Goal: Task Accomplishment & Management: Manage account settings

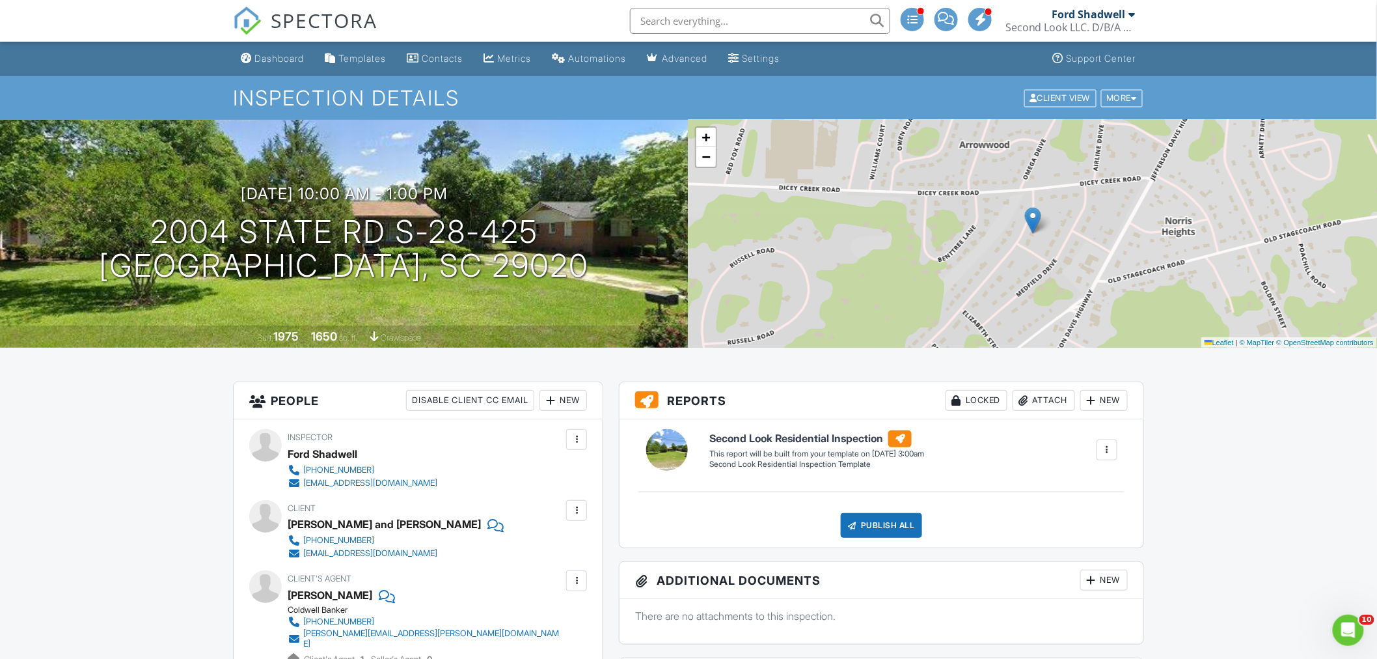
click at [275, 62] on div "Dashboard" at bounding box center [278, 58] width 49 height 11
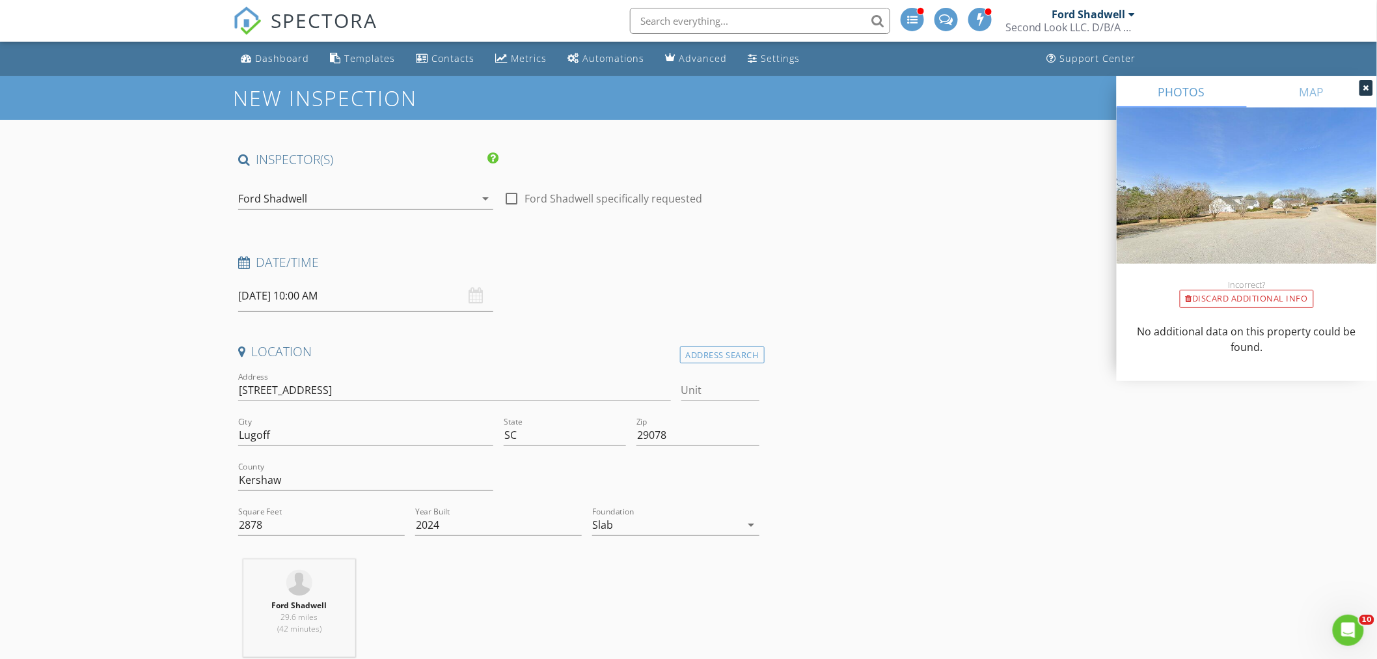
click at [292, 193] on div "Ford Shadwell" at bounding box center [272, 199] width 69 height 12
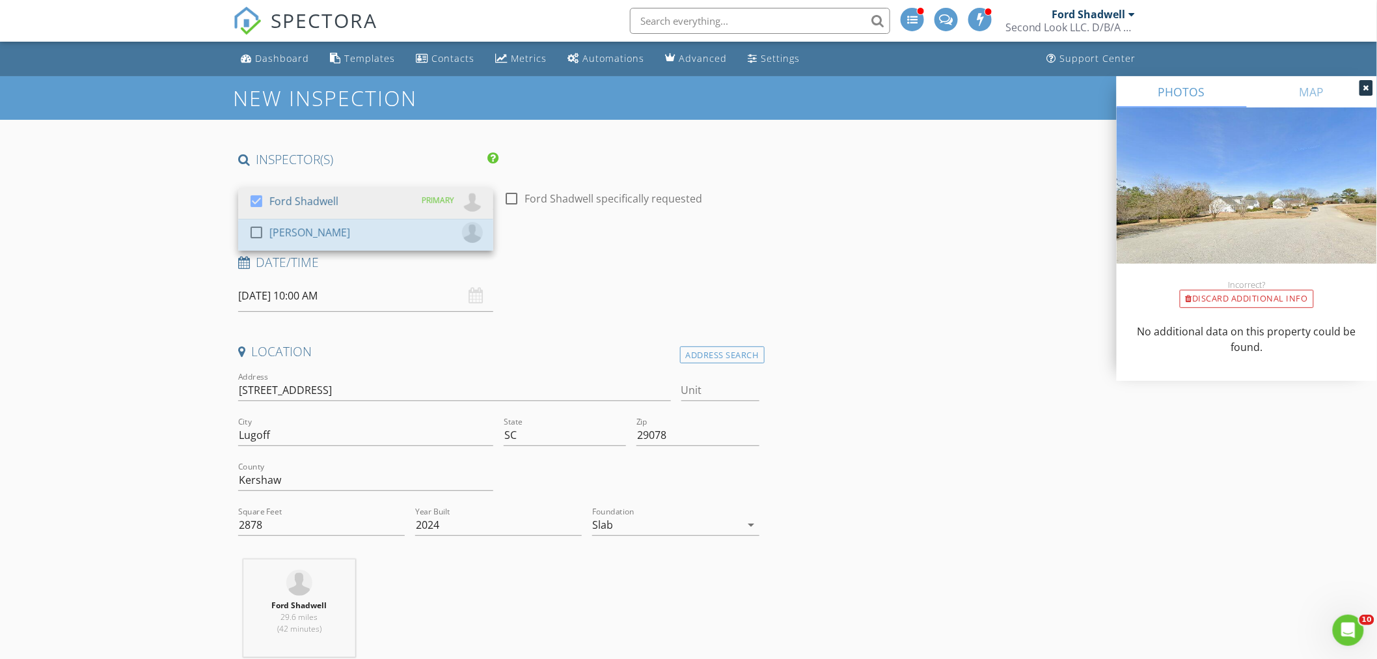
click at [288, 230] on div "[PERSON_NAME]" at bounding box center [309, 232] width 81 height 21
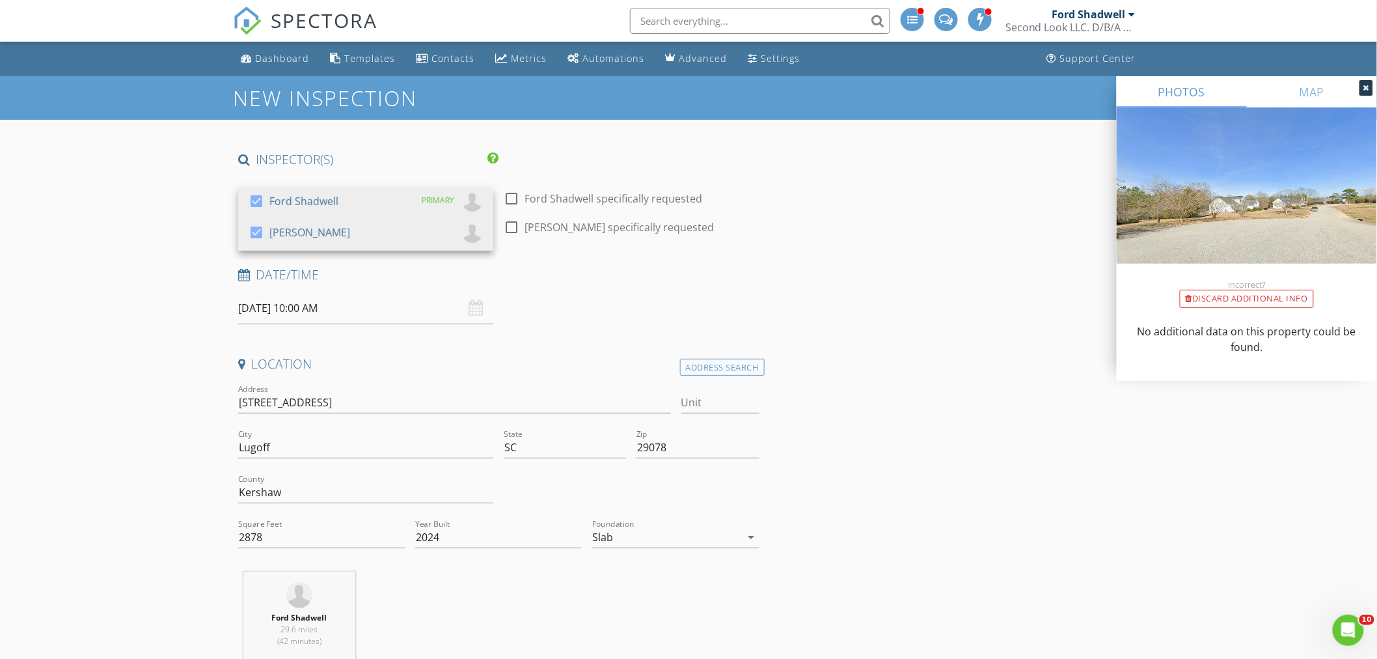
click at [284, 208] on div "Ford Shadwell" at bounding box center [303, 201] width 69 height 21
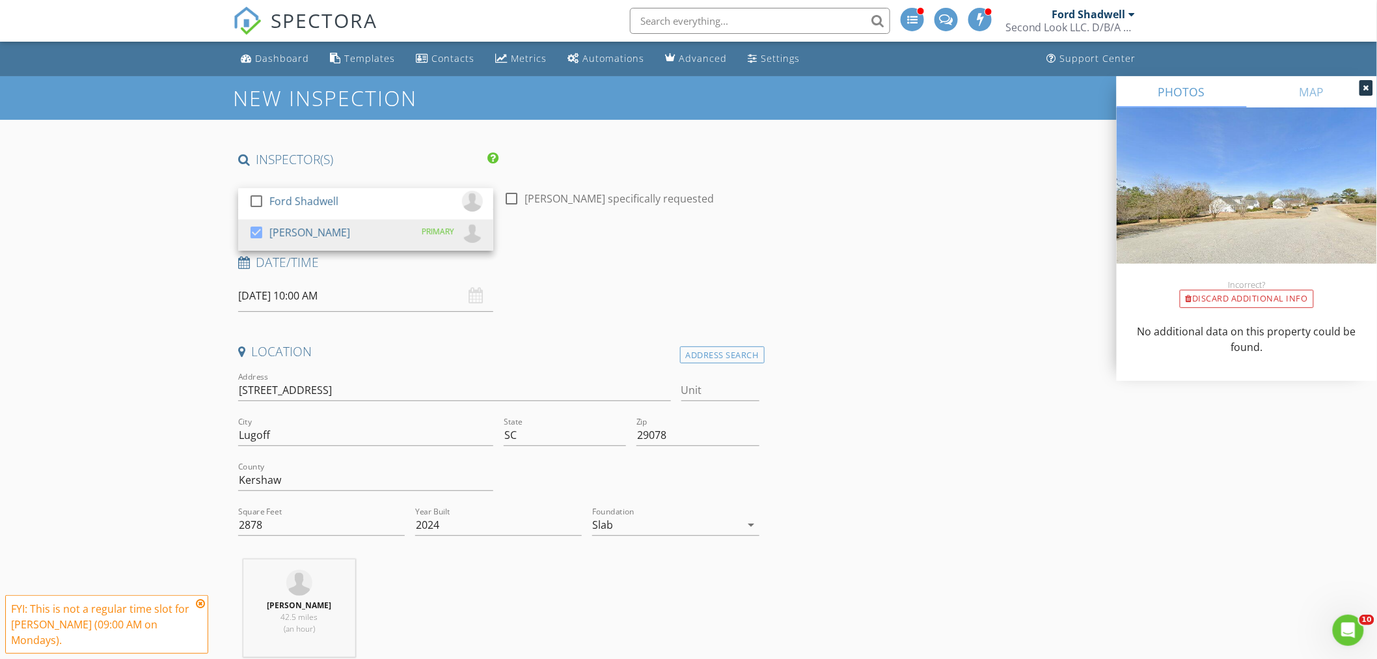
click at [284, 293] on input "09/01/2025 10:00 AM" at bounding box center [365, 296] width 255 height 32
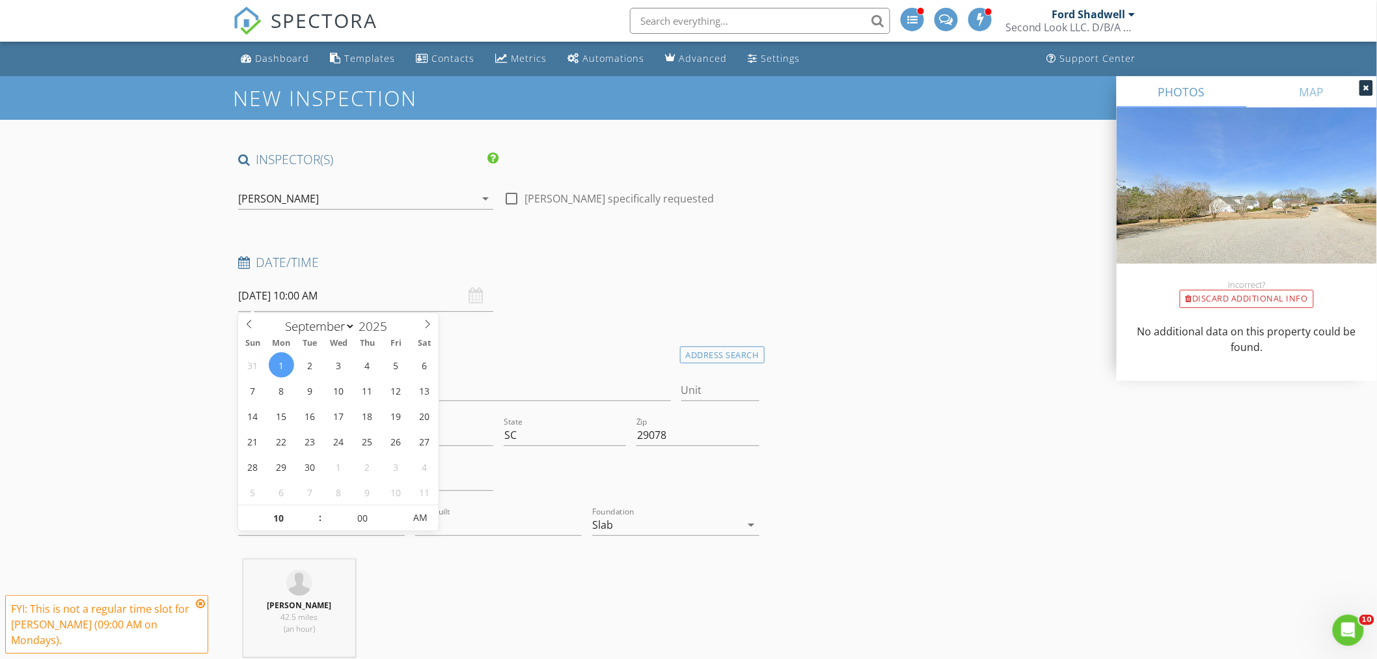
select select "7"
click at [256, 320] on span at bounding box center [249, 322] width 22 height 18
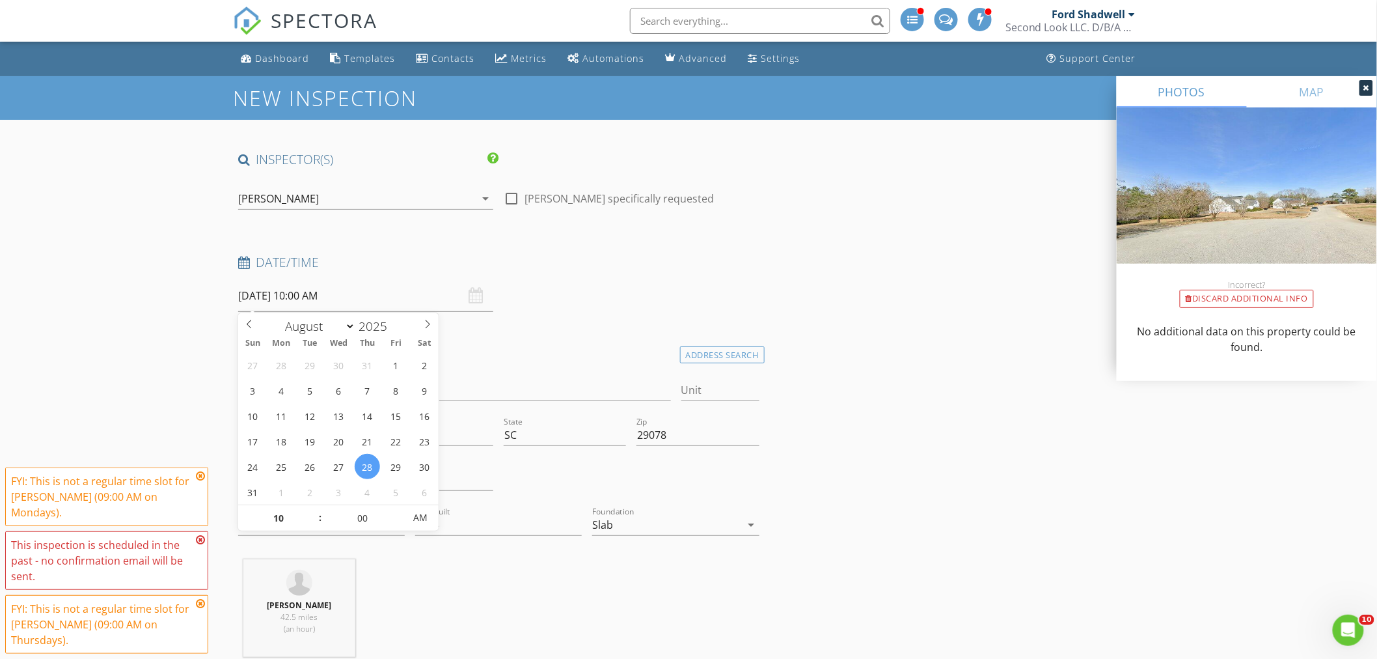
type input "08/28/2025 11:00 AM"
type input "11"
click at [314, 510] on span at bounding box center [313, 511] width 9 height 13
type input "[DATE] 12:00 PM"
type input "12"
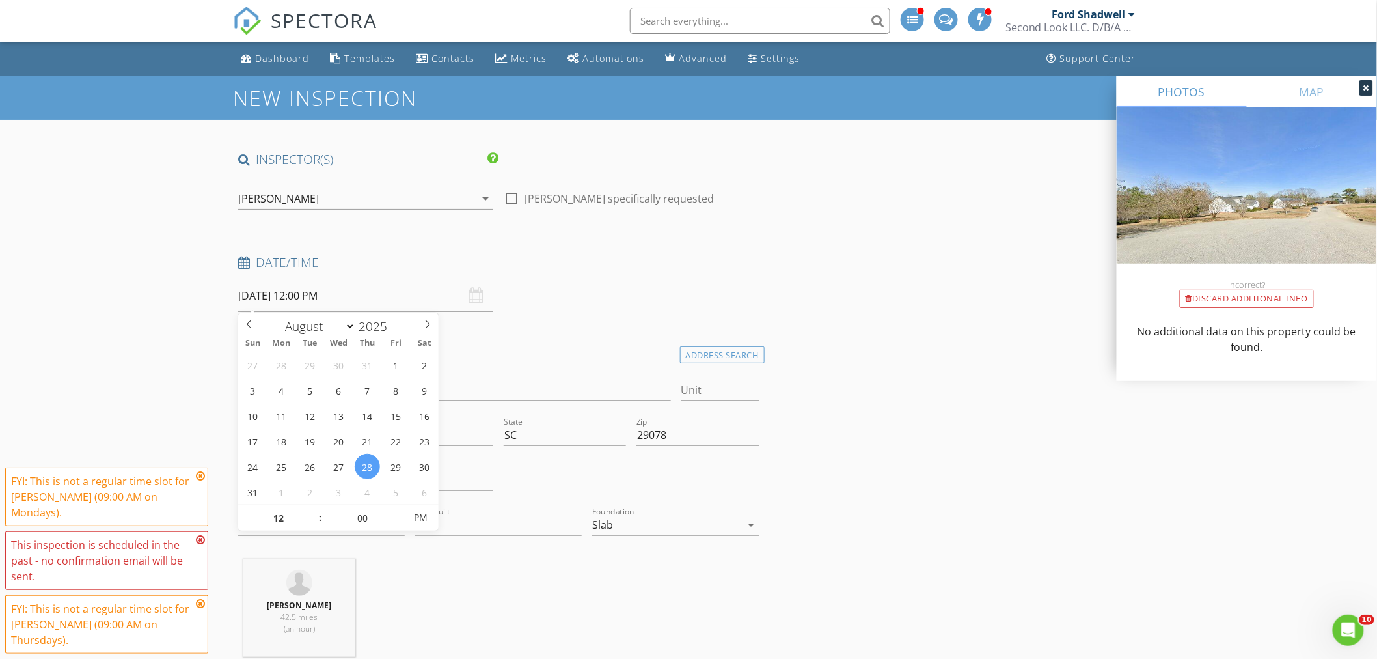
click at [314, 510] on span at bounding box center [313, 511] width 9 height 13
type input "[DATE] 1:00 PM"
type input "01"
click at [314, 510] on span at bounding box center [313, 511] width 9 height 13
type input "[DATE] 2:00 PM"
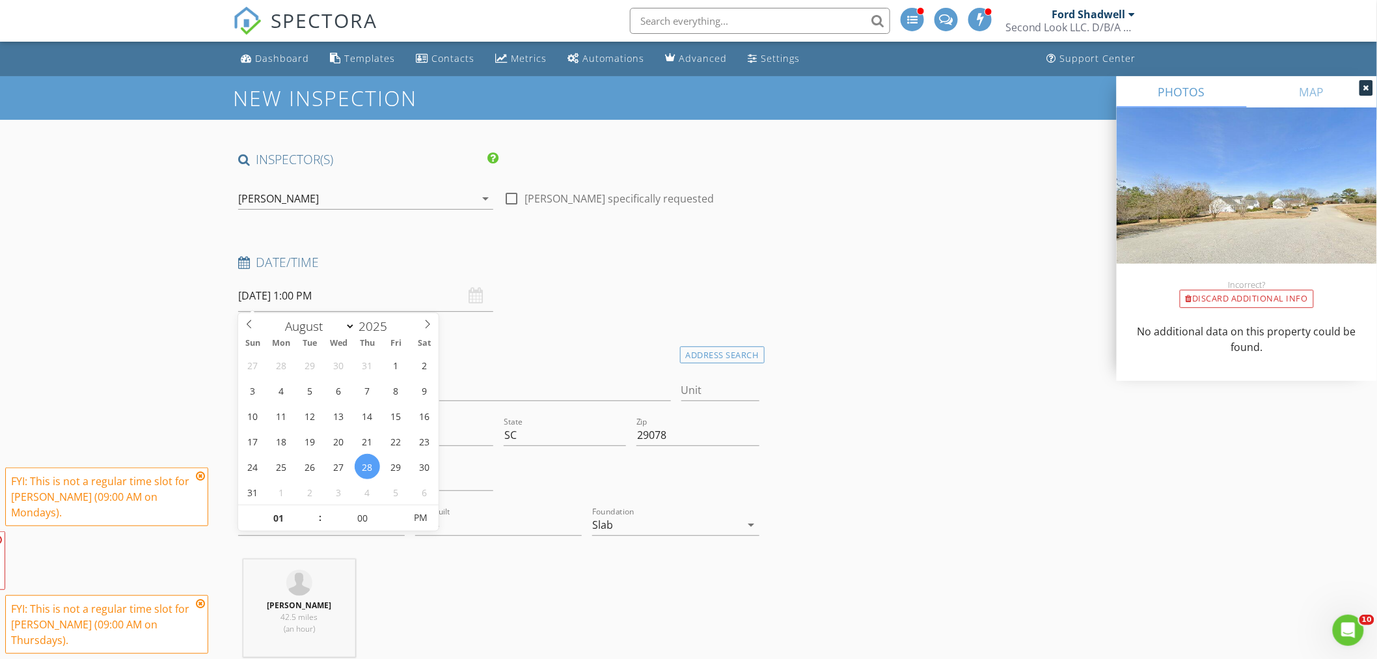
type input "02"
click at [314, 510] on span at bounding box center [313, 511] width 9 height 13
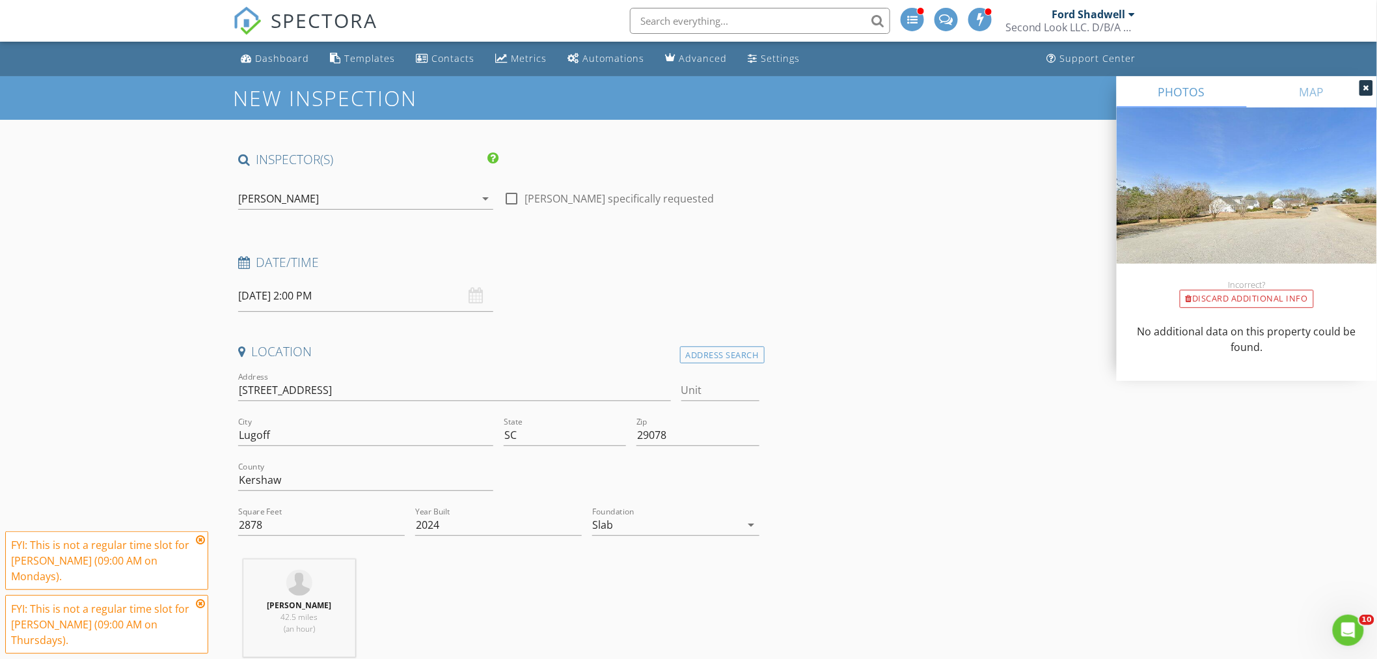
drag, startPoint x: 369, startPoint y: 392, endPoint x: 209, endPoint y: 387, distance: 160.2
type input "19"
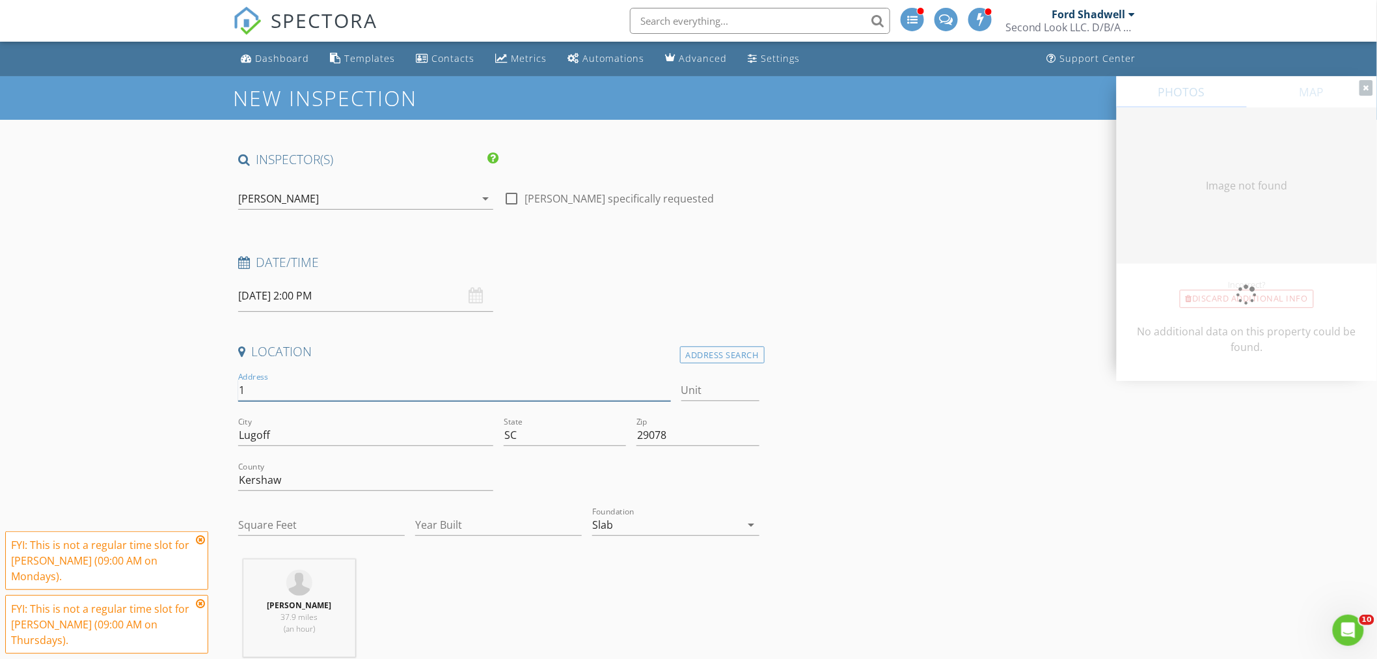
type input "11"
type input "0"
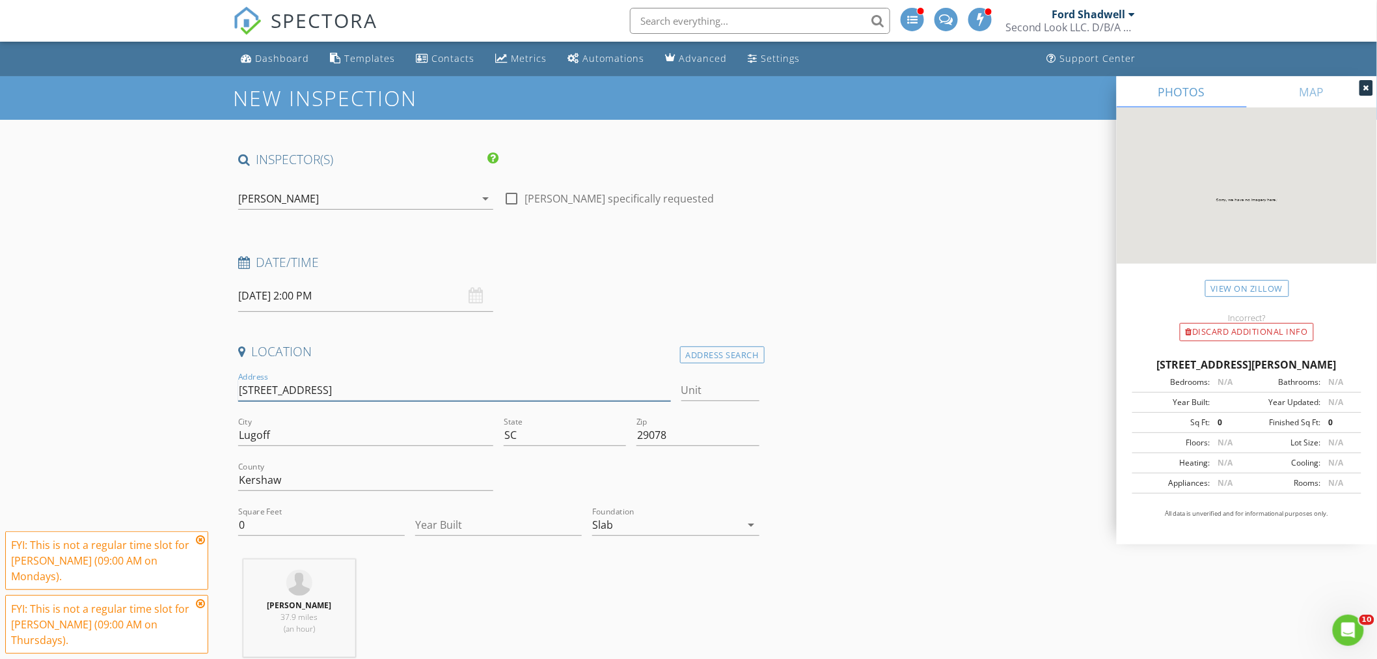
type input "119 stoneridge ct"
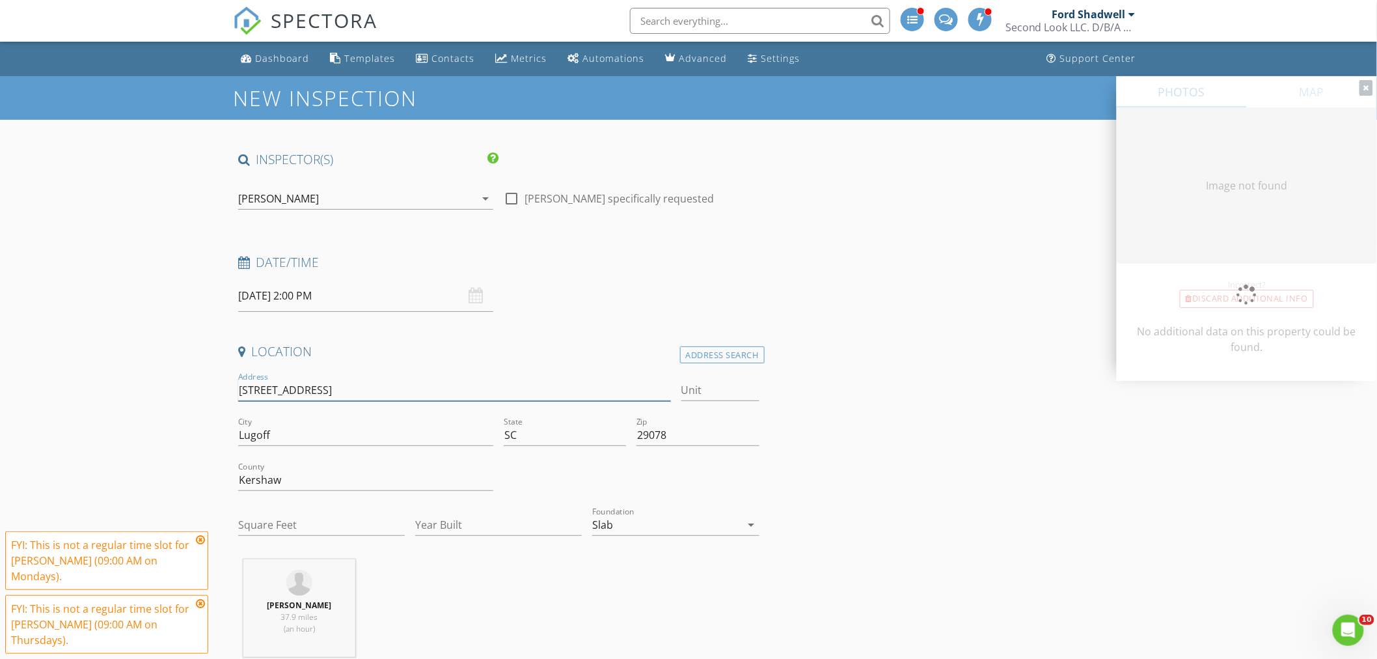
type input "119 stoneridge ct"
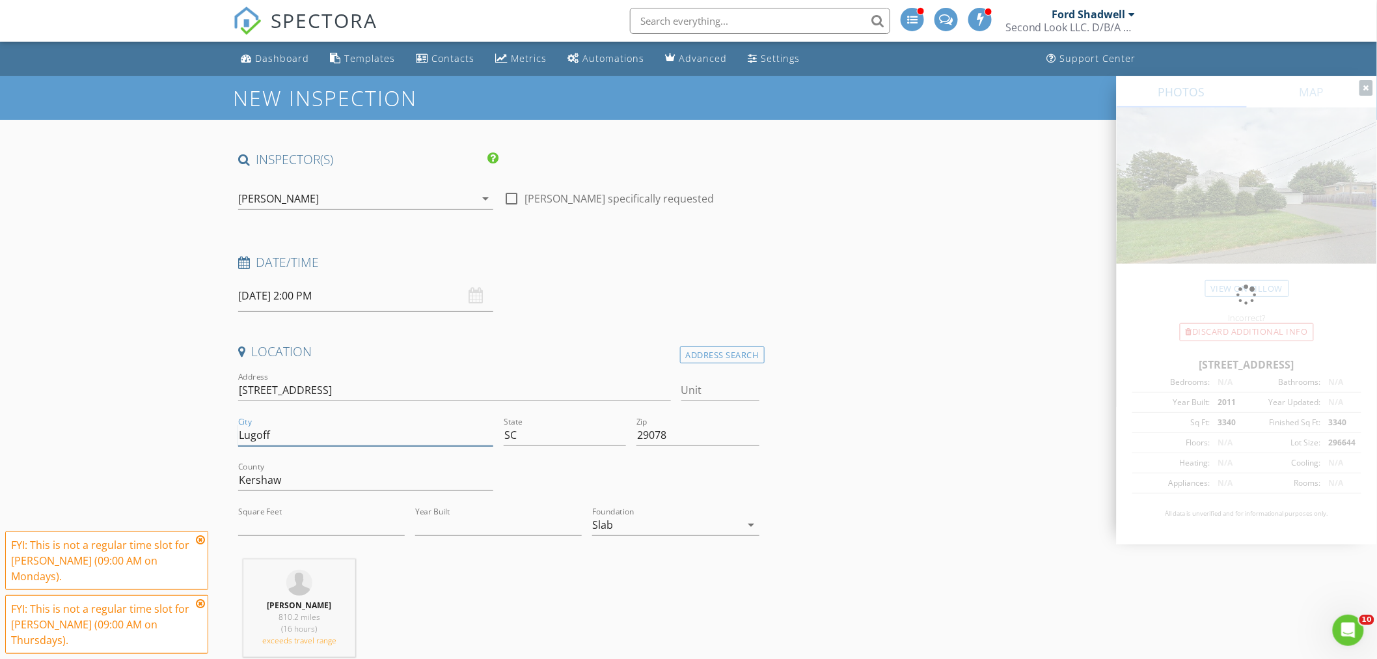
type input "3340"
type input "2011"
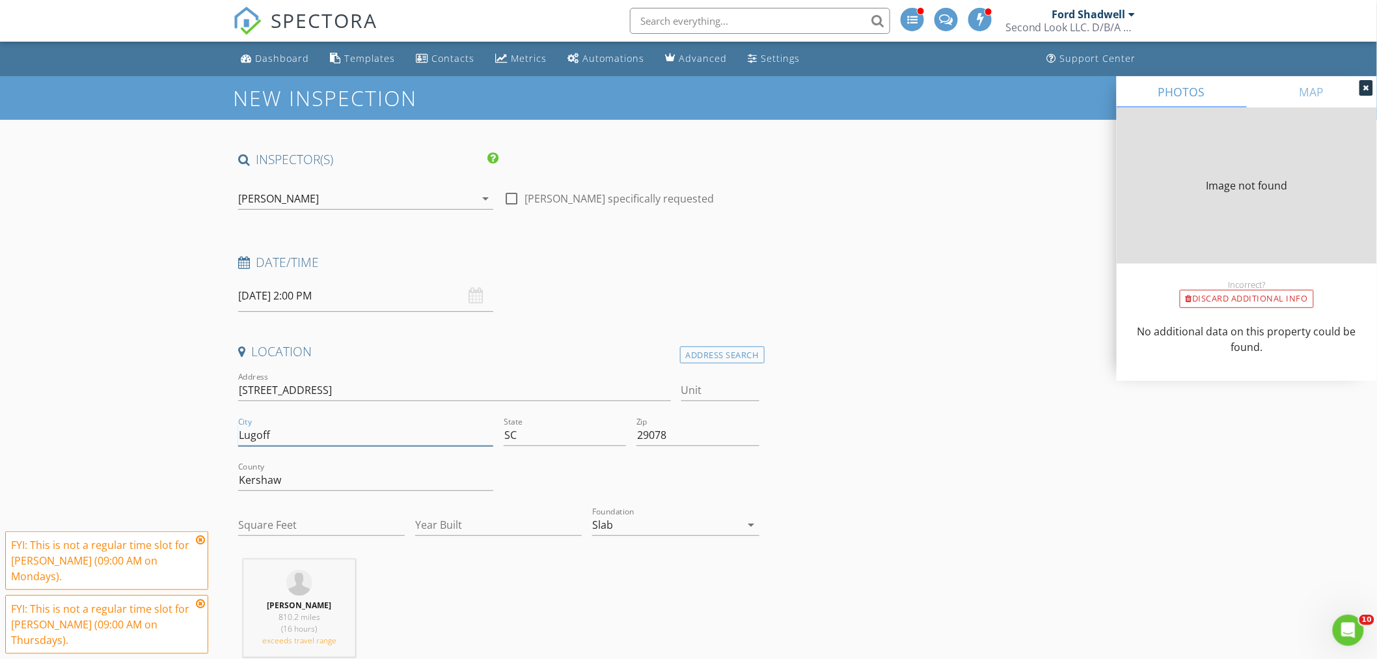
type input "3340"
type input "2011"
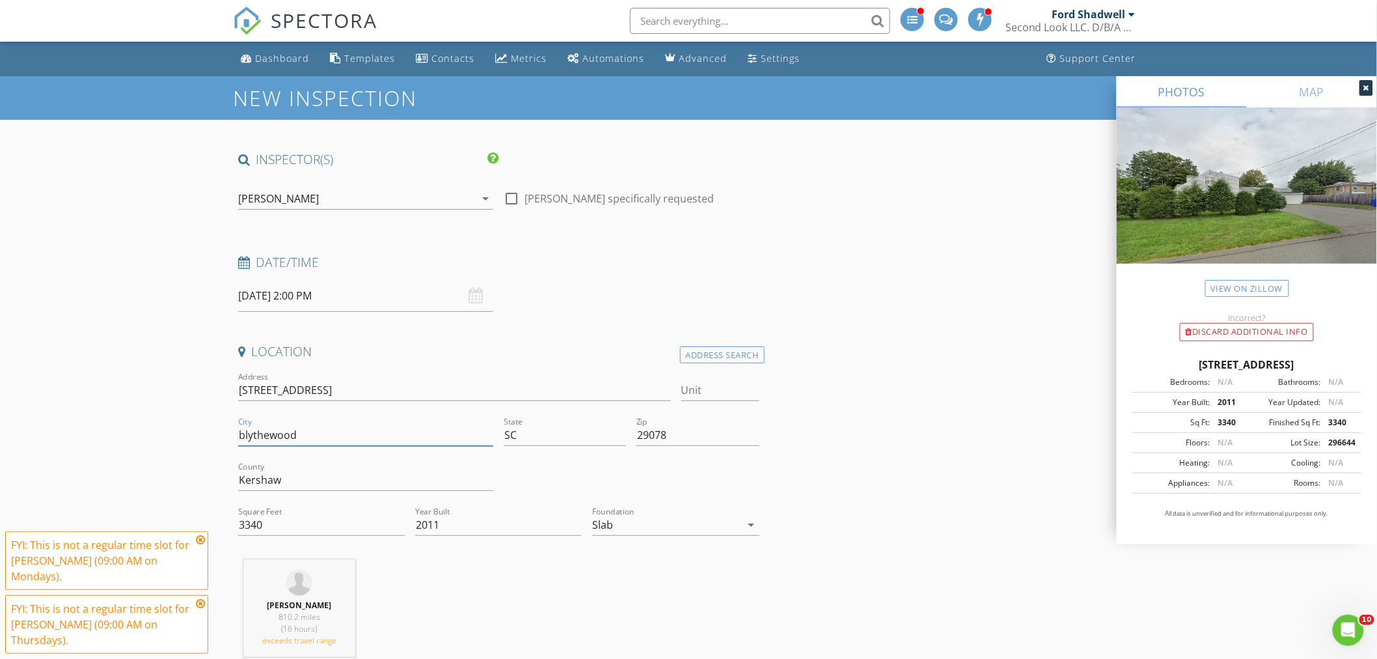
type input "blythewood"
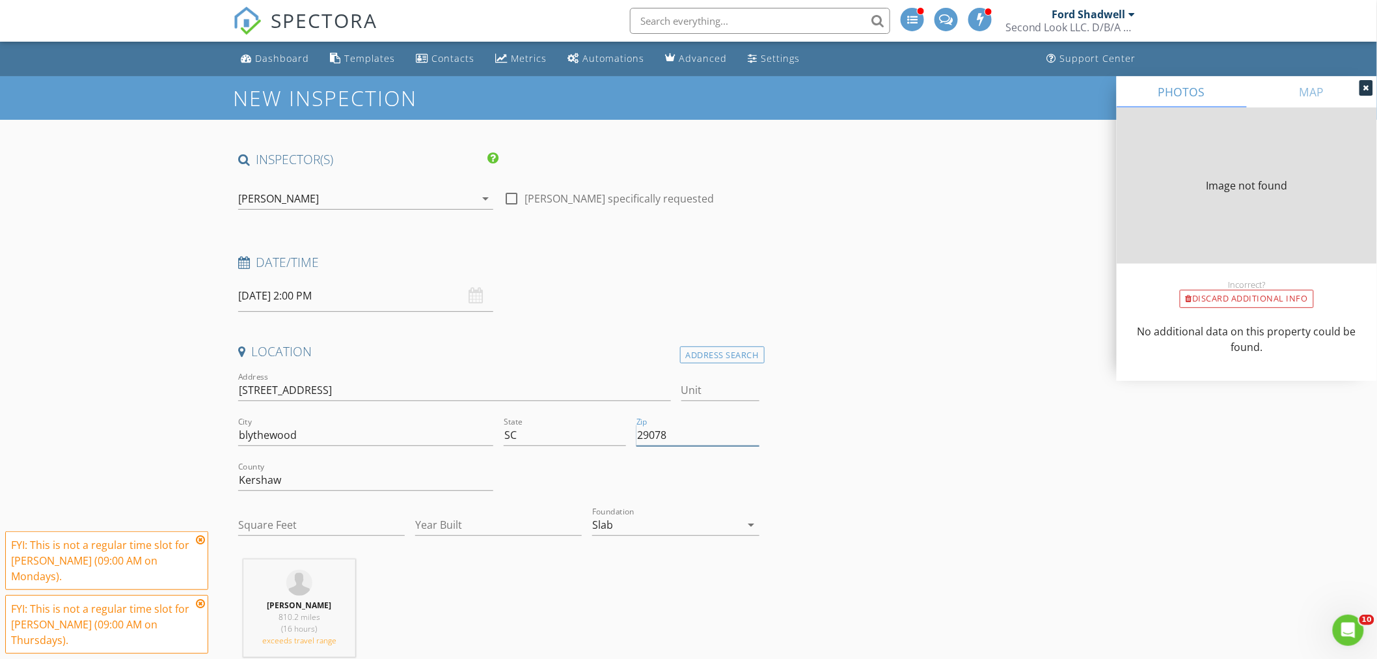
type input "3340"
type input "2011"
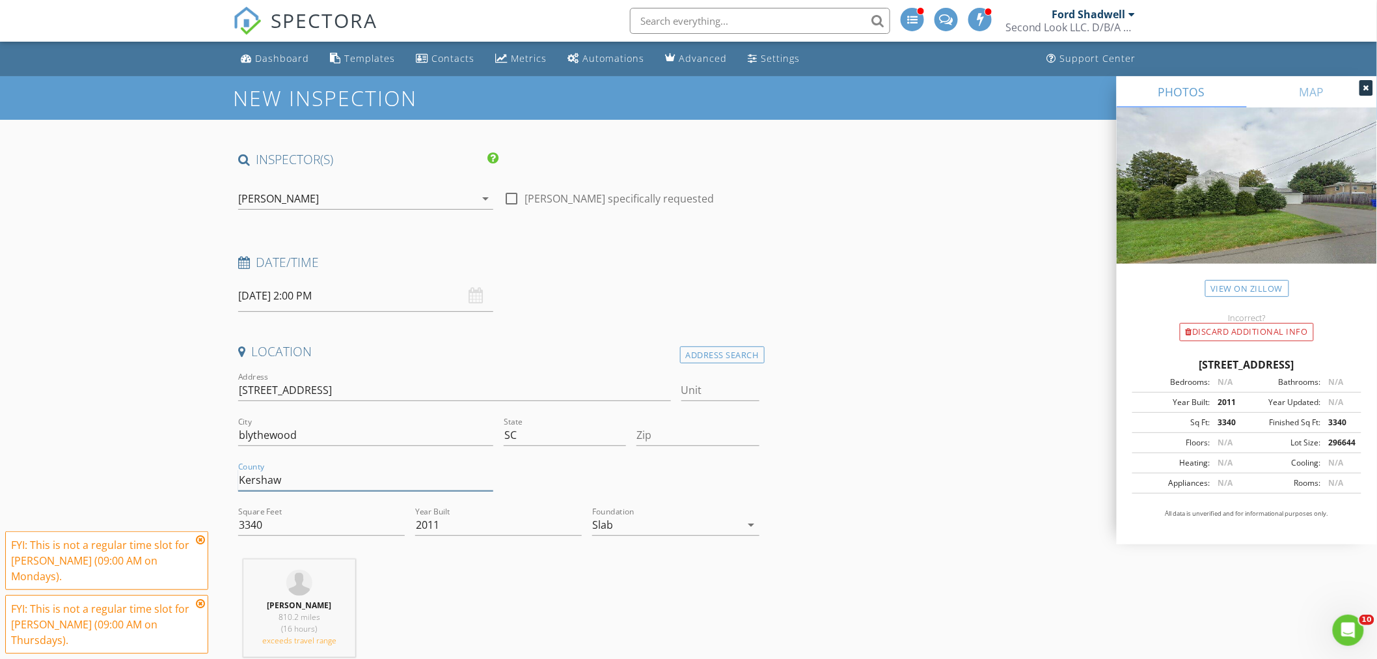
type input "="
type input "2942"
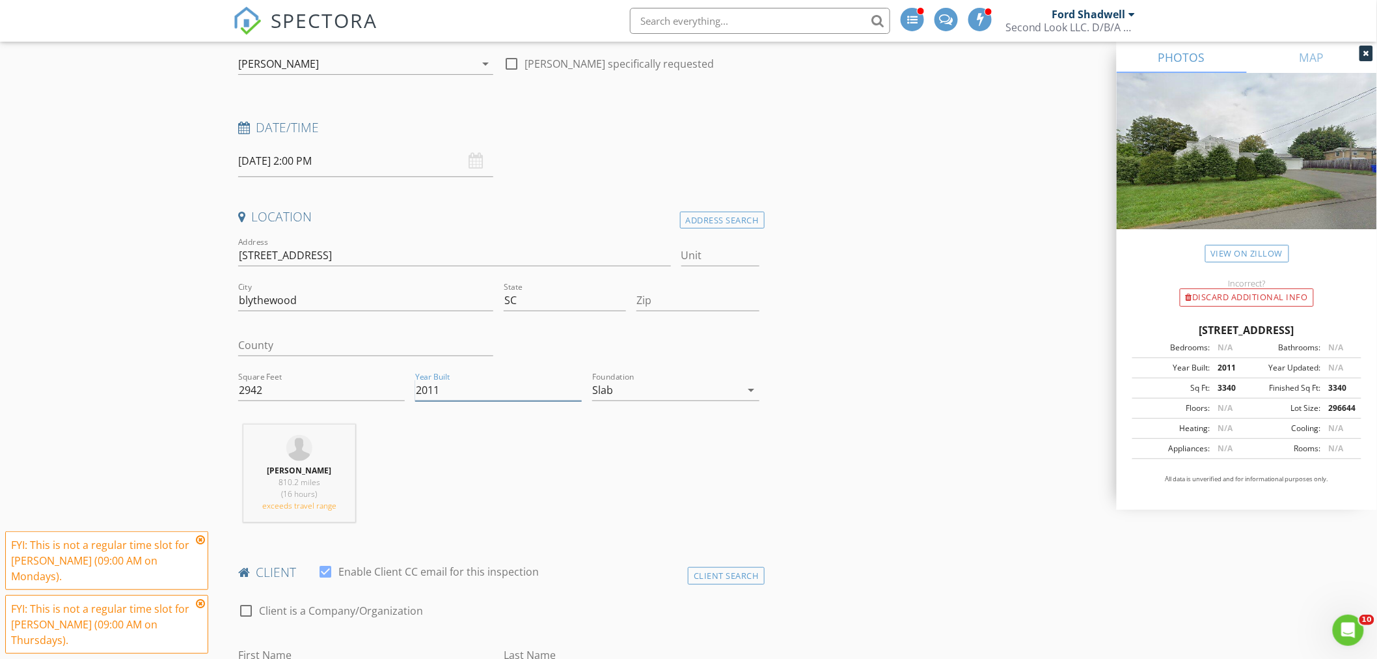
scroll to position [217, 0]
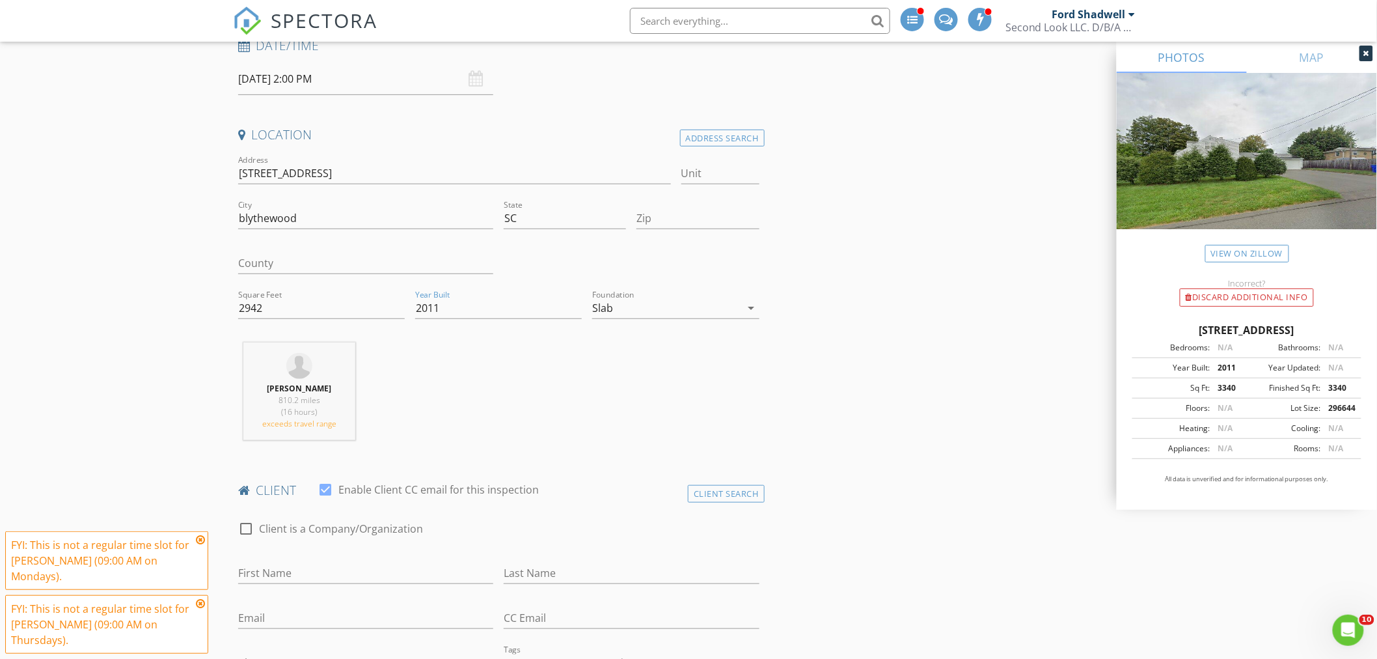
click at [608, 309] on div "Slab" at bounding box center [602, 308] width 21 height 12
click at [630, 405] on div "Crawlspace" at bounding box center [676, 407] width 146 height 16
click at [511, 366] on div "Josh Avery 810.2 miles (16 hours) exceeds travel range" at bounding box center [499, 396] width 532 height 108
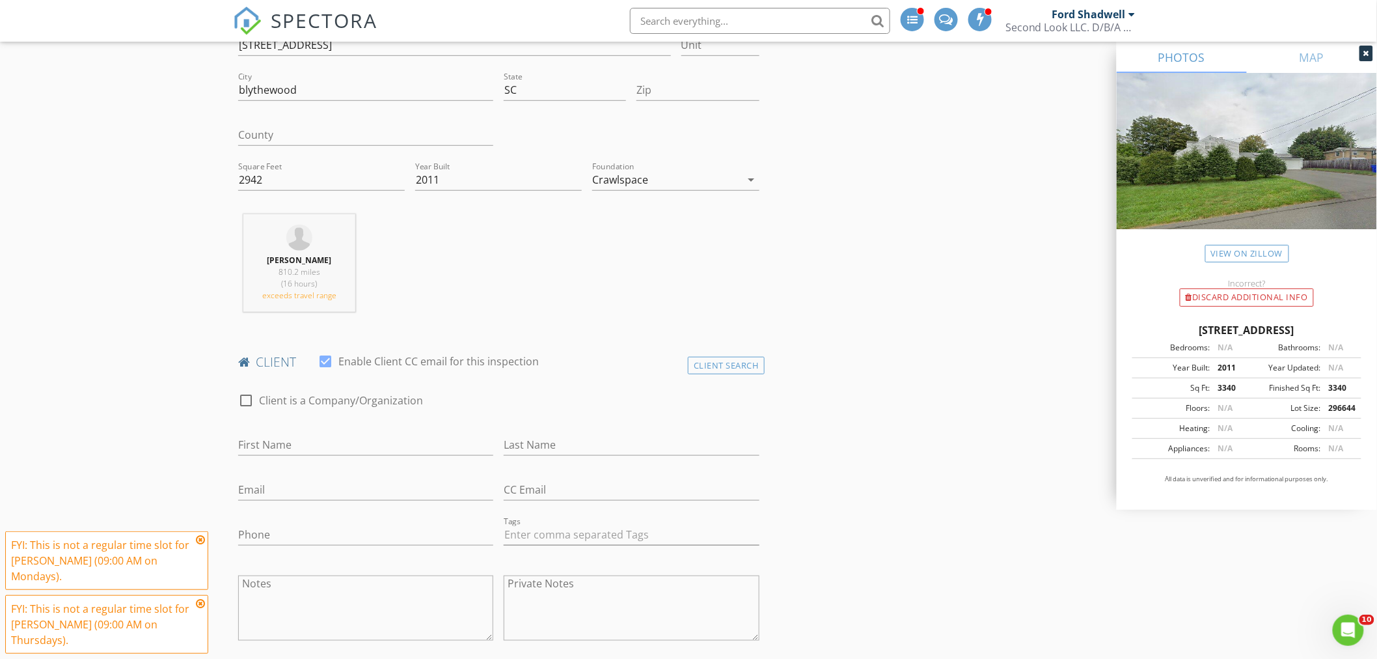
scroll to position [361, 0]
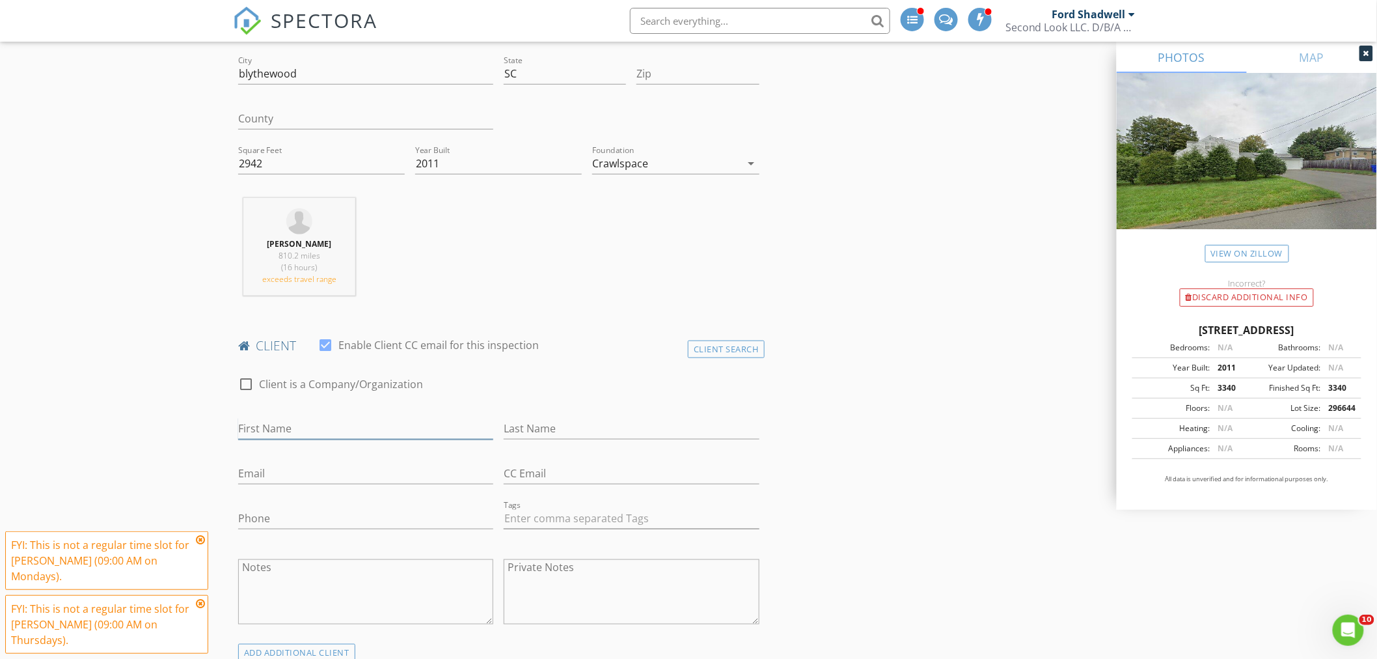
click at [273, 433] on input "First Name" at bounding box center [365, 428] width 255 height 21
type input "Shelby"
type input "Stewart"
type input "ShelbyStewart@gmail.com"
click at [290, 521] on input "803-318-356" at bounding box center [365, 518] width 255 height 21
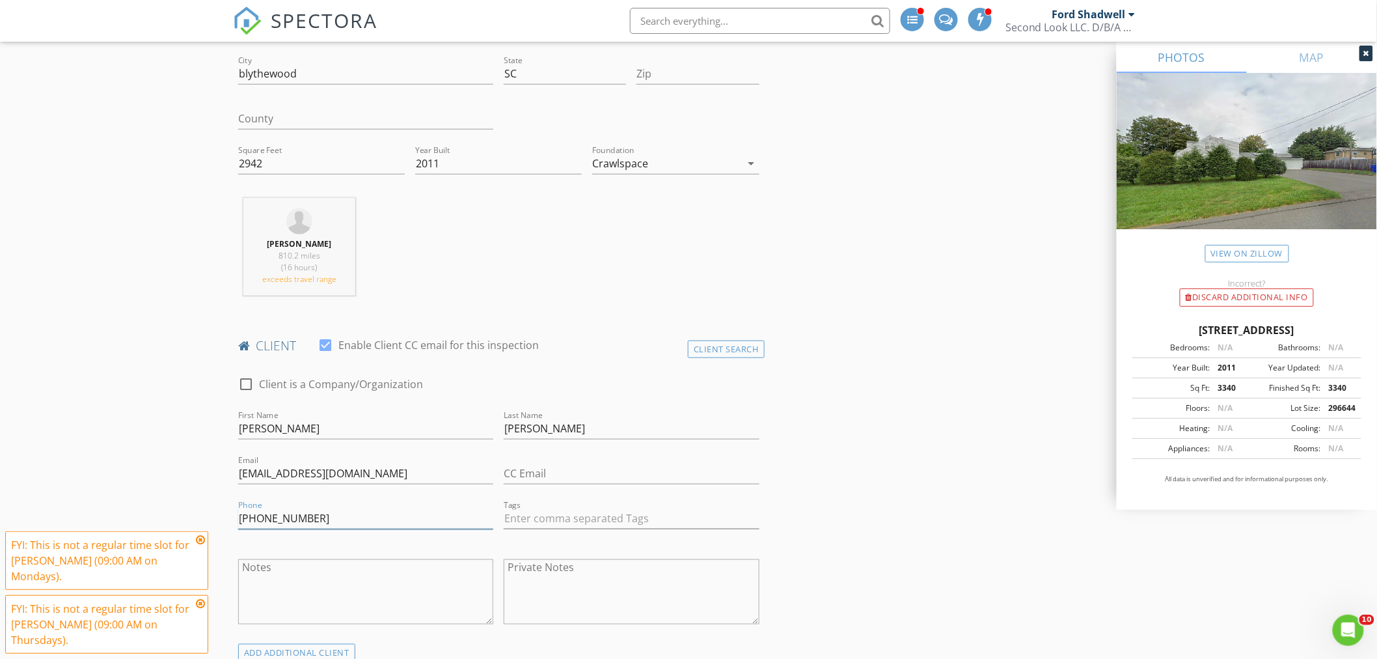
click at [288, 521] on input "803-318-356" at bounding box center [365, 518] width 255 height 21
type input "[PHONE_NUMBER]"
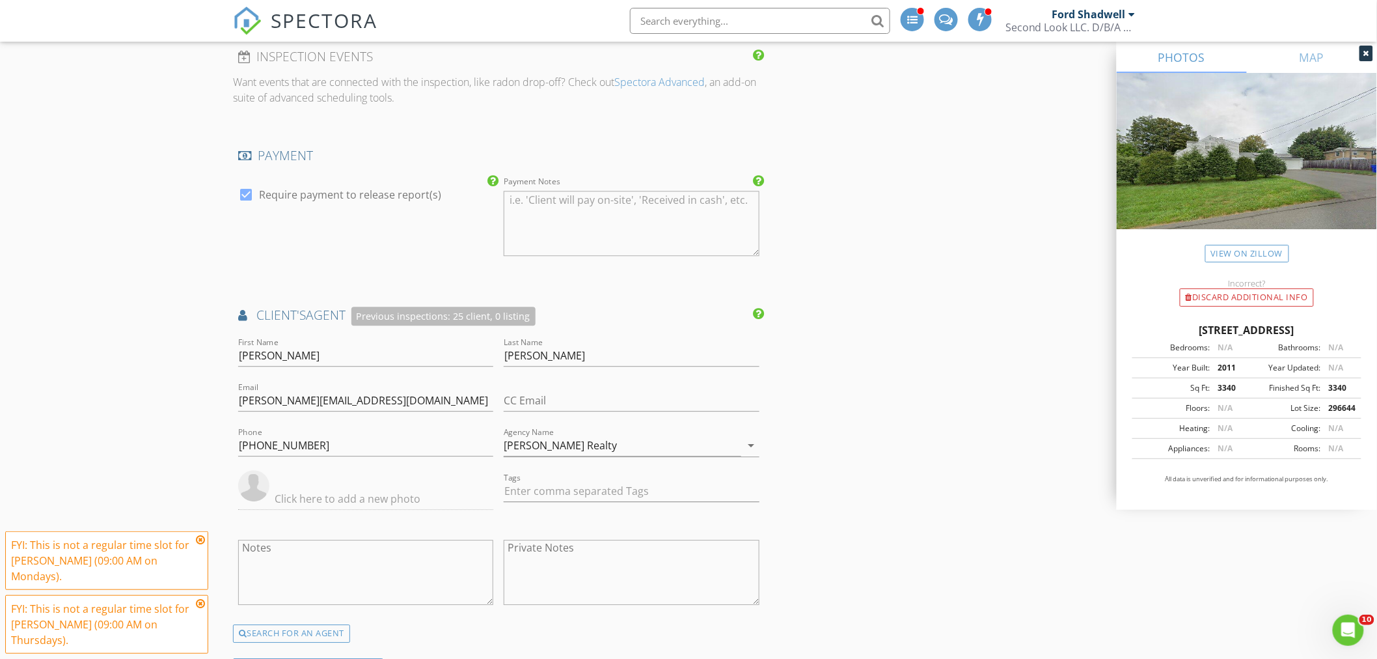
scroll to position [1301, 0]
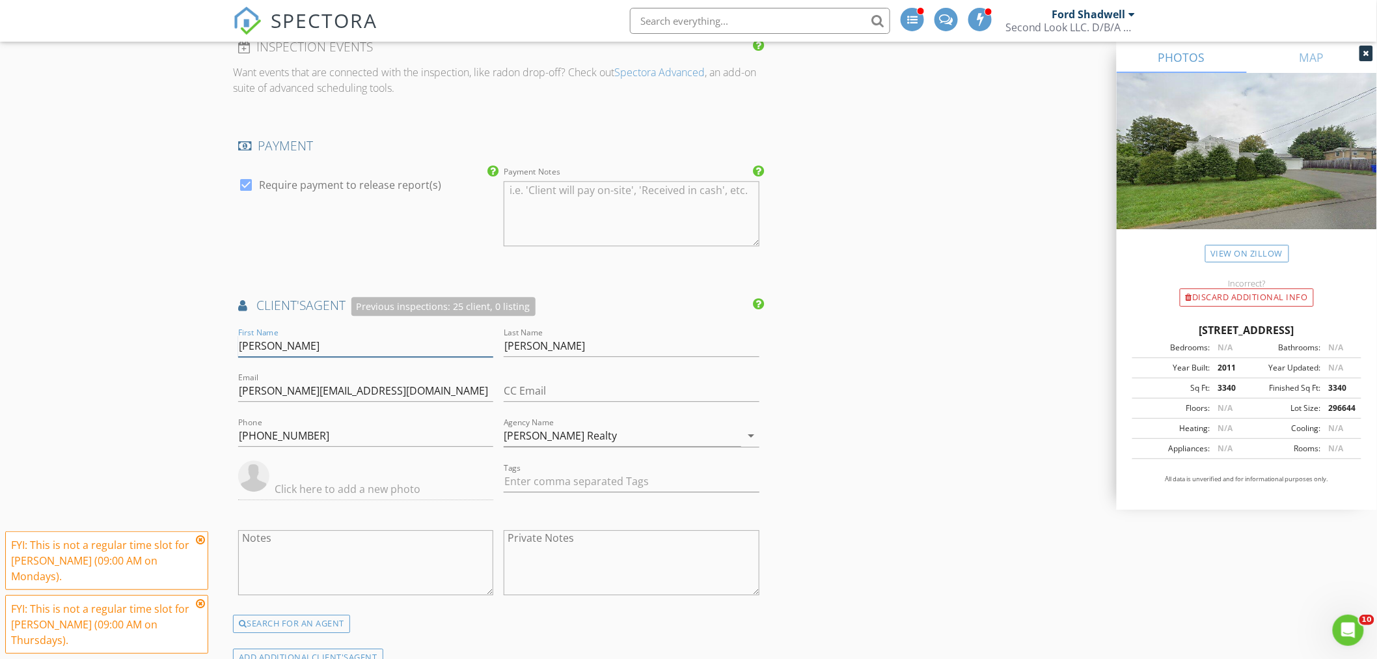
drag, startPoint x: 310, startPoint y: 348, endPoint x: 238, endPoint y: 345, distance: 72.3
click at [238, 345] on input "Delia" at bounding box center [365, 345] width 255 height 21
type input "P"
drag, startPoint x: 529, startPoint y: 345, endPoint x: 489, endPoint y: 344, distance: 39.7
click at [493, 346] on div "First Name Last Name Davis Email delia@grahamrealtyinc.com CC Email Phone (803)…" at bounding box center [499, 470] width 532 height 290
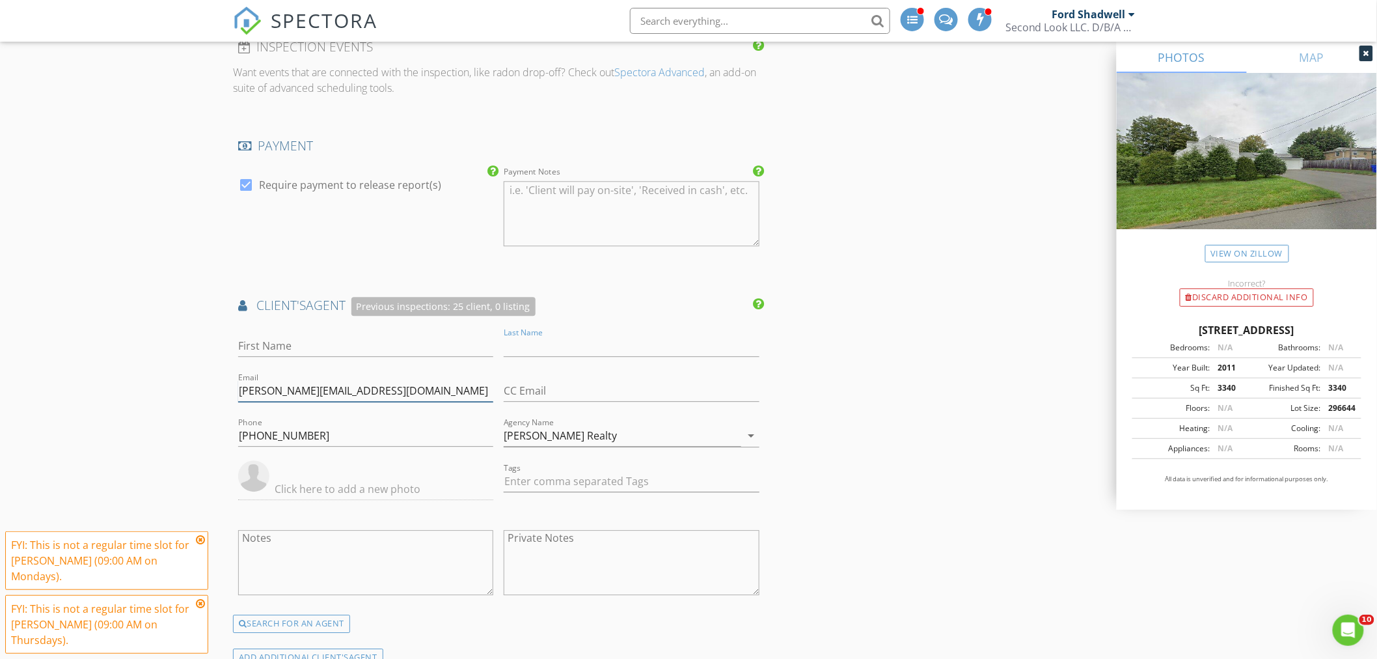
click at [355, 381] on input "delia@grahamrealtyinc.com" at bounding box center [365, 390] width 255 height 21
drag, startPoint x: 387, startPoint y: 392, endPoint x: 264, endPoint y: 394, distance: 123.7
click at [265, 394] on input "delia@grahamrealtyinc.com" at bounding box center [365, 390] width 255 height 21
click at [263, 392] on input "deli" at bounding box center [365, 390] width 255 height 21
type input "d"
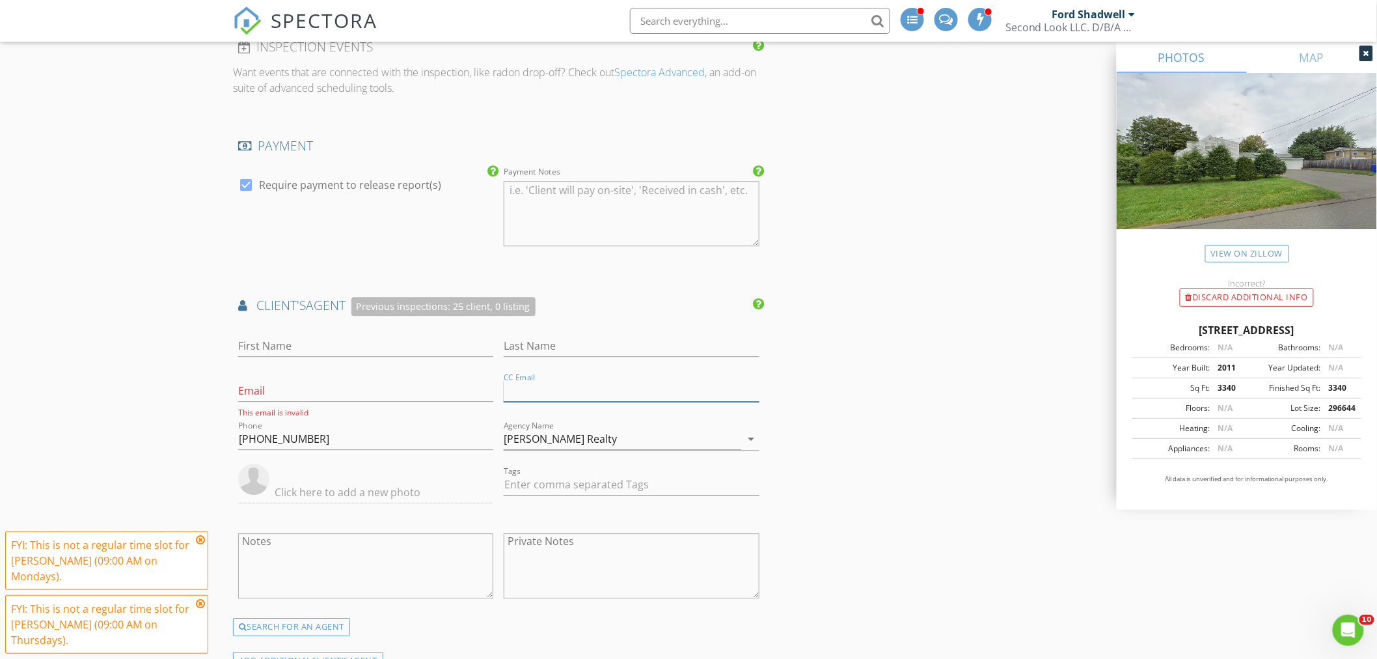
drag, startPoint x: 586, startPoint y: 390, endPoint x: 397, endPoint y: 410, distance: 190.4
click at [441, 400] on div "First Name Last Name Email This email is invalid CC Email Phone (803) 729-0741 …" at bounding box center [499, 471] width 532 height 293
drag, startPoint x: 375, startPoint y: 439, endPoint x: 210, endPoint y: 446, distance: 165.5
click at [210, 446] on div "New Inspection INSPECTOR(S) check_box_outline_blank Ford Shadwell check_box Jos…" at bounding box center [688, 202] width 1377 height 2855
type input "Graham Realty"
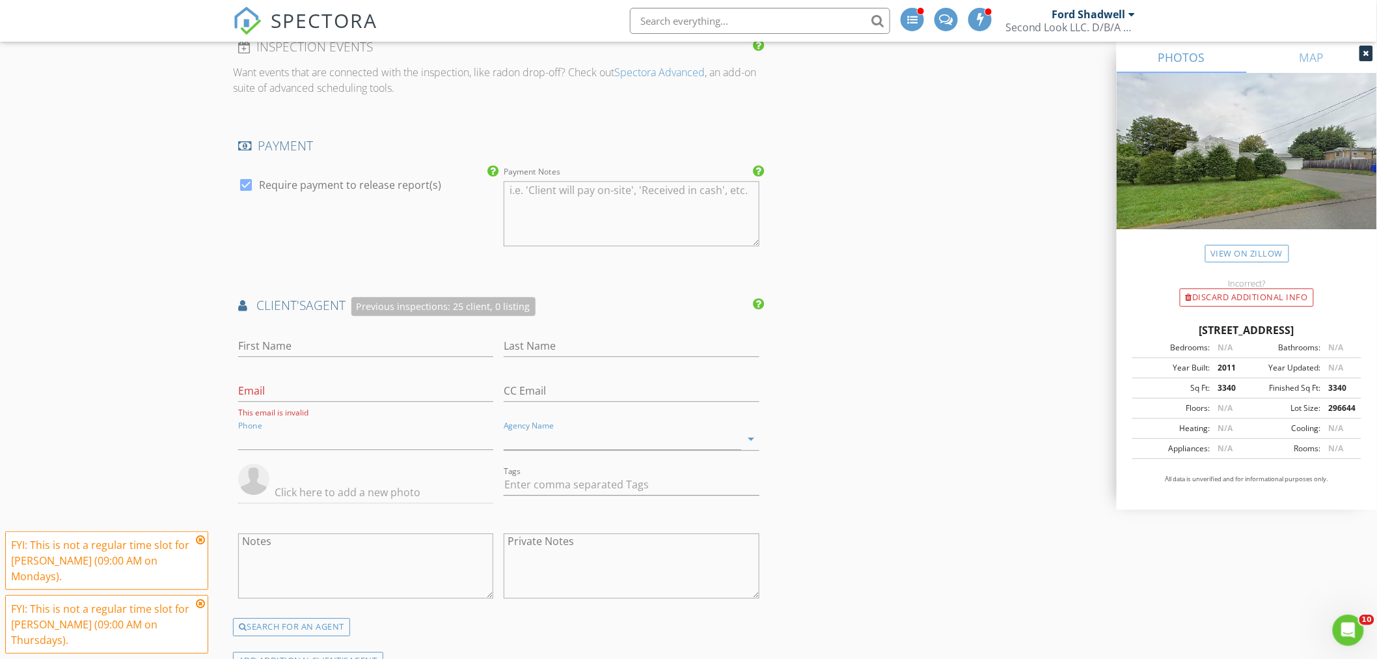
click at [757, 303] on icon at bounding box center [759, 303] width 11 height 13
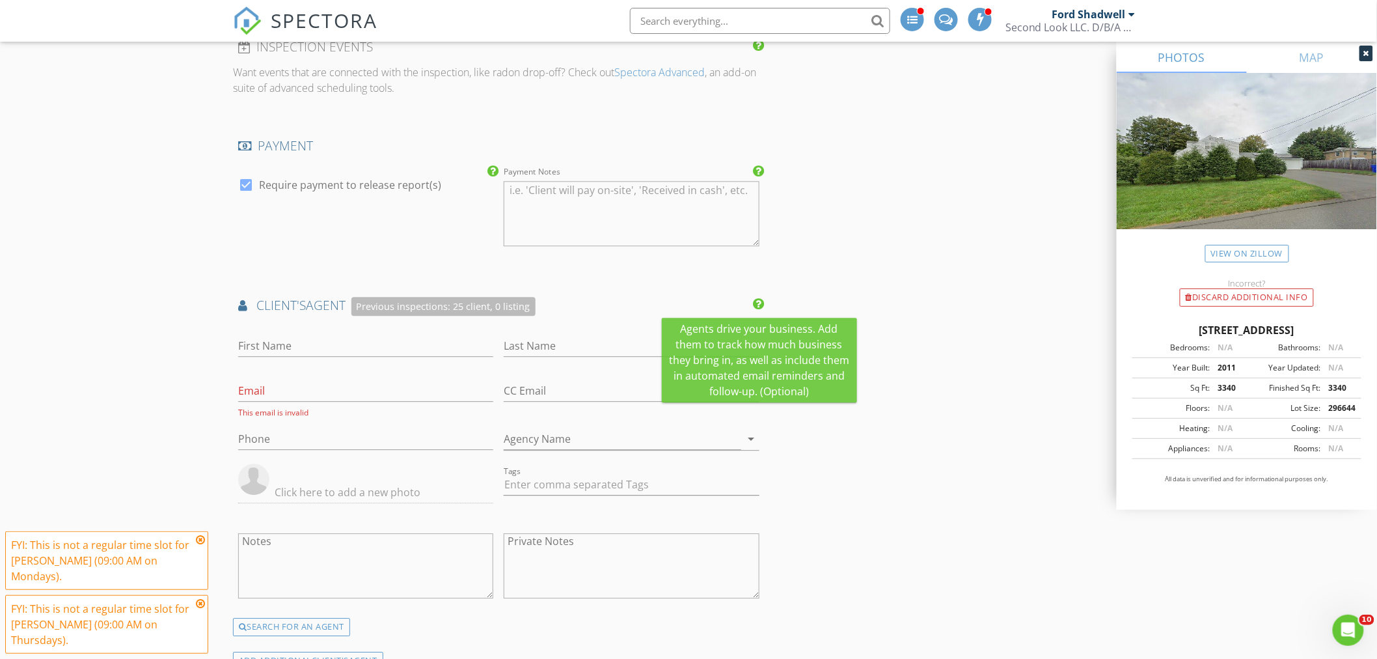
click at [755, 303] on icon at bounding box center [759, 303] width 11 height 13
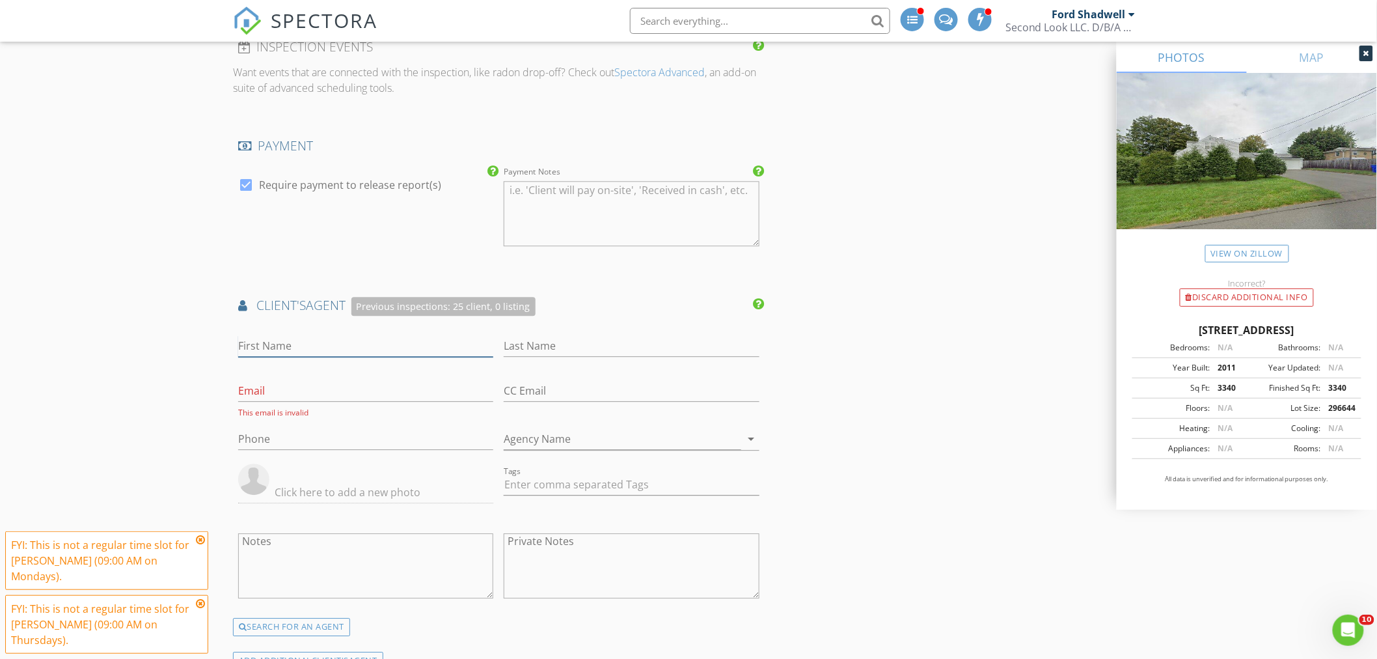
click at [288, 351] on input "First Name" at bounding box center [365, 345] width 255 height 21
click at [293, 525] on div "Notes" at bounding box center [365, 568] width 255 height 99
click at [290, 502] on input "text" at bounding box center [365, 492] width 255 height 21
click at [599, 264] on div at bounding box center [631, 262] width 255 height 8
click at [241, 304] on icon at bounding box center [242, 305] width 9 height 12
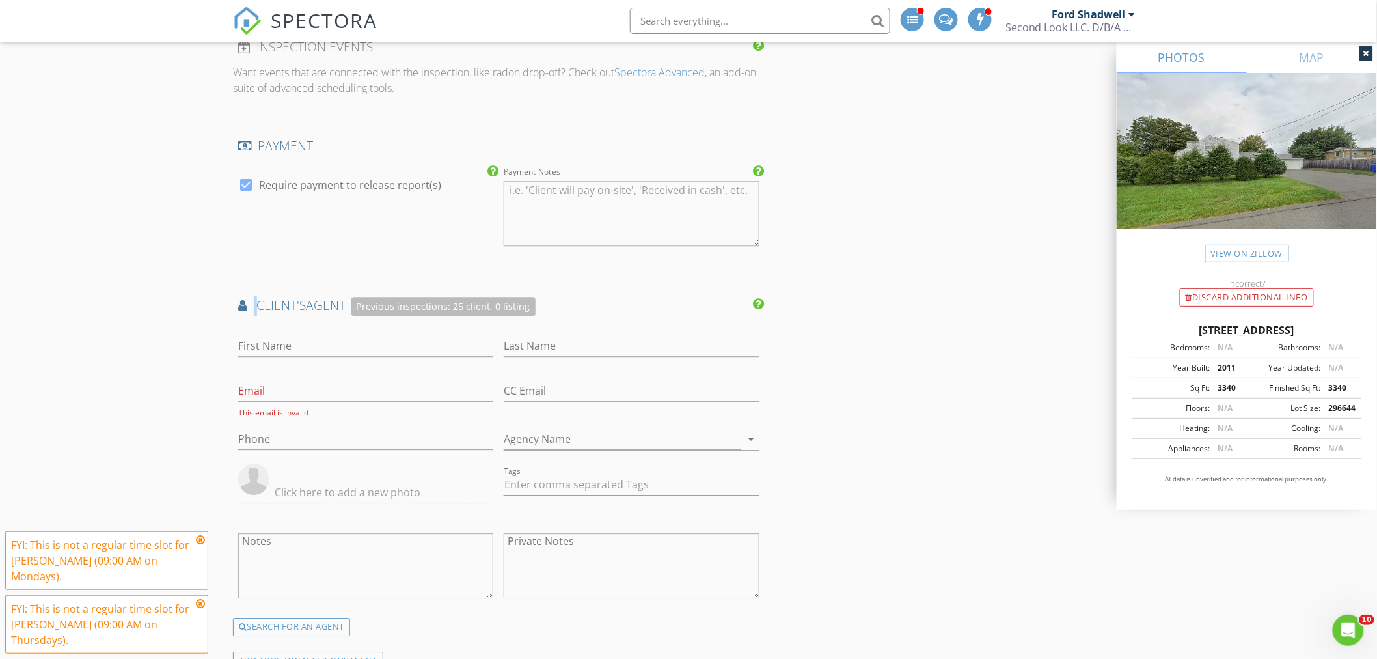
click at [241, 304] on icon at bounding box center [242, 305] width 9 height 12
click at [242, 304] on icon at bounding box center [242, 305] width 9 height 12
click at [267, 306] on span "client's" at bounding box center [281, 305] width 49 height 18
drag, startPoint x: 291, startPoint y: 338, endPoint x: 313, endPoint y: 351, distance: 25.7
click at [291, 338] on input "First Name" at bounding box center [365, 345] width 255 height 21
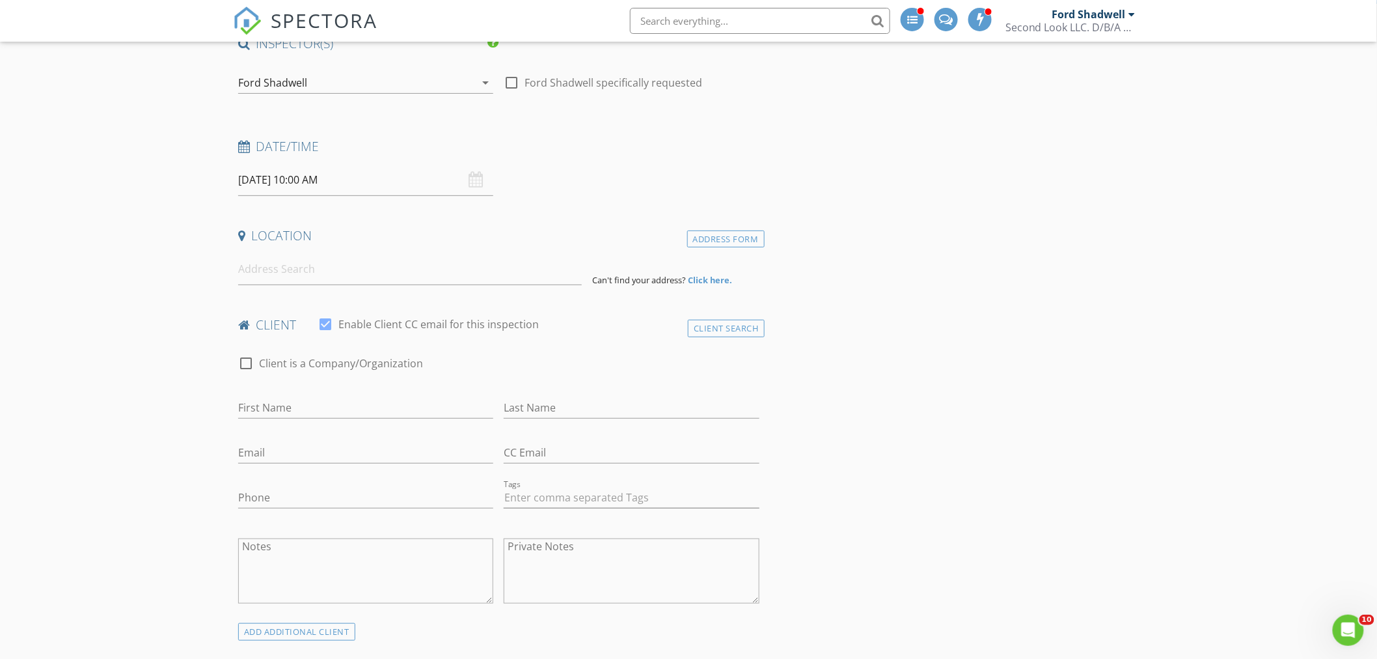
scroll to position [144, 0]
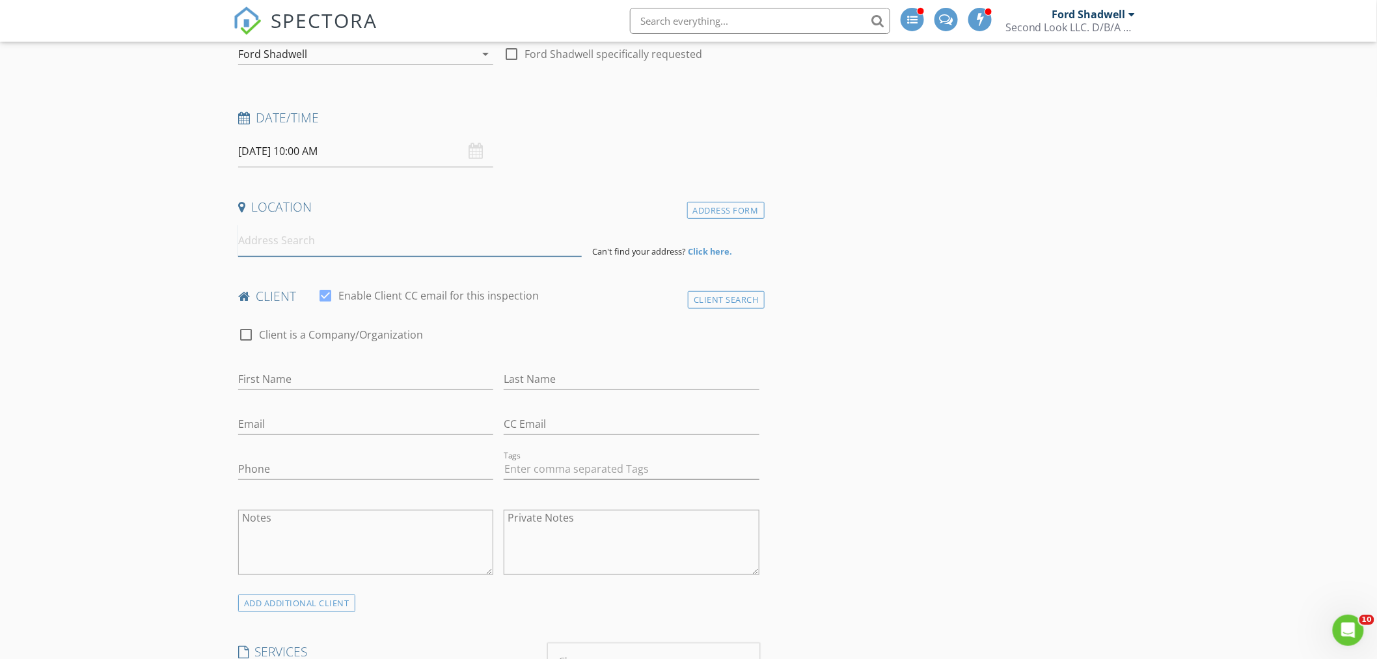
click at [264, 238] on input at bounding box center [410, 240] width 344 height 32
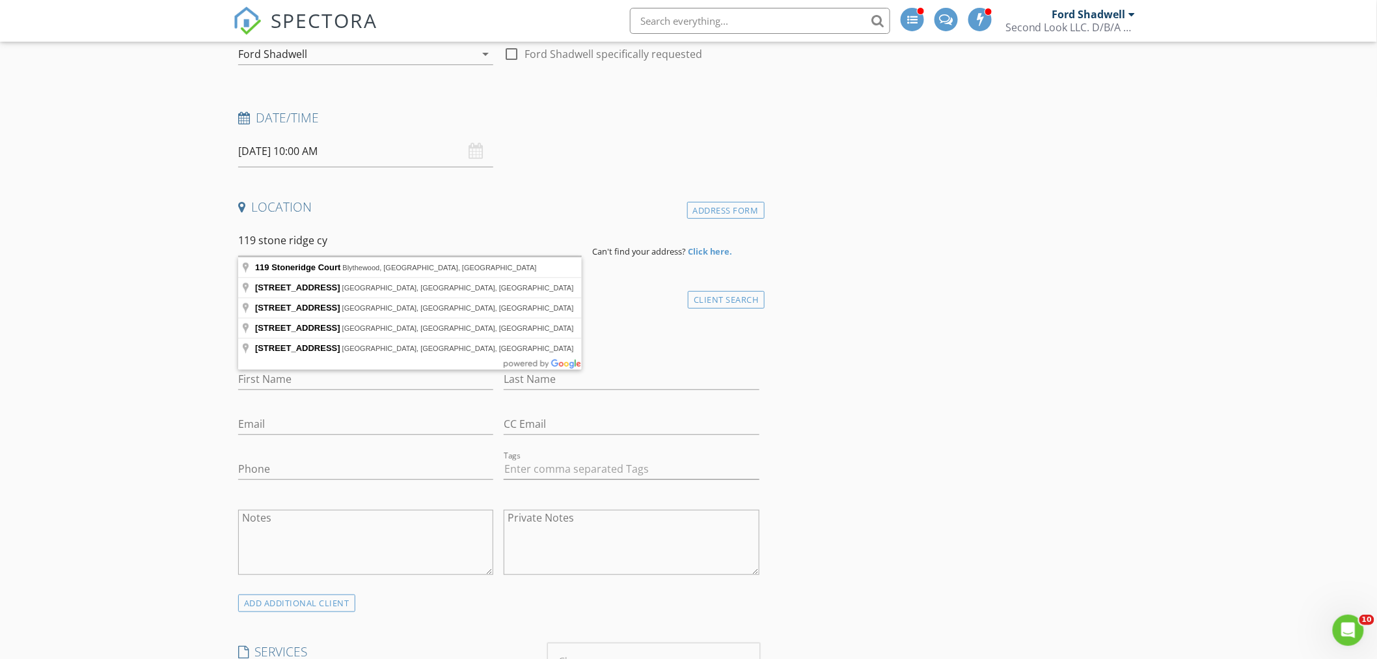
type input "119 Stoneridge Court, Blythewood, SC, USA"
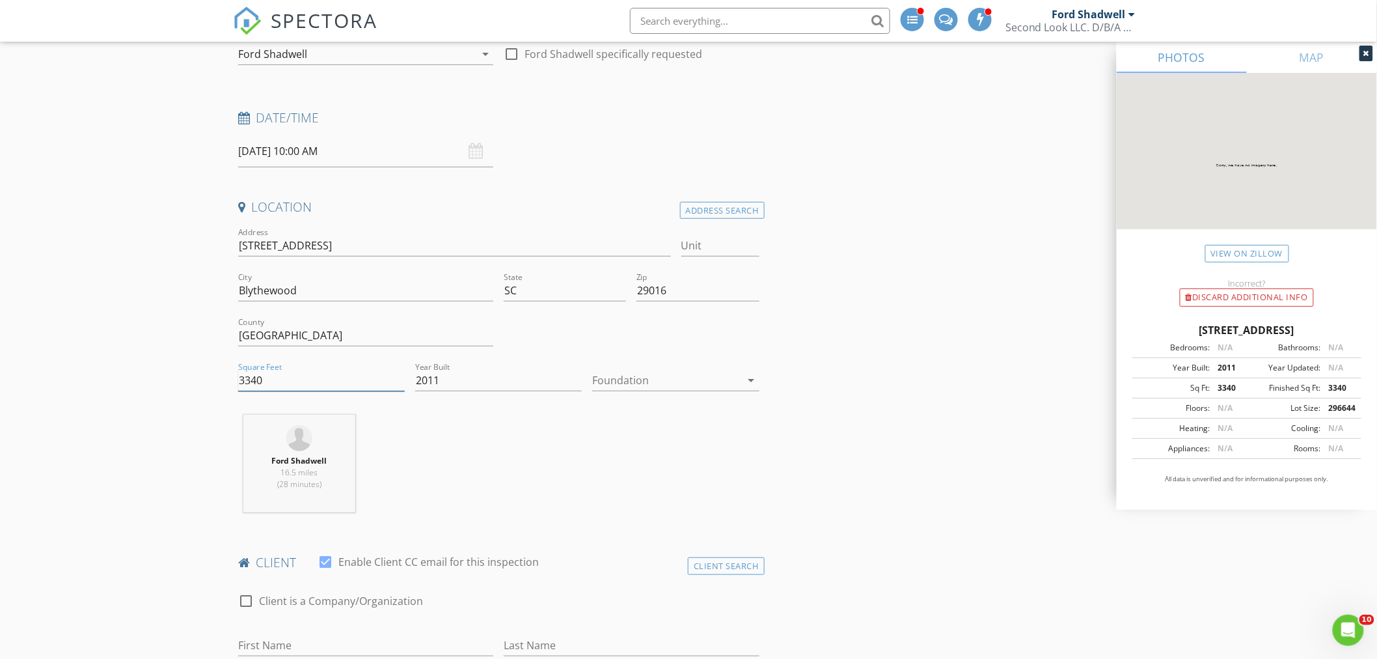
drag, startPoint x: 277, startPoint y: 379, endPoint x: 197, endPoint y: 385, distance: 80.3
type input "2942"
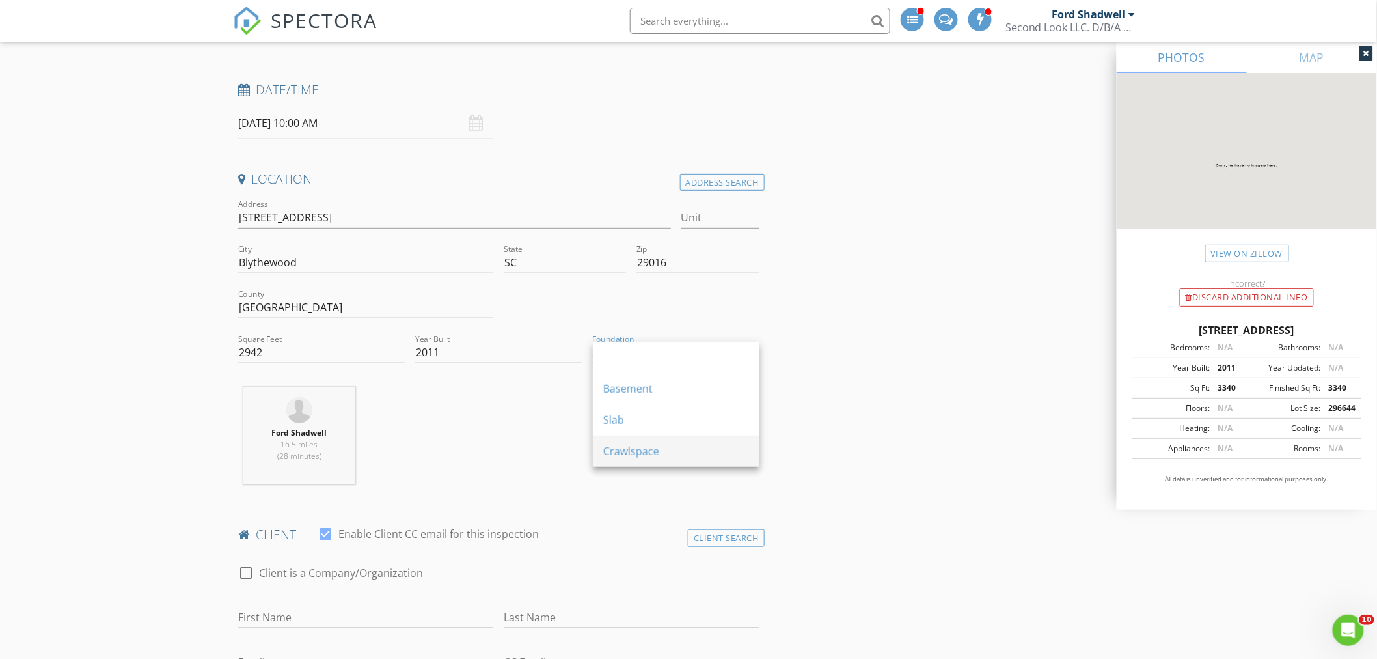
scroll to position [173, 0]
click at [688, 458] on div "Crawlspace" at bounding box center [676, 450] width 146 height 31
click at [627, 464] on div "Ford Shadwell 16.5 miles (28 minutes)" at bounding box center [499, 440] width 532 height 108
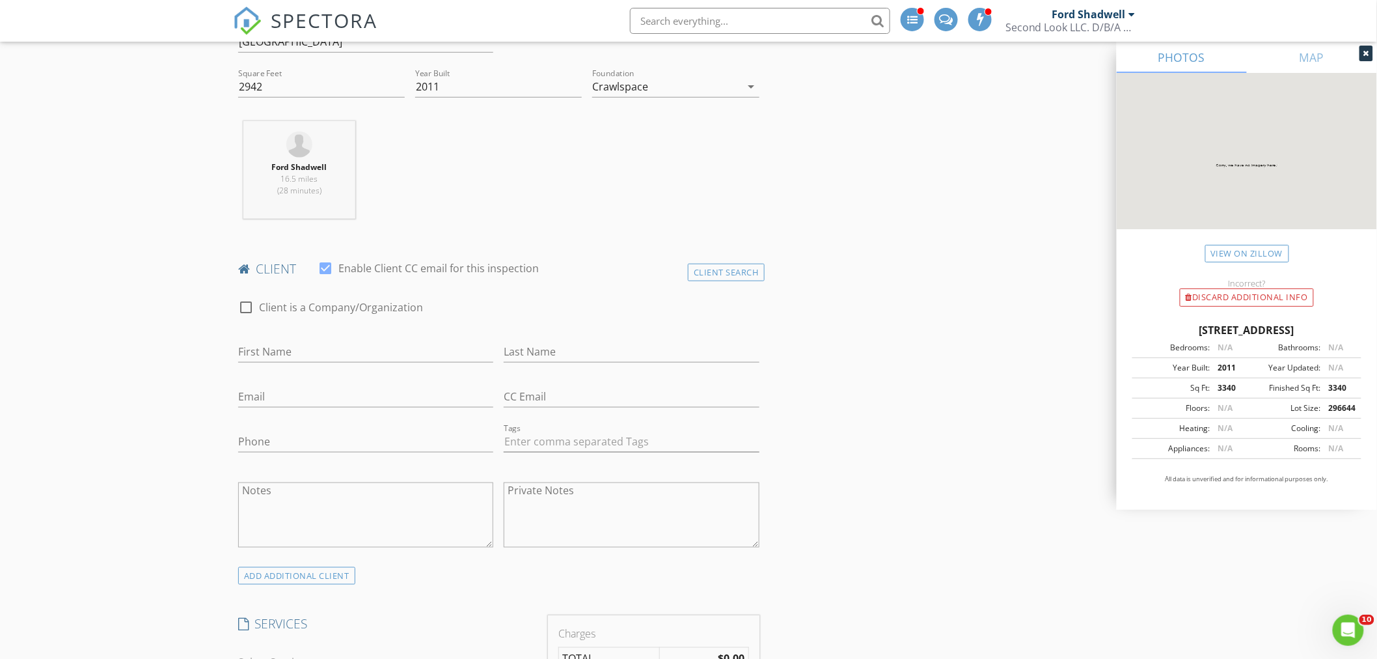
scroll to position [463, 0]
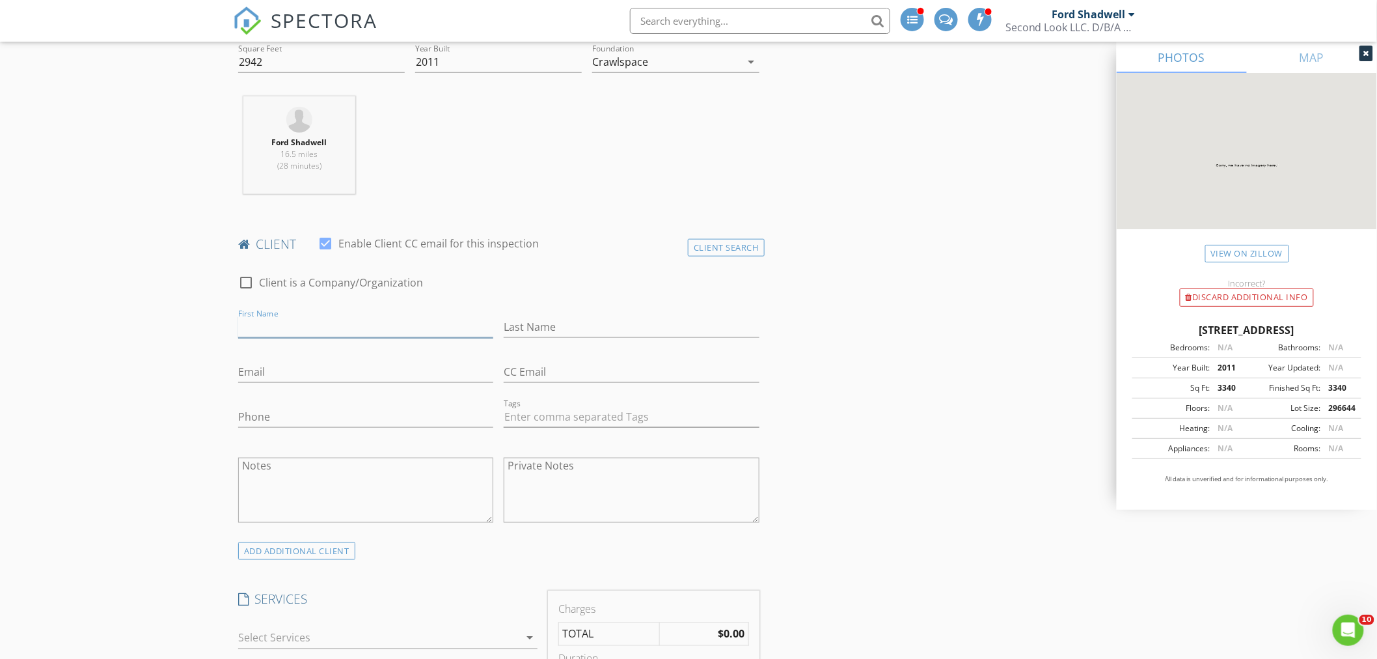
click at [254, 320] on input "First Name" at bounding box center [365, 326] width 255 height 21
type input "shelby"
type input "stewart"
type input "shelbyhstewart@gmail.com"
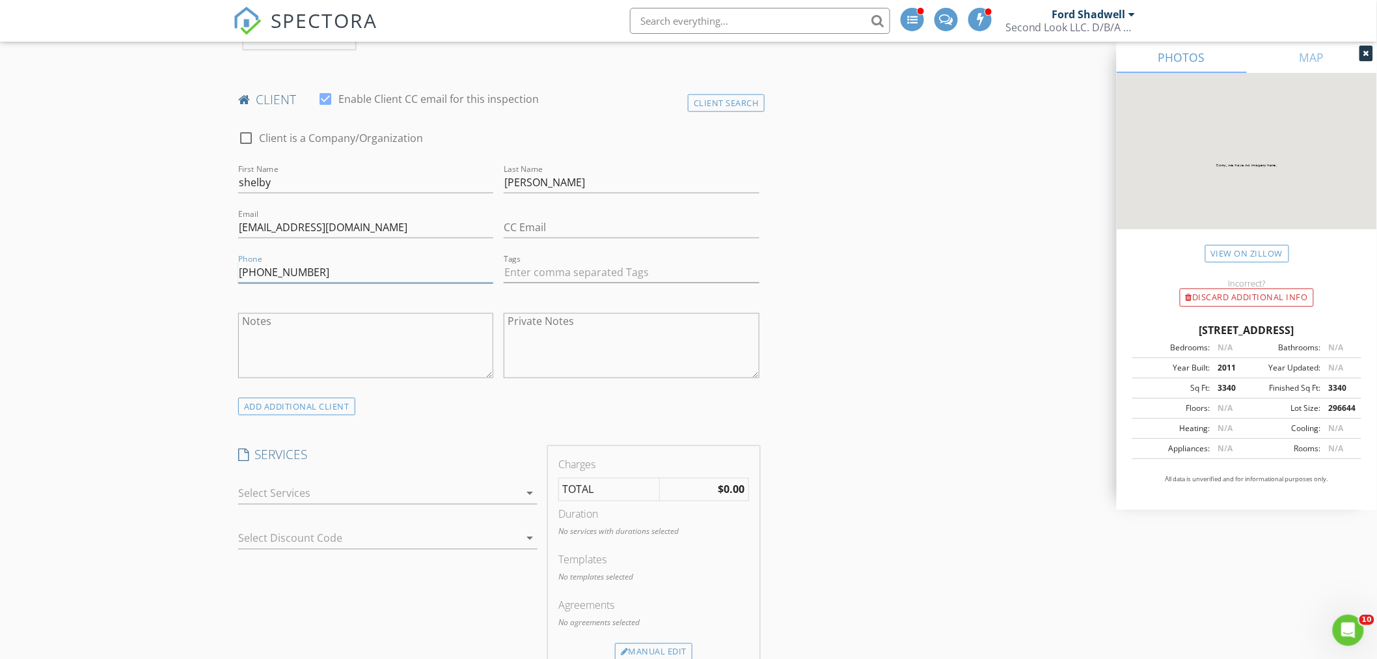
type input "803-318-3856"
click at [316, 495] on div at bounding box center [378, 493] width 281 height 21
click at [295, 493] on div "Residential Inspection" at bounding box center [329, 496] width 108 height 16
checkbox input "true"
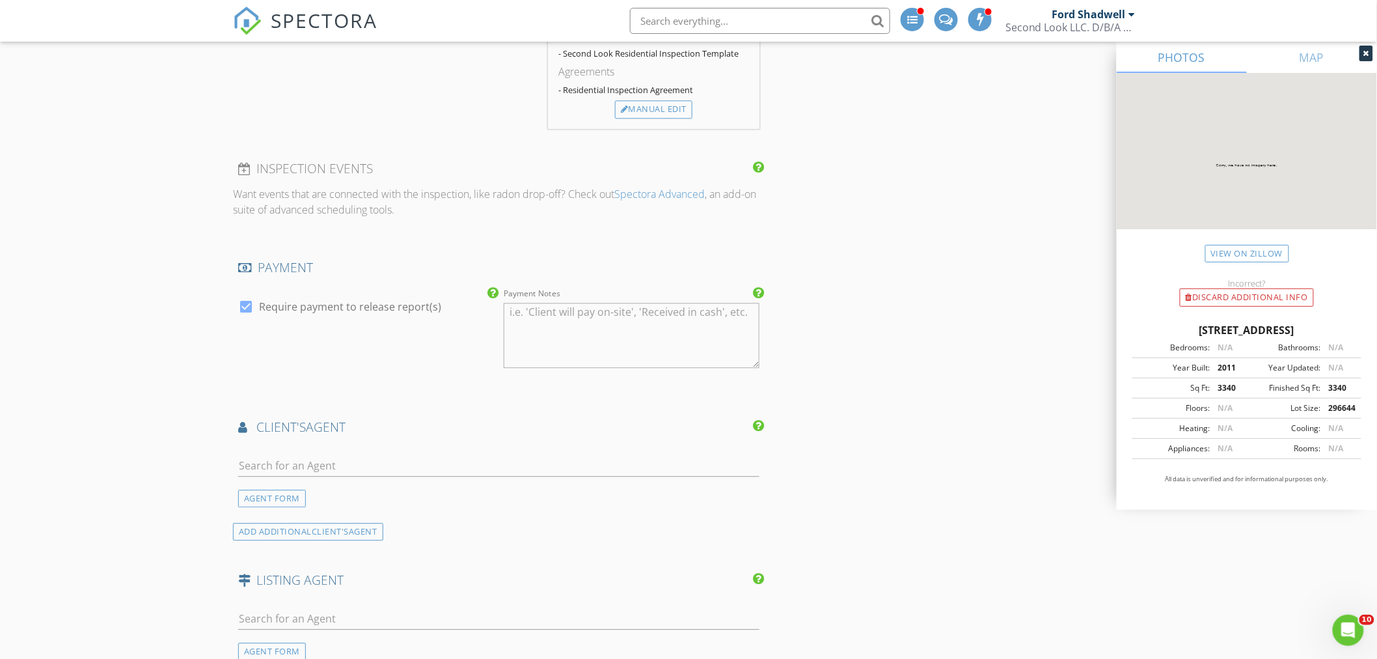
scroll to position [1186, 0]
click at [270, 452] on input "text" at bounding box center [498, 459] width 521 height 21
type input "Page"
click at [410, 491] on div "No results found. Click to add a new Agent" at bounding box center [342, 488] width 196 height 16
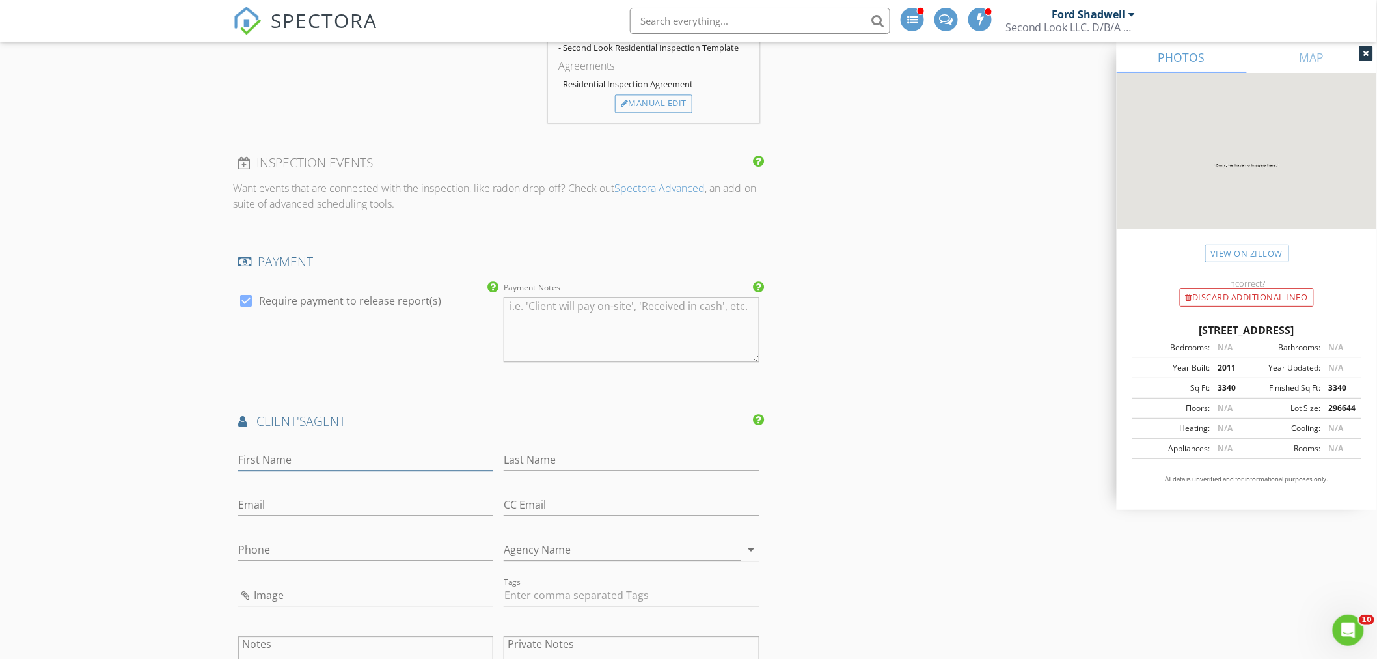
click at [290, 467] on input "First Name" at bounding box center [365, 459] width 255 height 21
type input "Page"
type input "Ward"
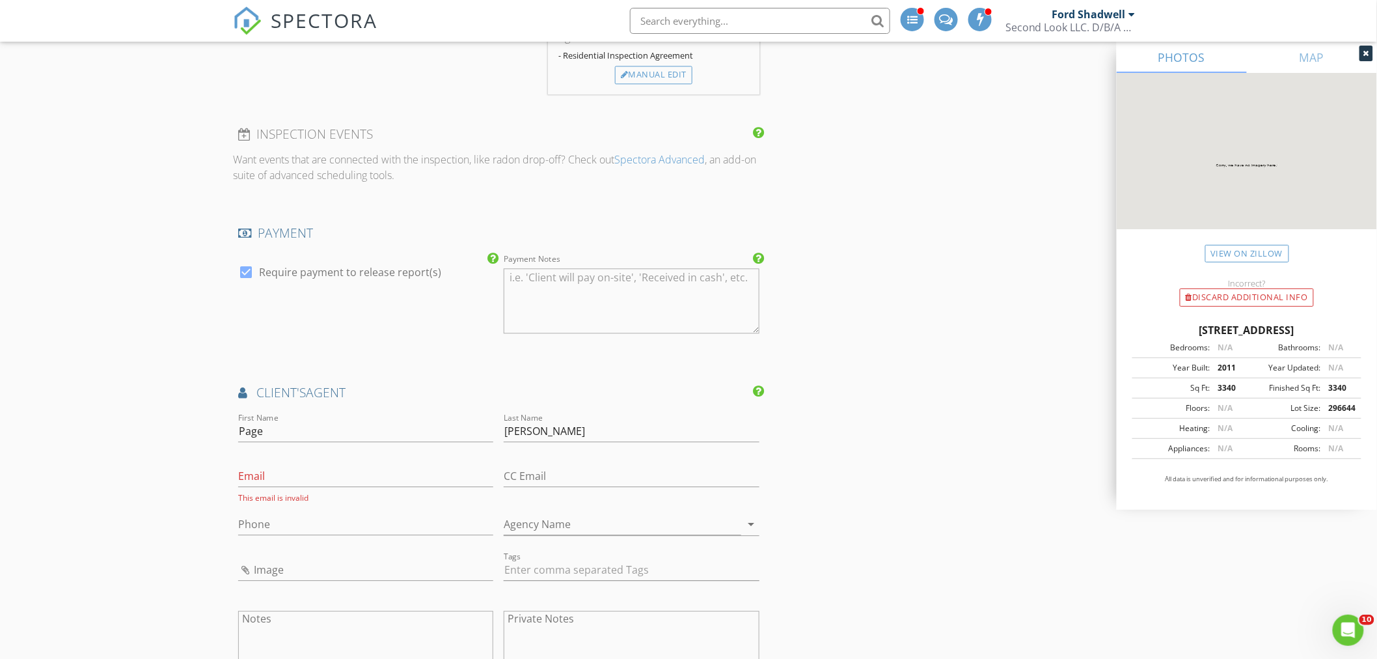
scroll to position [1258, 0]
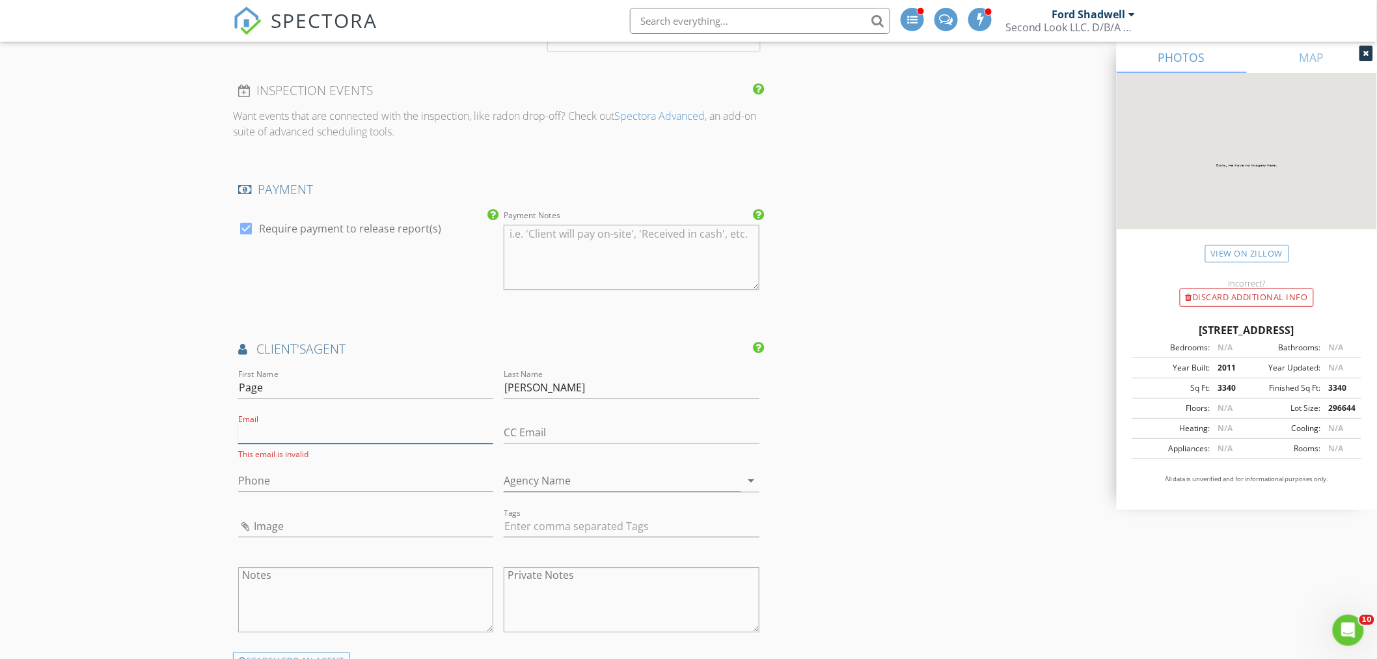
click at [268, 434] on input "Email" at bounding box center [365, 432] width 255 height 21
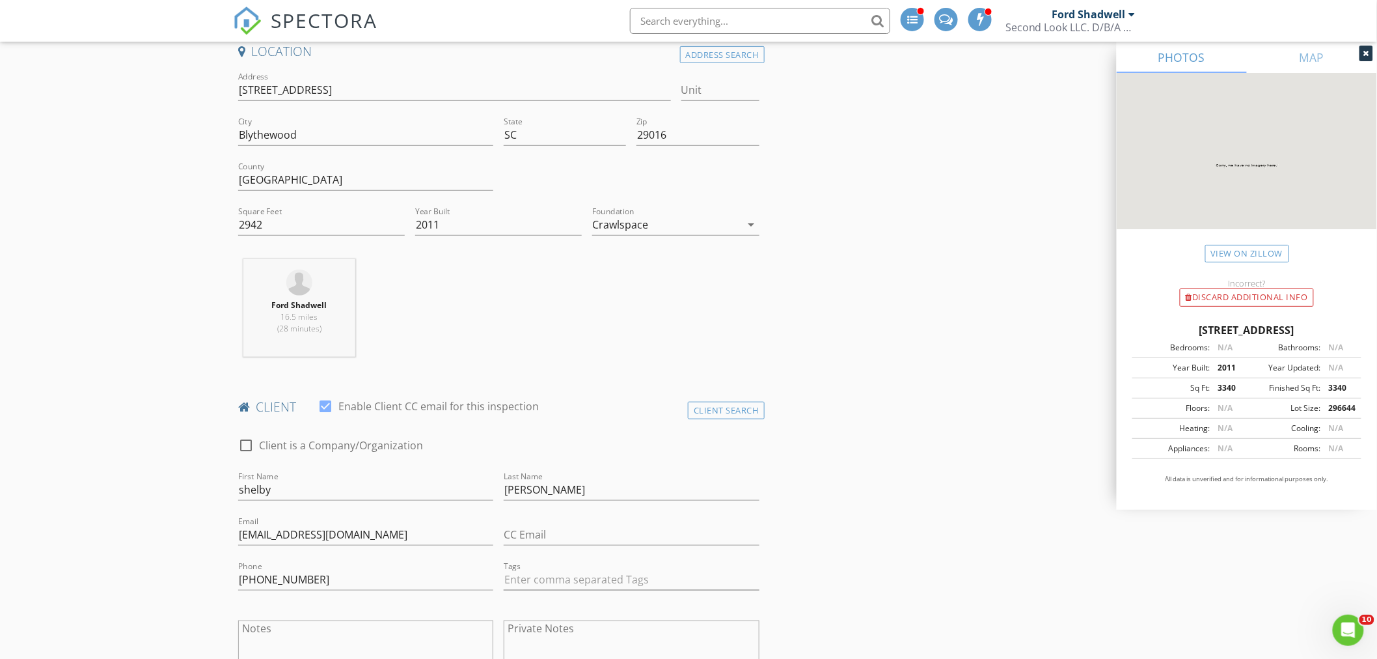
scroll to position [29, 0]
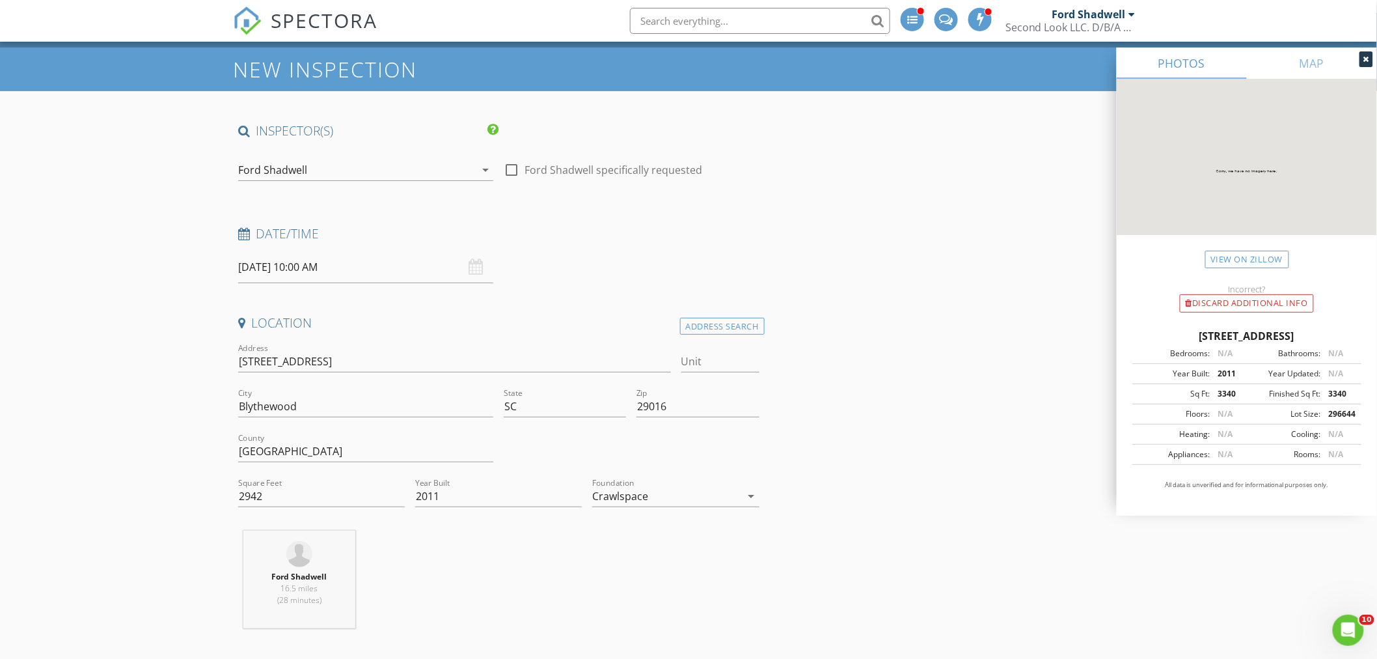
type input "803-622-1522"
click at [300, 164] on div "Ford Shadwell" at bounding box center [272, 170] width 69 height 12
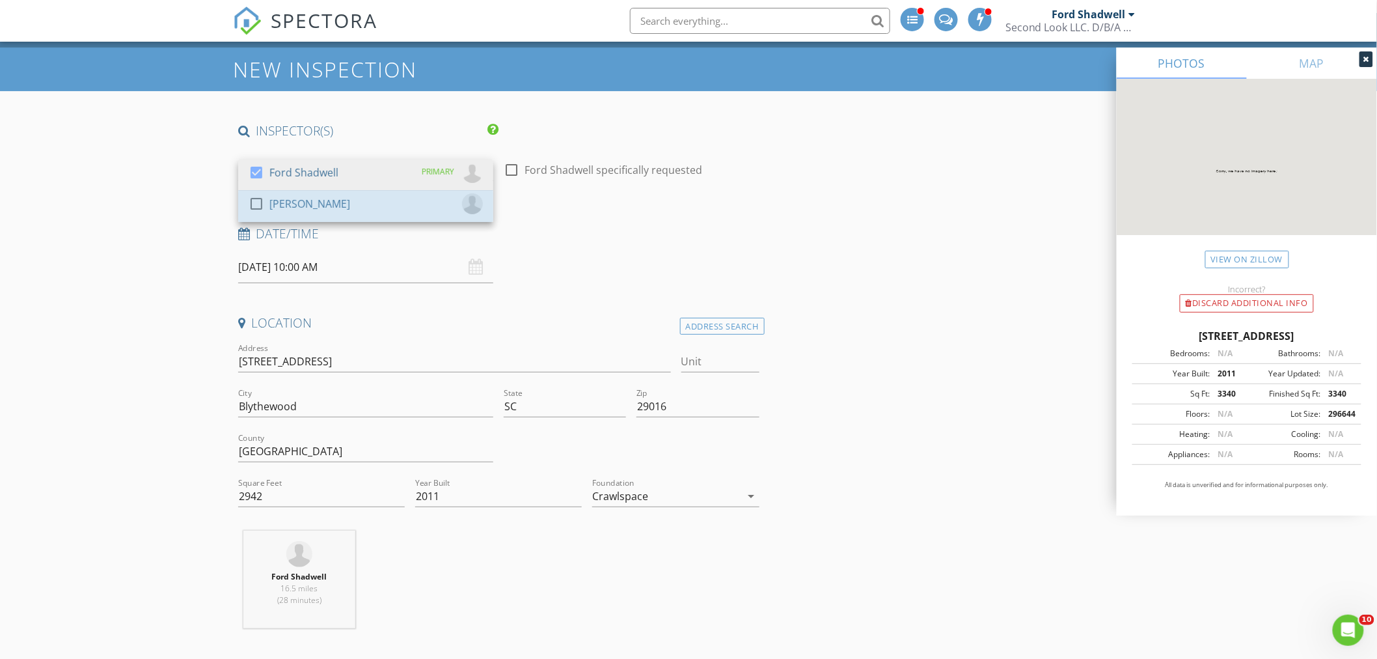
click at [287, 205] on div "[PERSON_NAME]" at bounding box center [309, 203] width 81 height 21
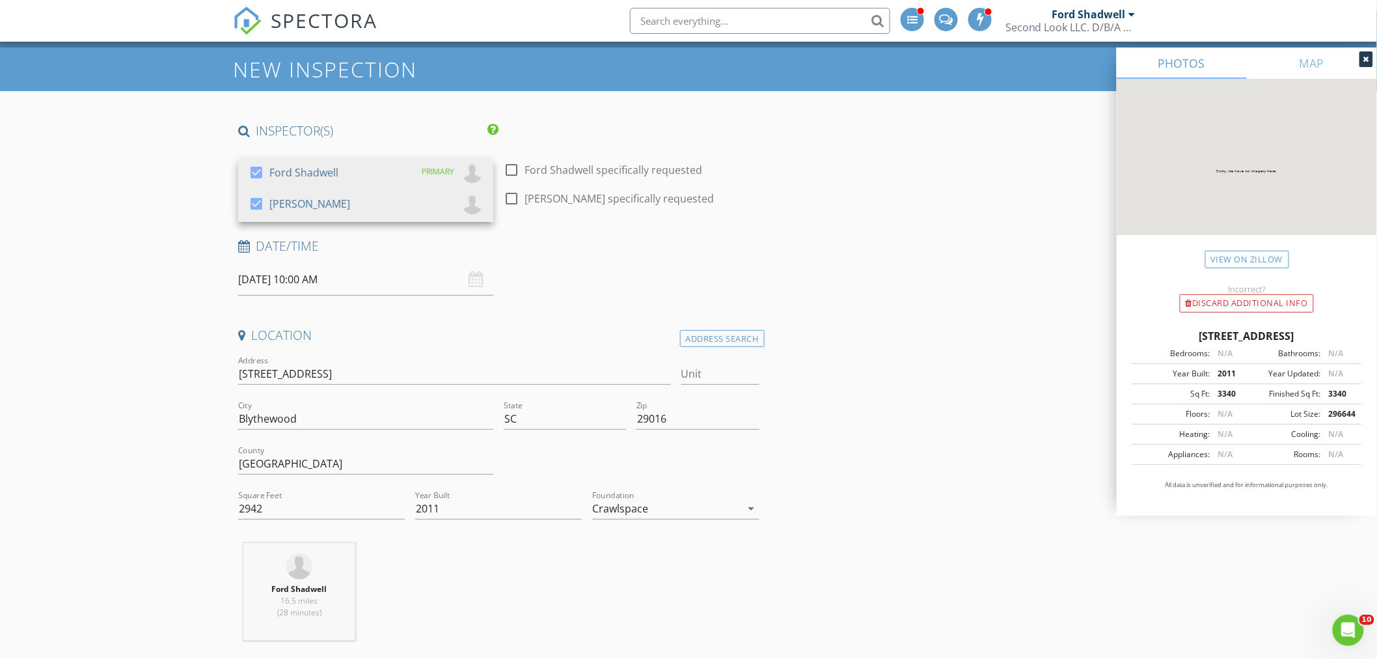
click at [281, 182] on div "Ford Shadwell" at bounding box center [303, 172] width 69 height 21
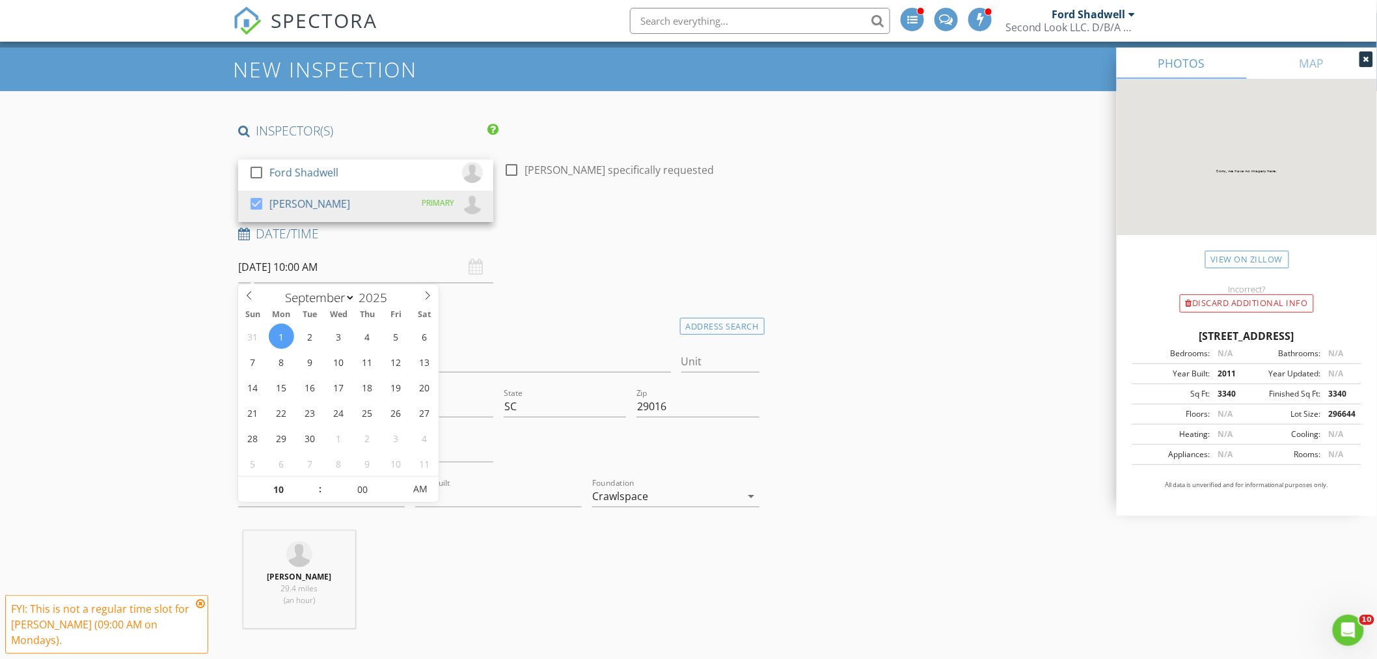
click at [277, 270] on input "09/01/2025 10:00 AM" at bounding box center [365, 267] width 255 height 32
select select "7"
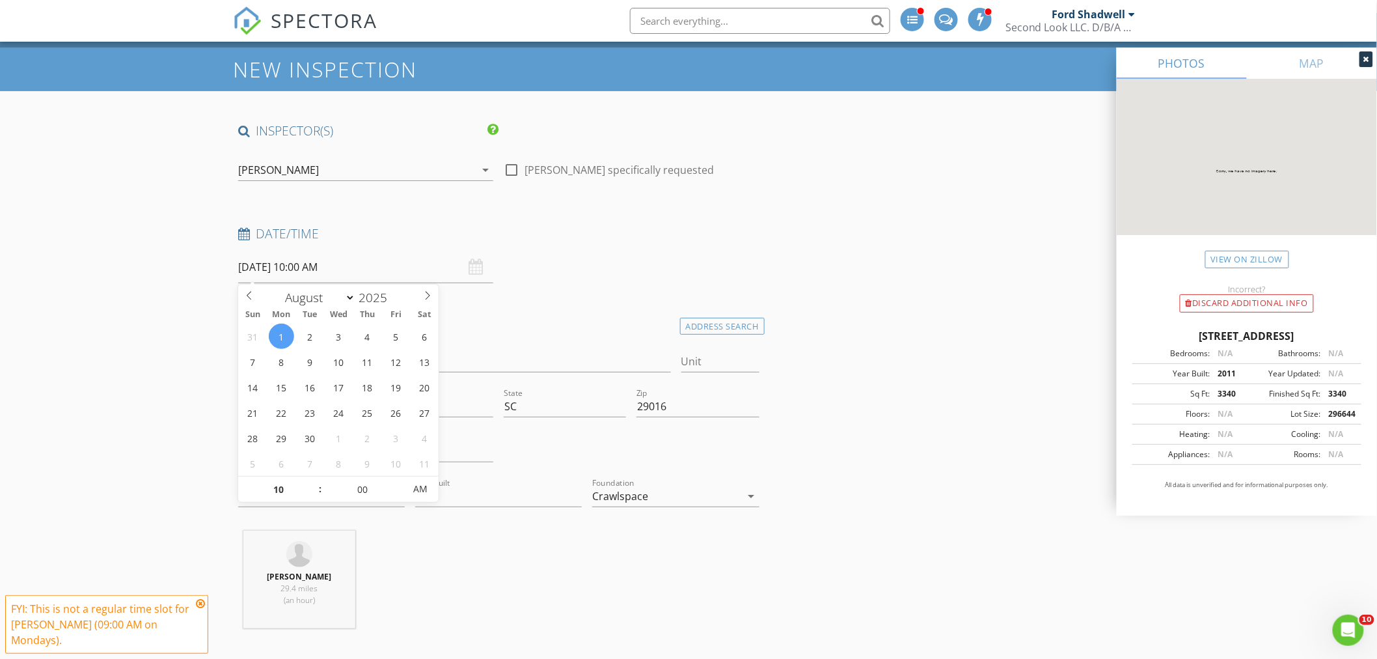
click at [245, 300] on span at bounding box center [249, 293] width 22 height 18
type input "08/28/2025 10:00 AM"
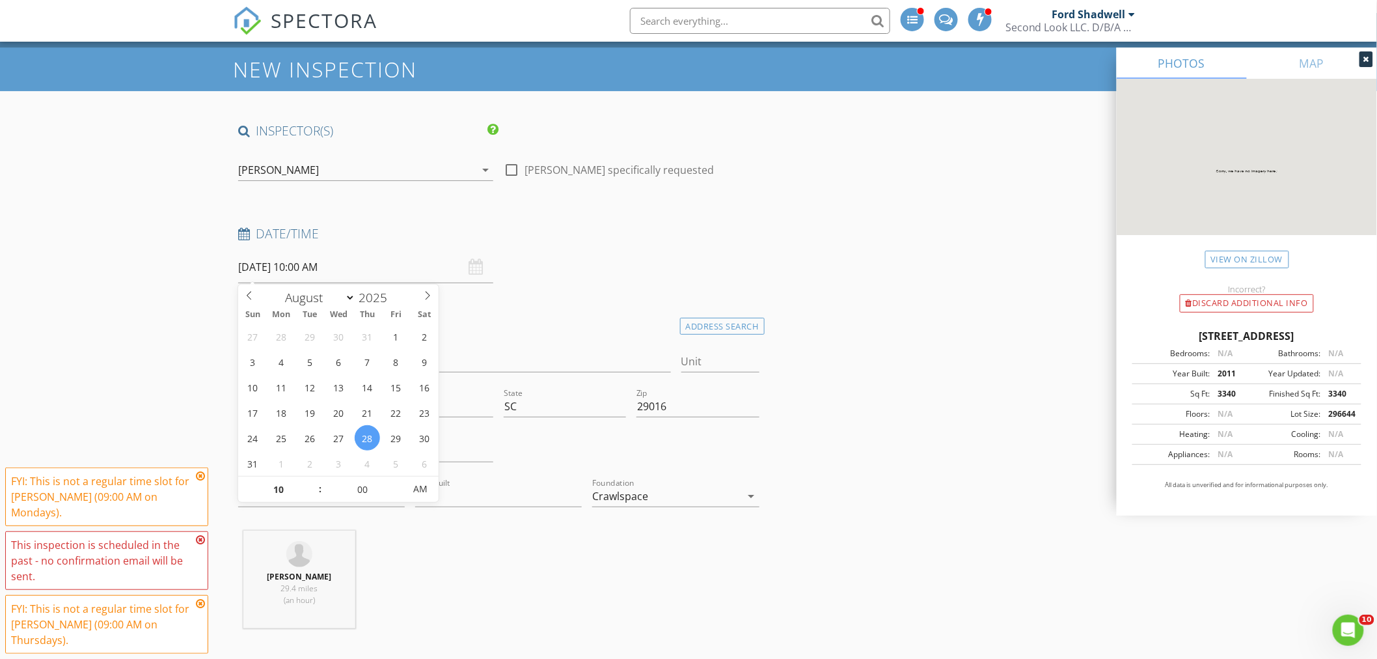
type input "11"
type input "08/28/2025 11:00 AM"
click at [311, 480] on span at bounding box center [313, 482] width 9 height 13
type input "12"
type input "08/28/2025 12:00 PM"
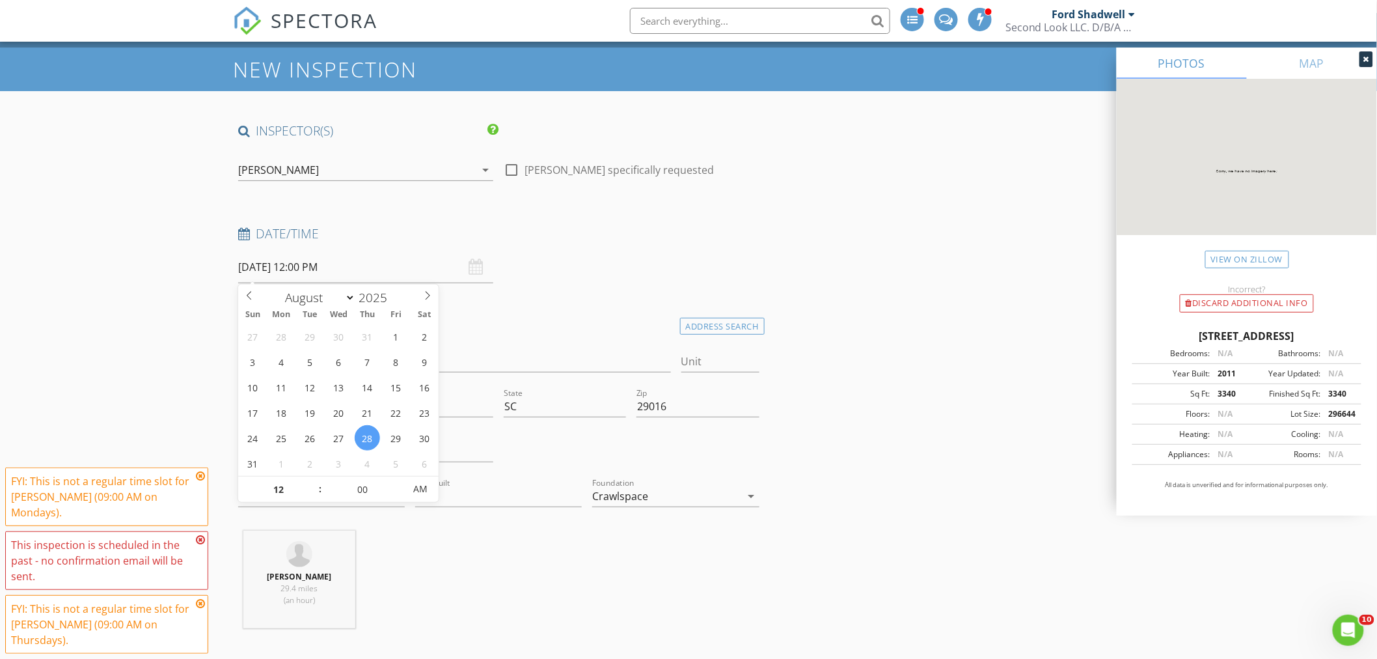
click at [311, 480] on span at bounding box center [313, 482] width 9 height 13
type input "01"
type input "08/28/2025 1:00 PM"
click at [311, 480] on span at bounding box center [313, 482] width 9 height 13
type input "02"
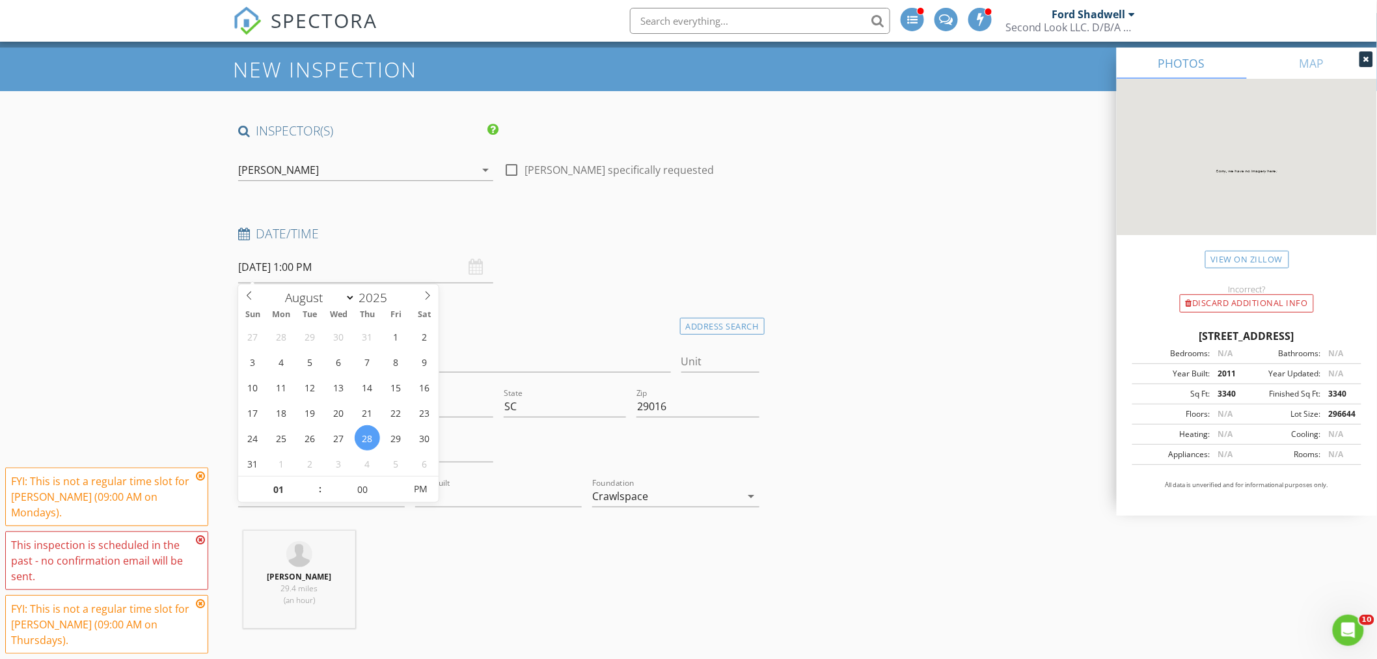
type input "08/28/2025 2:00 PM"
click at [312, 480] on span at bounding box center [313, 482] width 9 height 13
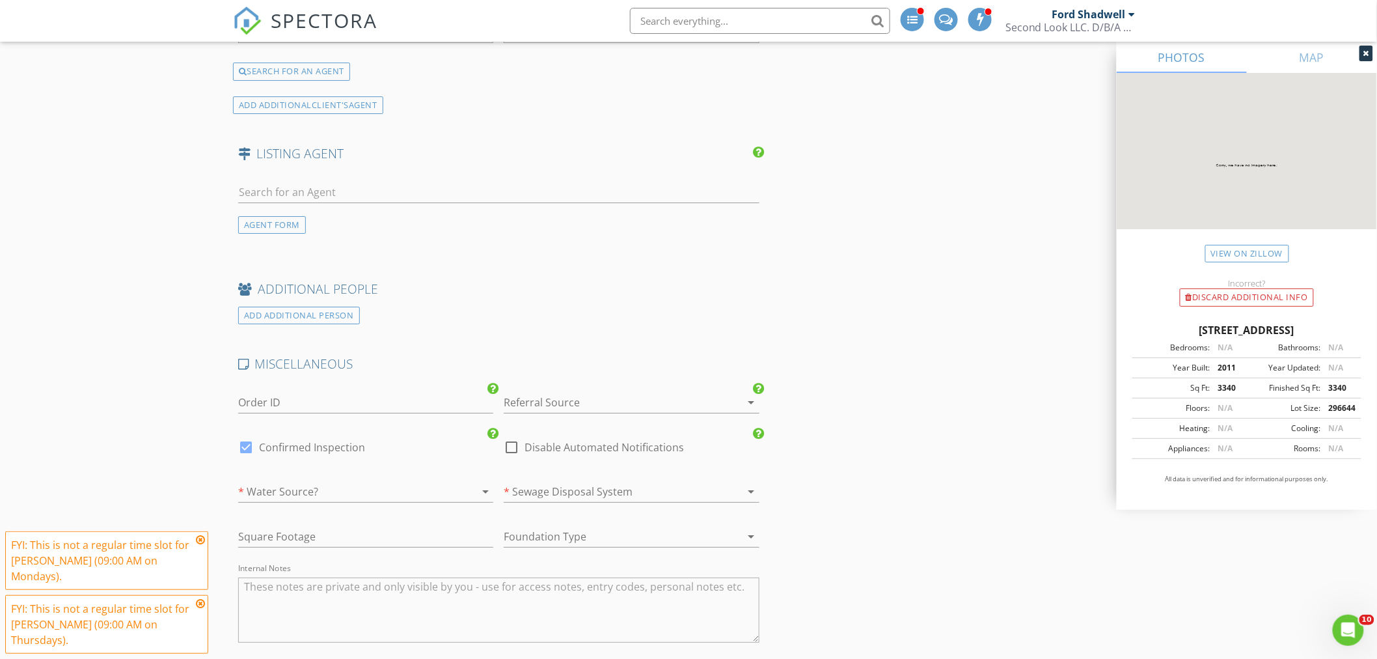
scroll to position [1909, 0]
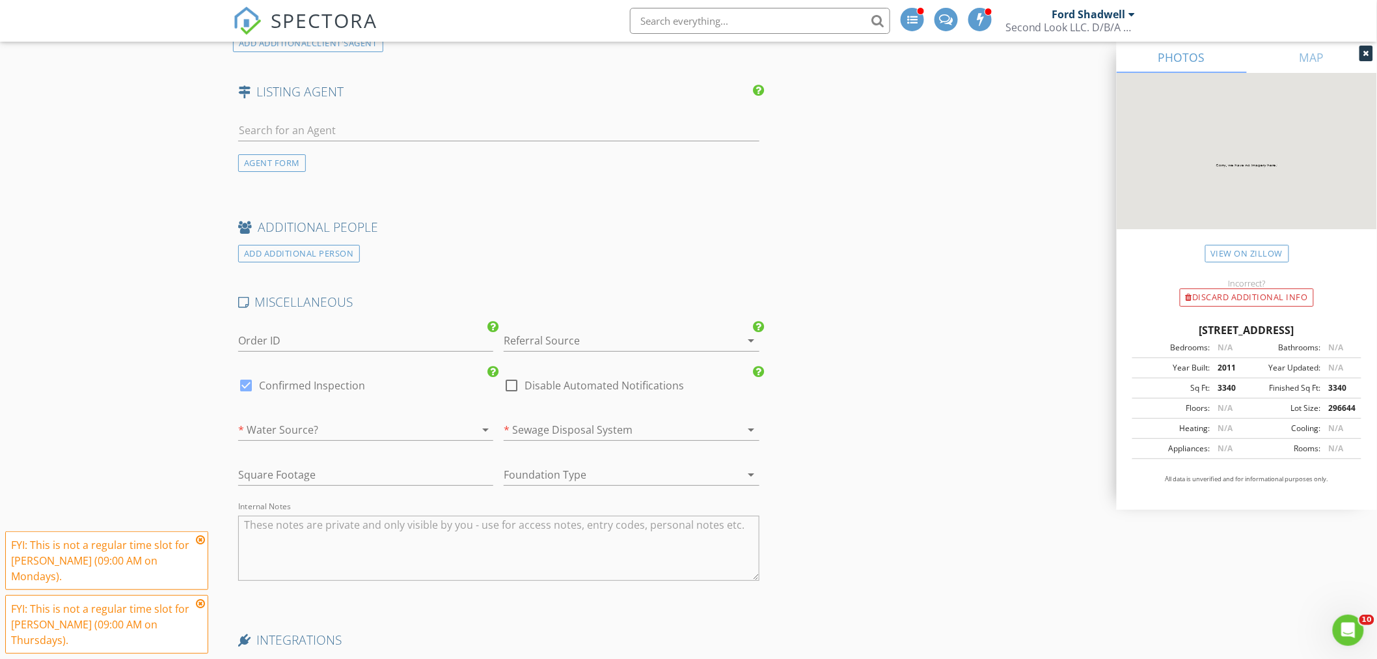
click at [292, 425] on div at bounding box center [347, 429] width 219 height 21
click at [290, 430] on div "Public Water" at bounding box center [366, 436] width 234 height 16
click at [526, 424] on div at bounding box center [613, 429] width 219 height 21
click at [524, 442] on div "Public Sewer" at bounding box center [632, 436] width 234 height 16
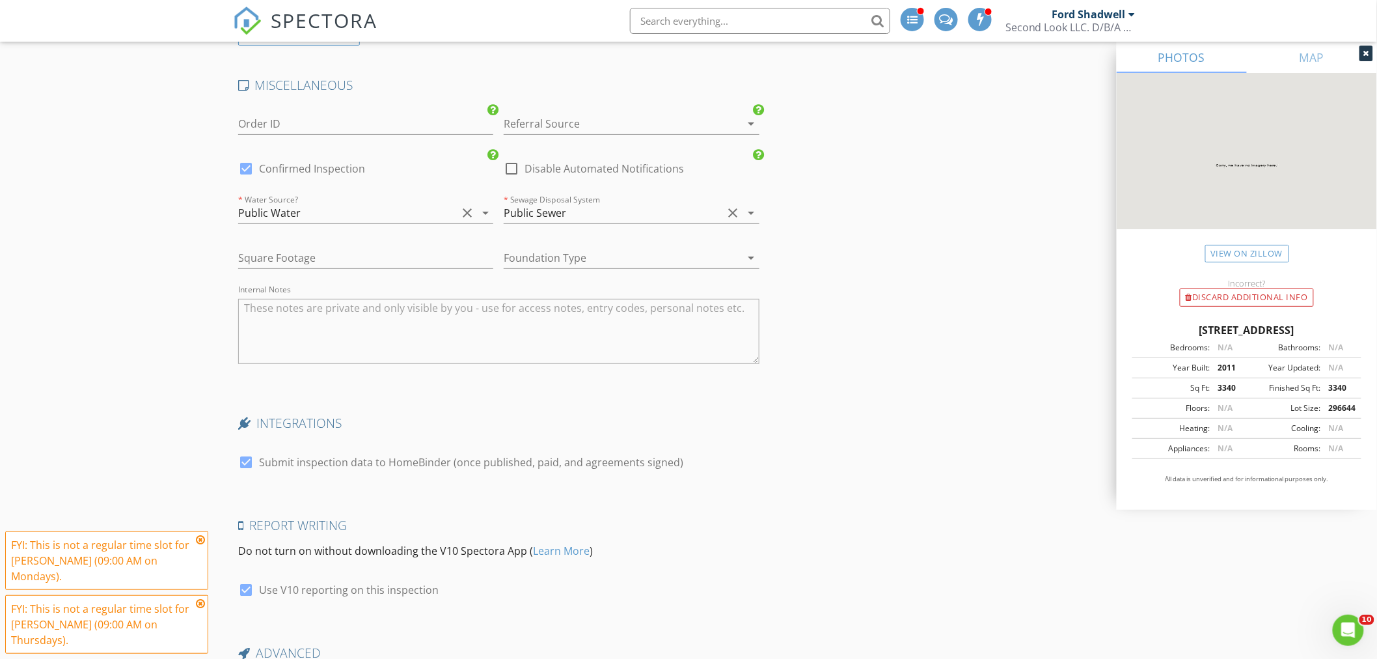
scroll to position [2263, 0]
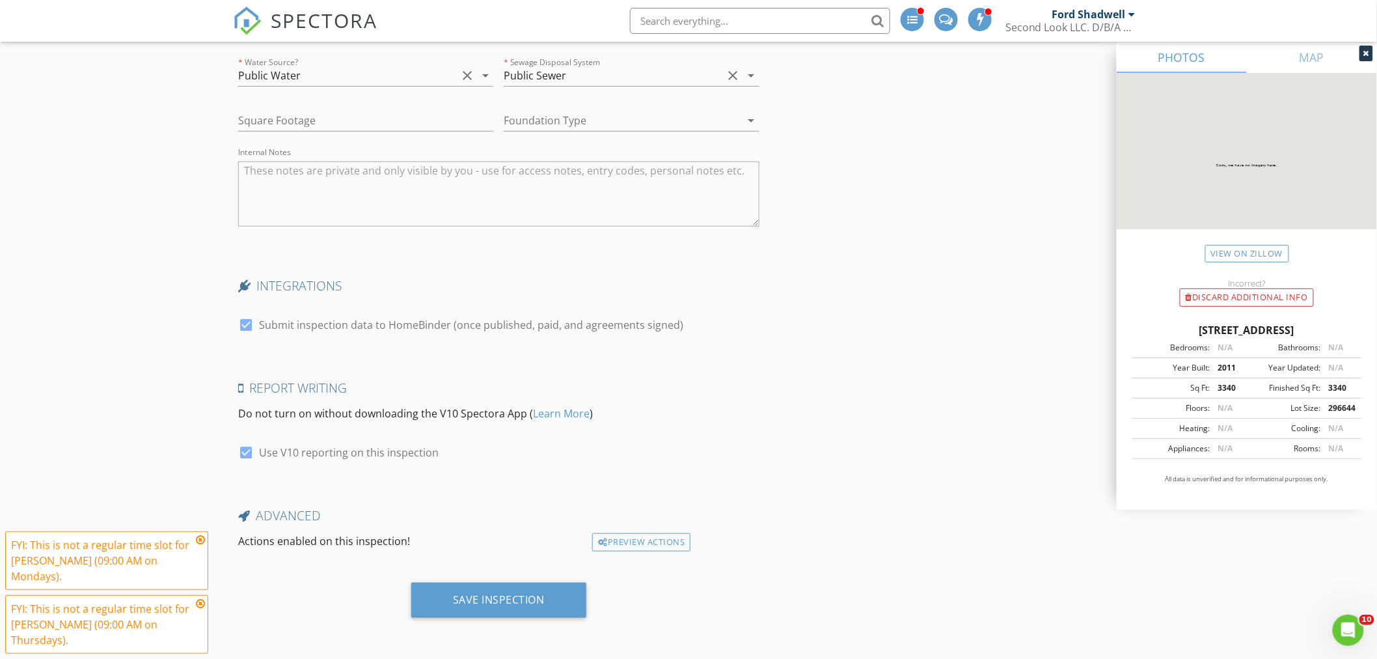
click at [498, 596] on div "Save Inspection" at bounding box center [499, 599] width 92 height 13
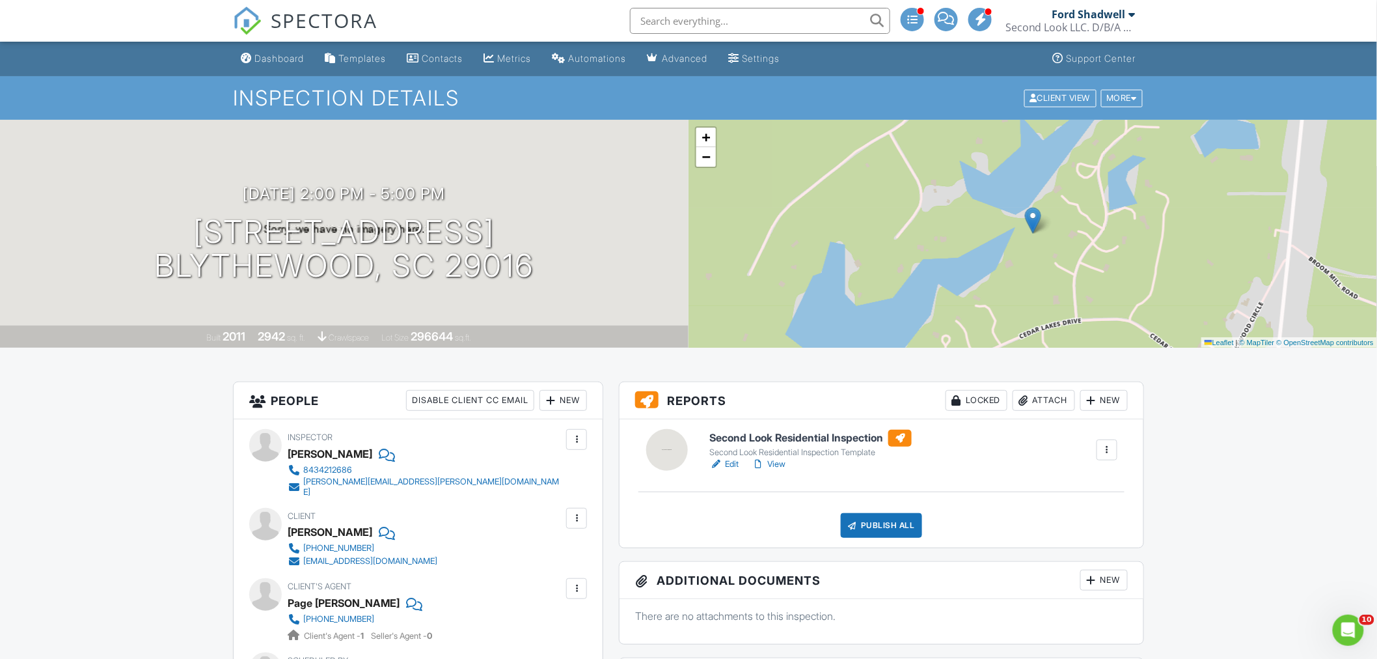
click at [683, 26] on input "text" at bounding box center [760, 21] width 260 height 26
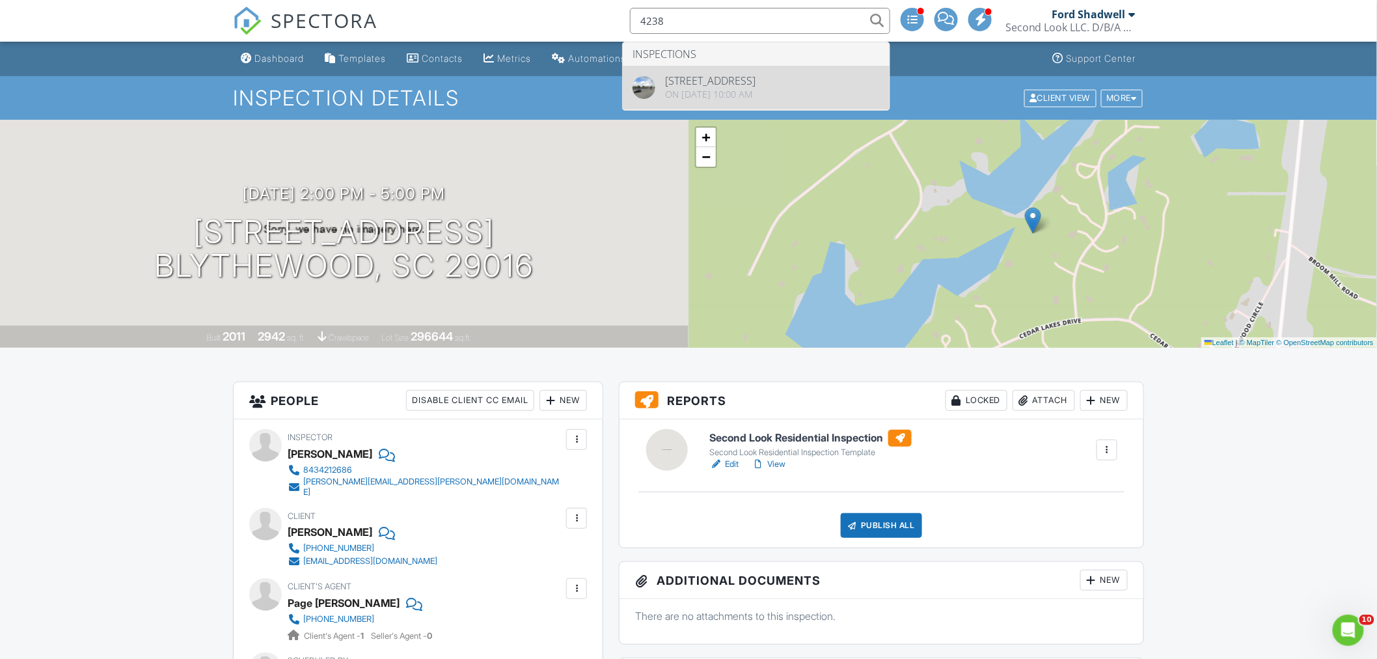
type input "4238"
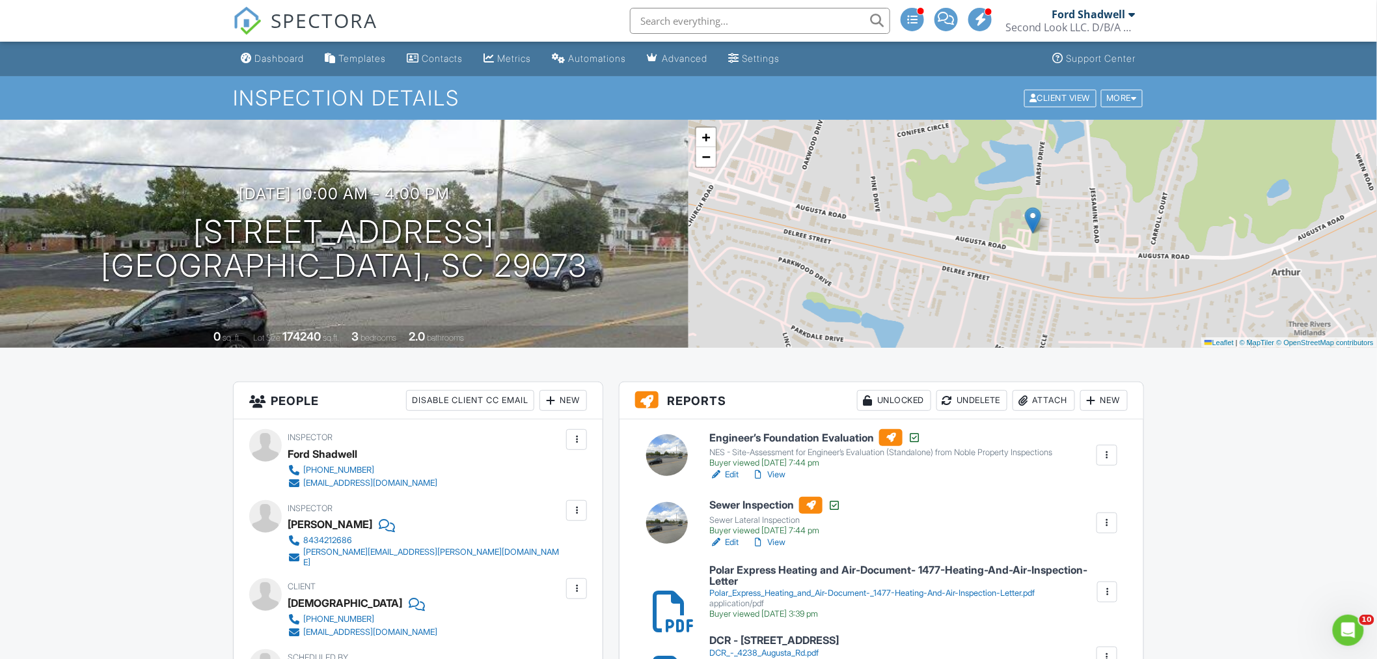
click at [1044, 100] on div "Client View" at bounding box center [1060, 98] width 72 height 18
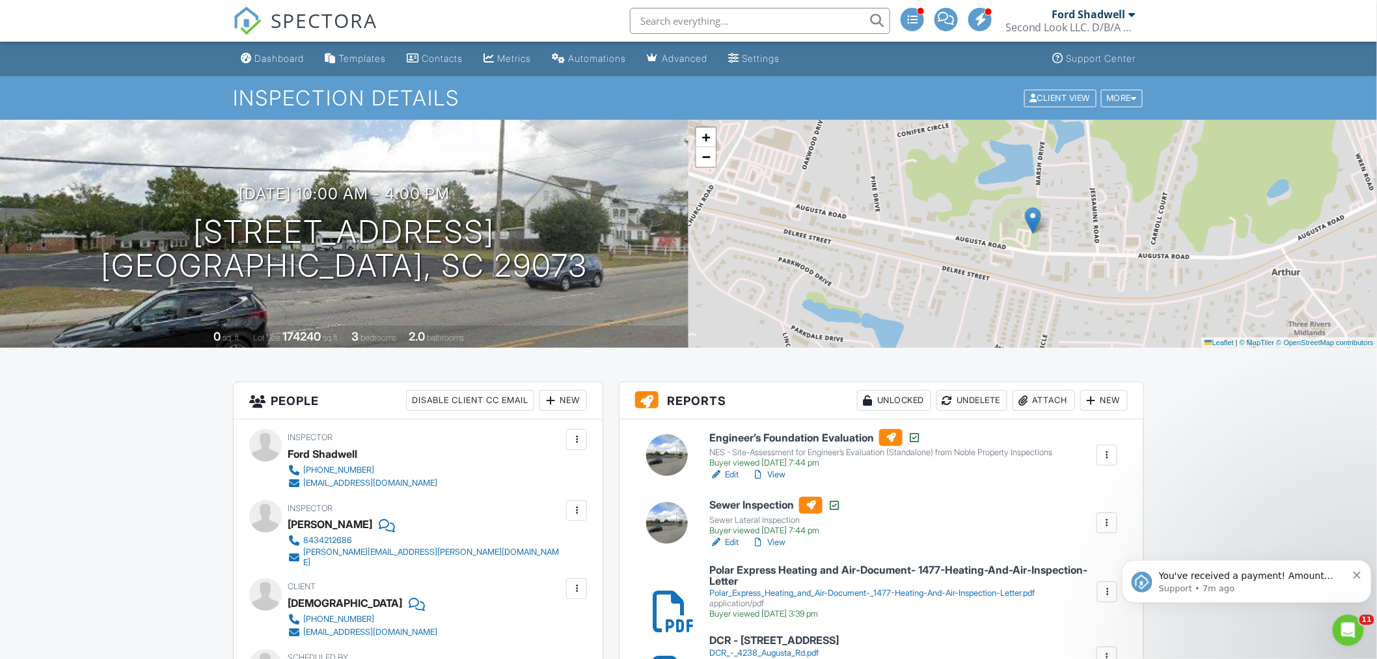
drag, startPoint x: 293, startPoint y: 54, endPoint x: 385, endPoint y: 44, distance: 92.3
click at [293, 54] on div "Dashboard" at bounding box center [278, 58] width 49 height 11
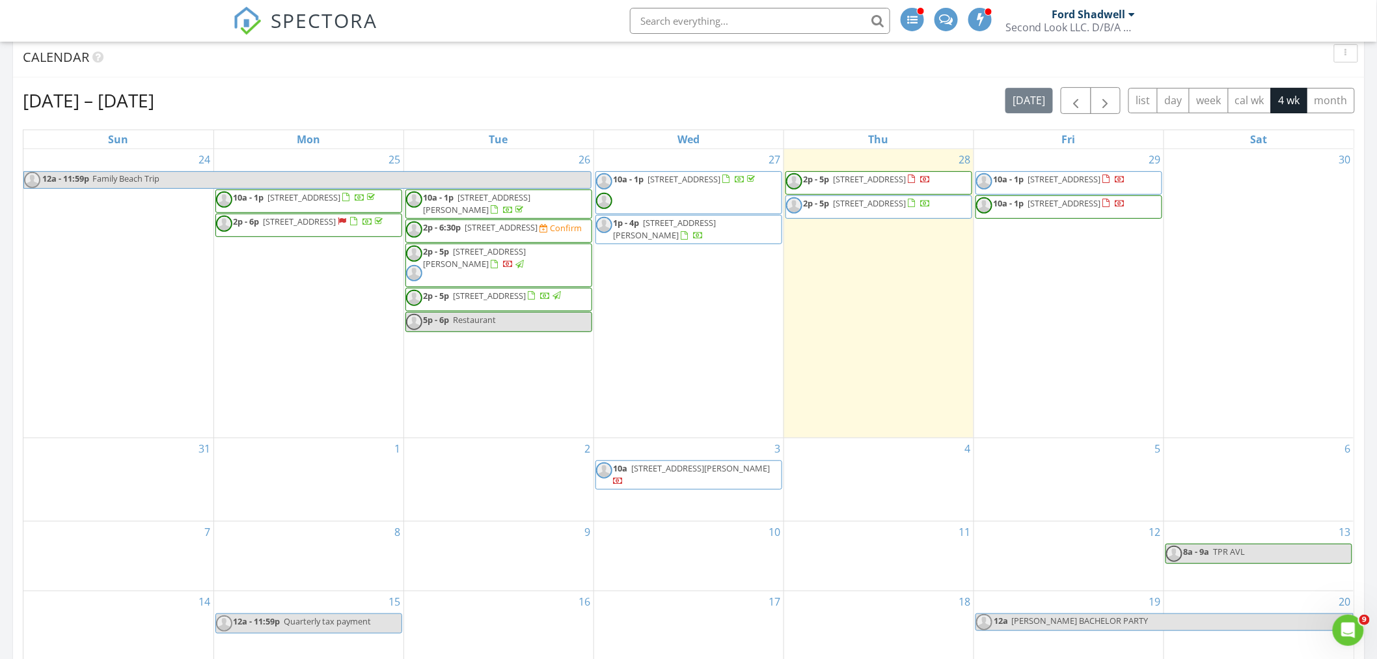
click at [874, 182] on span "119 Stoneridge Ct, Blythewood 29016" at bounding box center [870, 179] width 73 height 12
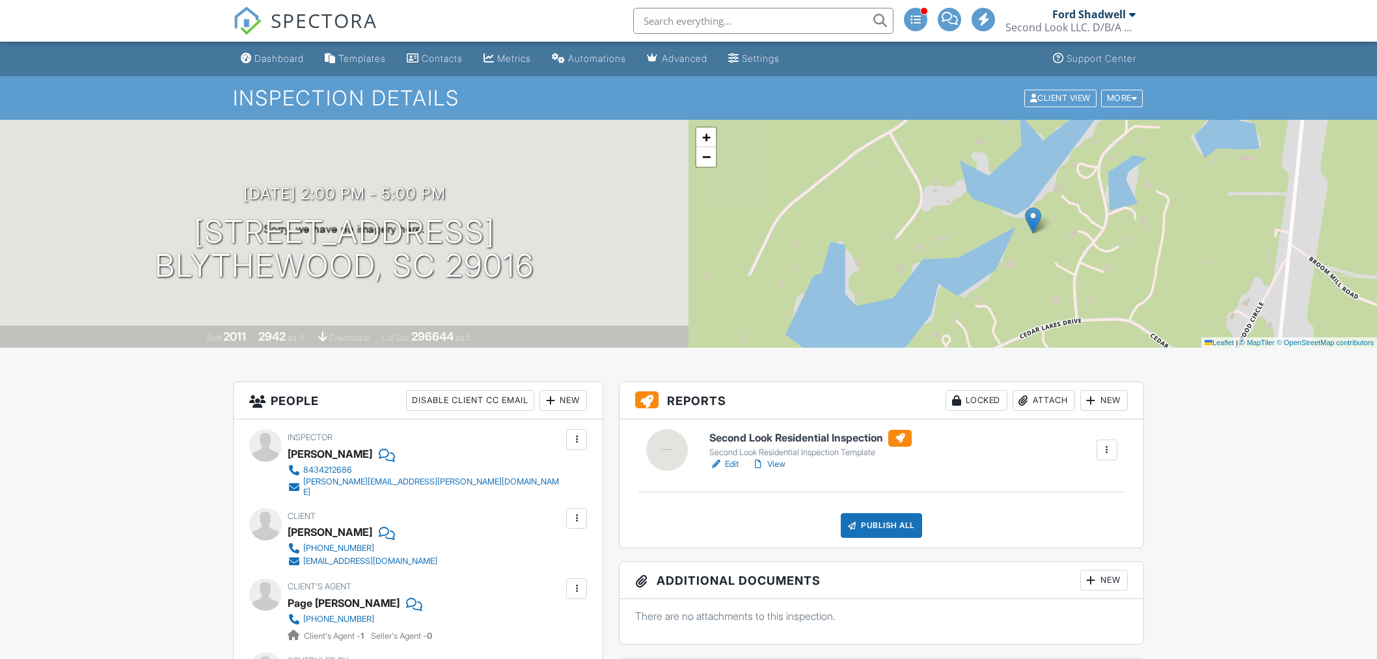
click at [576, 582] on div at bounding box center [576, 588] width 13 height 13
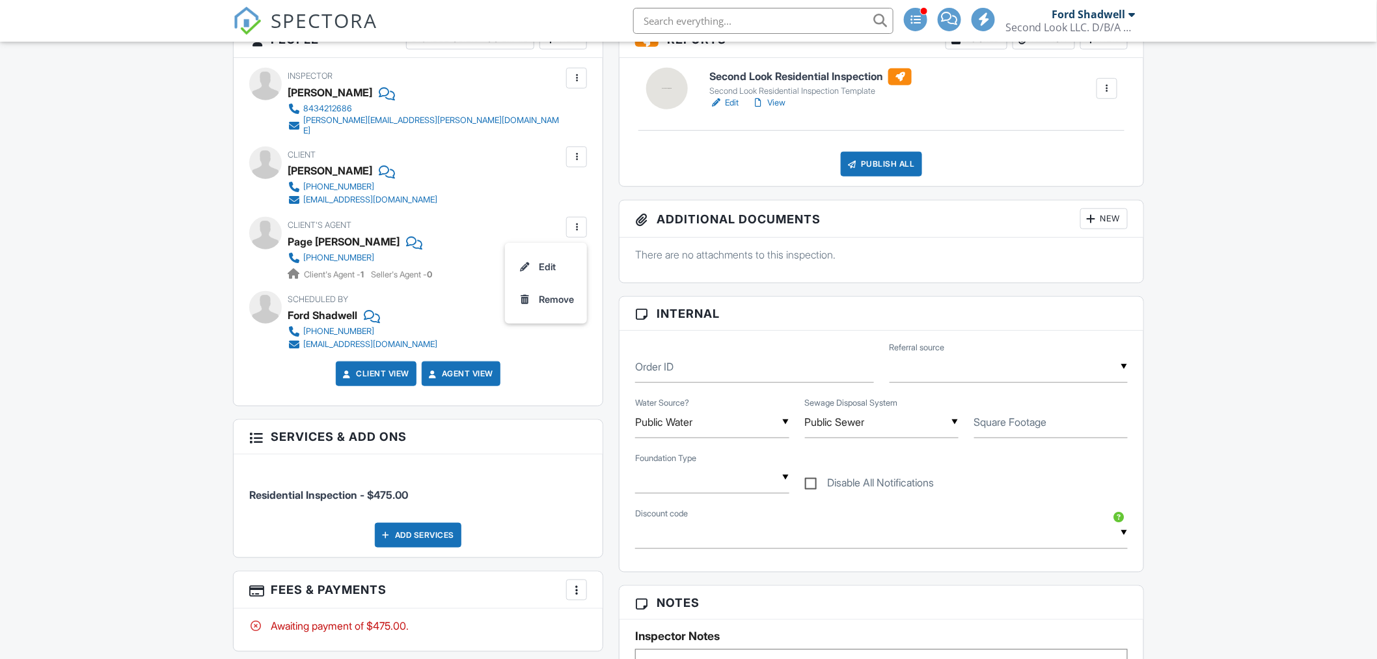
click at [538, 255] on li "Edit" at bounding box center [546, 267] width 66 height 33
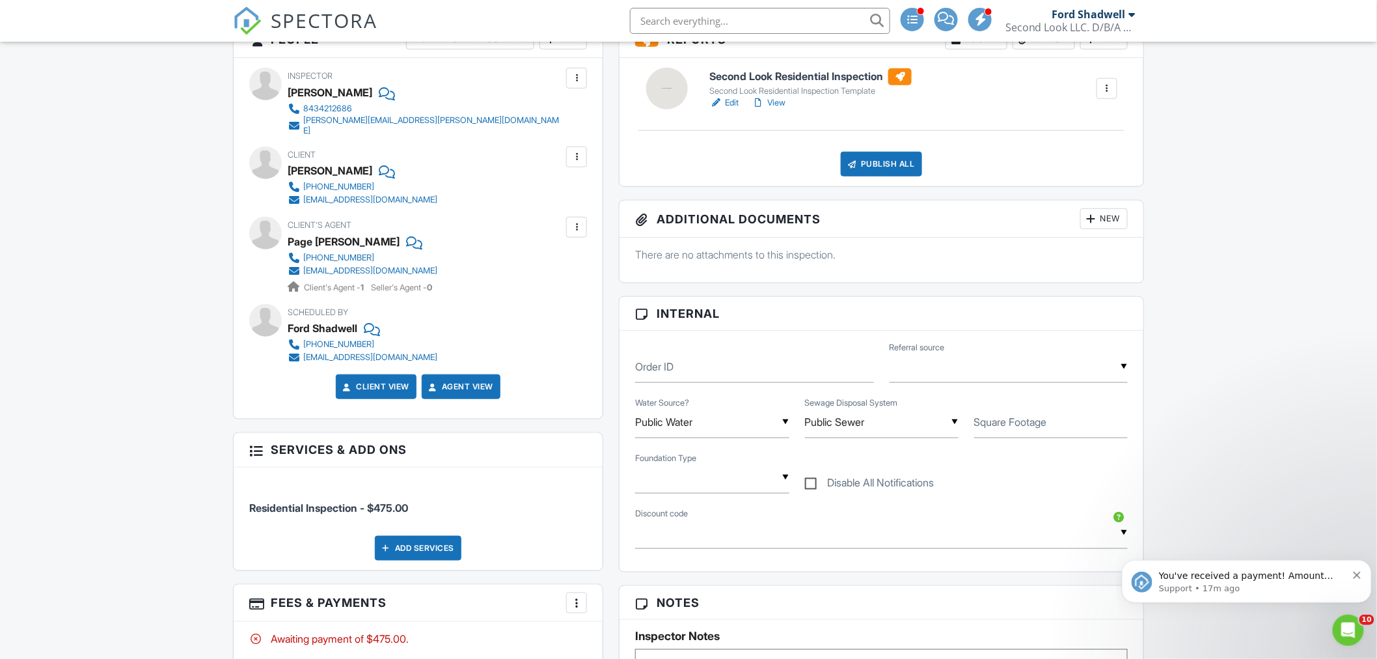
click at [247, 21] on img at bounding box center [247, 21] width 29 height 29
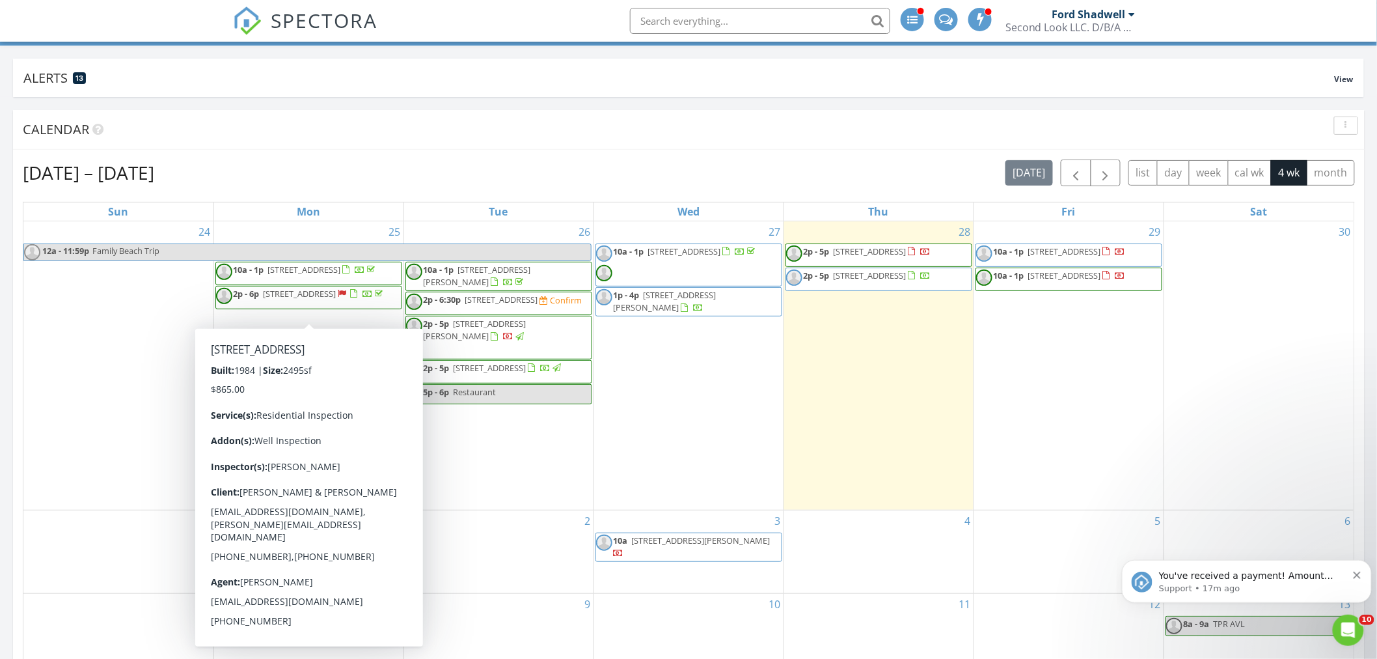
click at [314, 307] on span "2p - 6p 1911 Carriage House Ln, Camden 29020" at bounding box center [301, 298] width 170 height 20
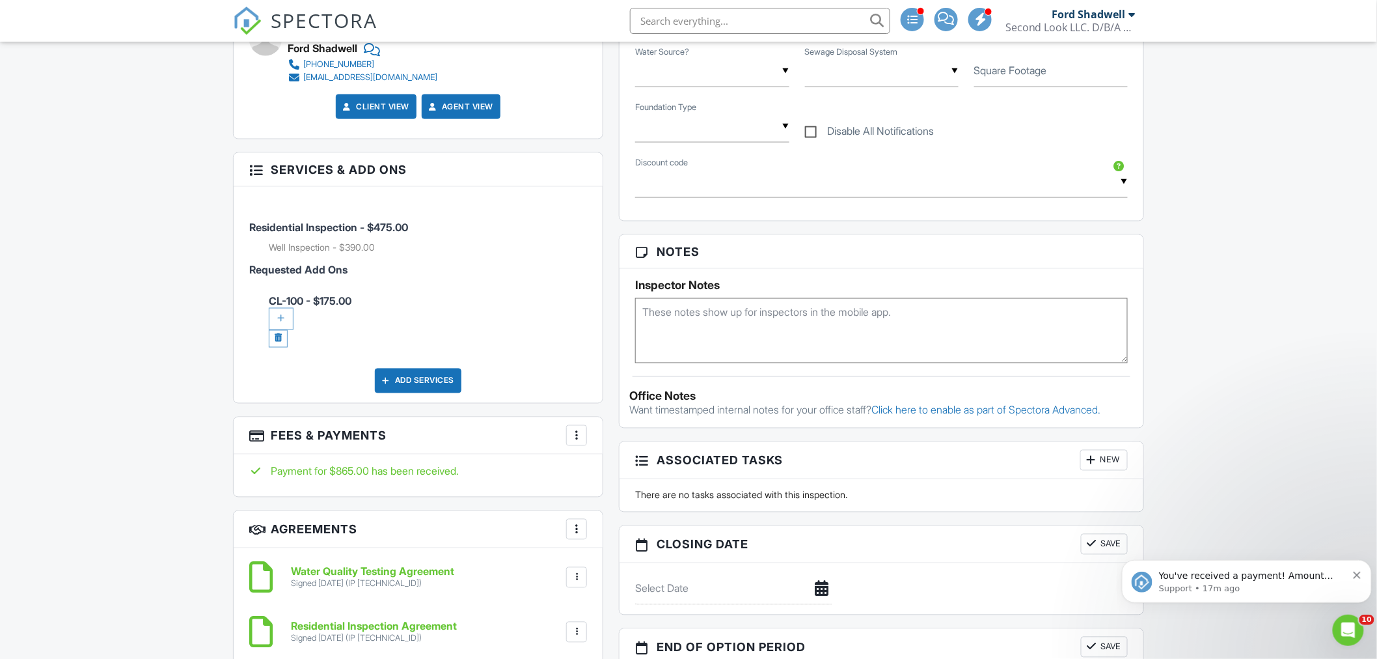
scroll to position [723, 0]
click at [274, 310] on div at bounding box center [281, 318] width 25 height 22
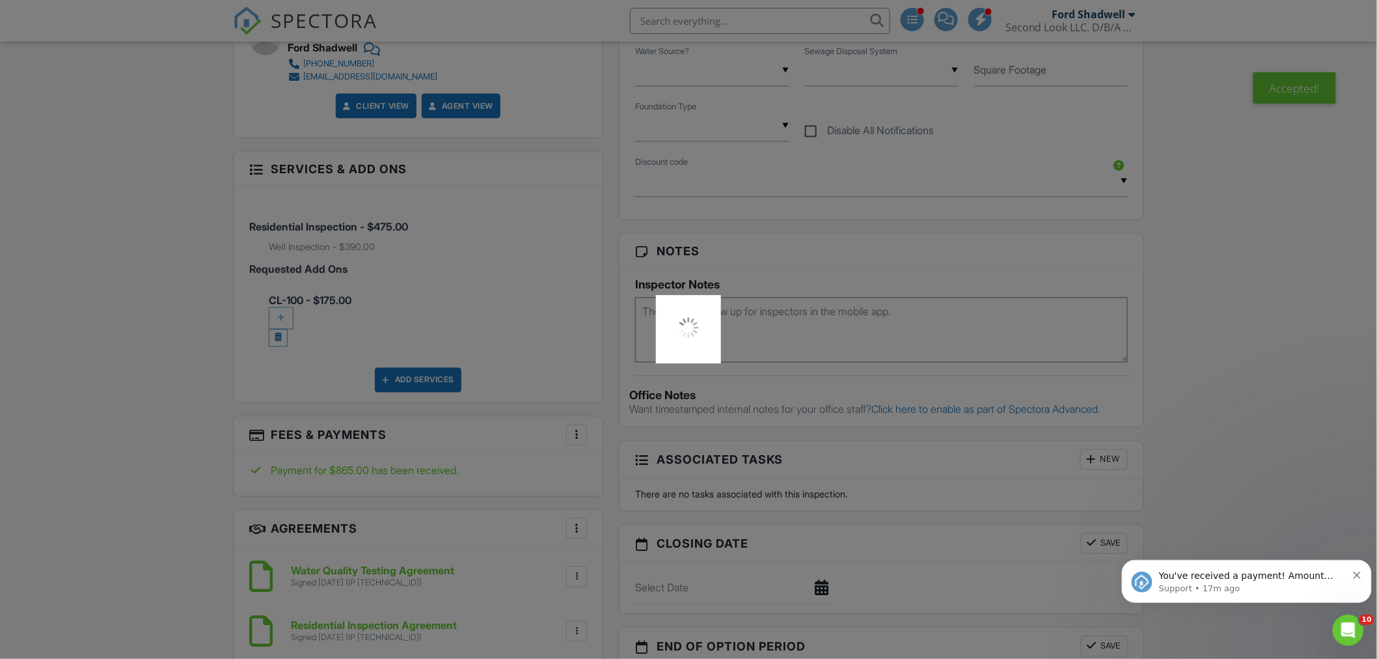
scroll to position [795, 0]
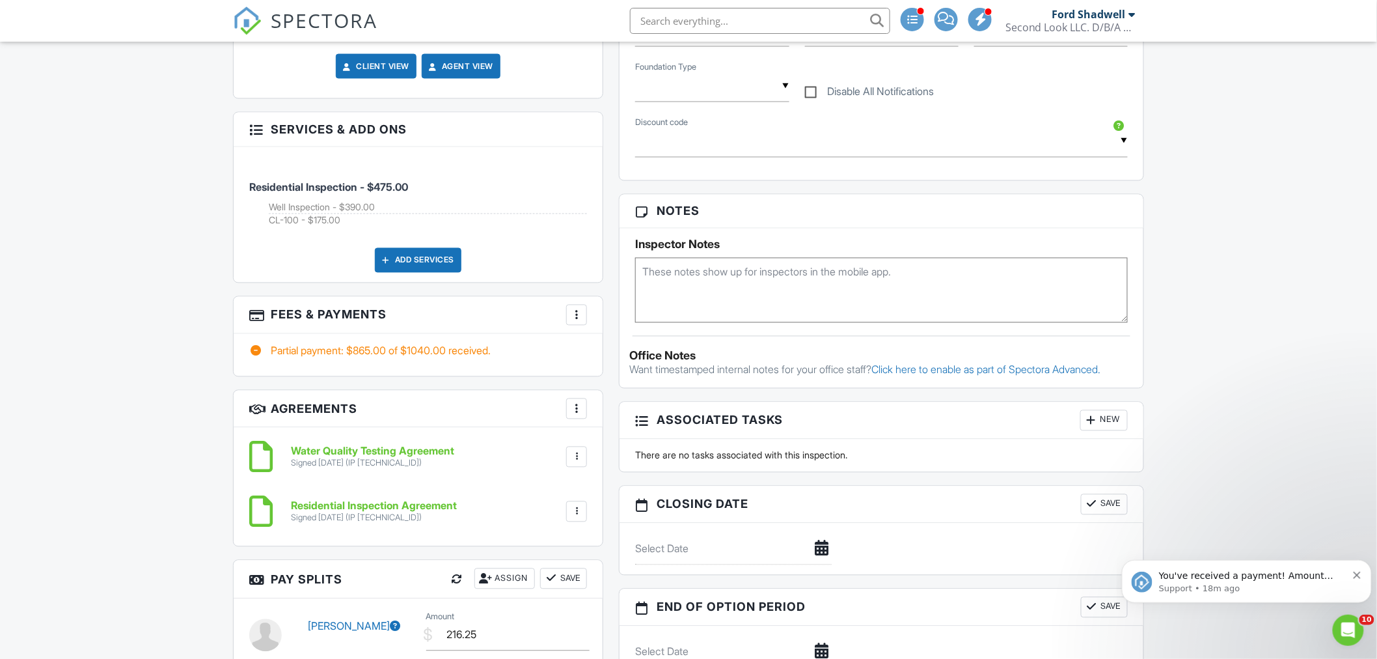
scroll to position [940, 0]
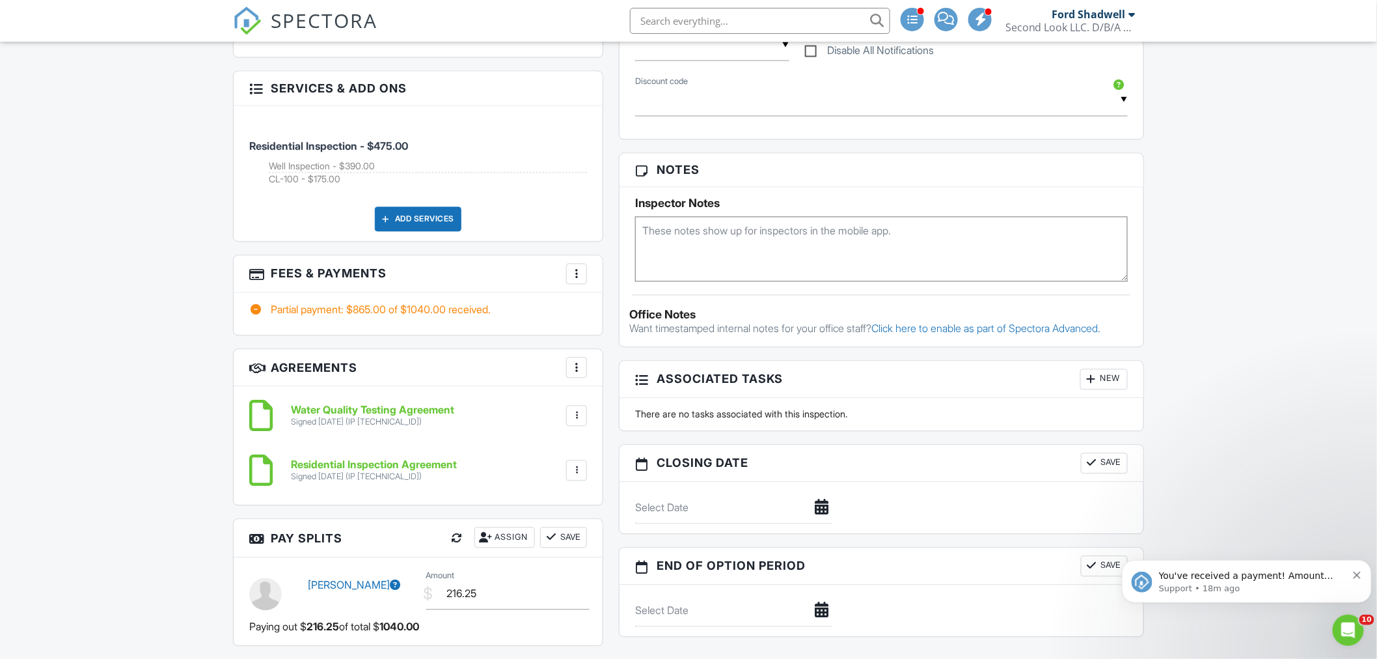
click at [698, 243] on textarea at bounding box center [881, 249] width 493 height 65
click at [816, 237] on textarea "CL-100 to be completed on tuesday at 10AM" at bounding box center [881, 249] width 493 height 65
type textarea "CL-100 to be completed on tuesday September 2nd at 10AM"
click at [1166, 241] on div "Dashboard Templates Contacts Metrics Automations Advanced Settings Support Cent…" at bounding box center [688, 494] width 1377 height 2784
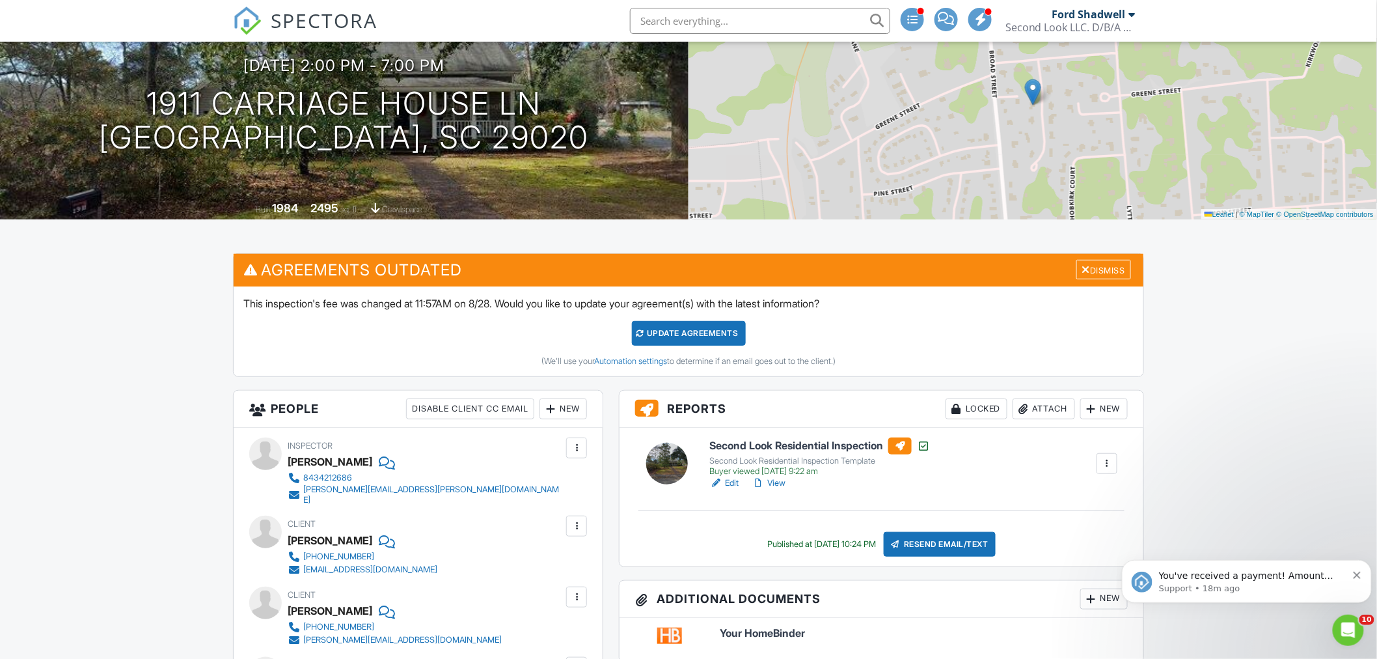
scroll to position [0, 0]
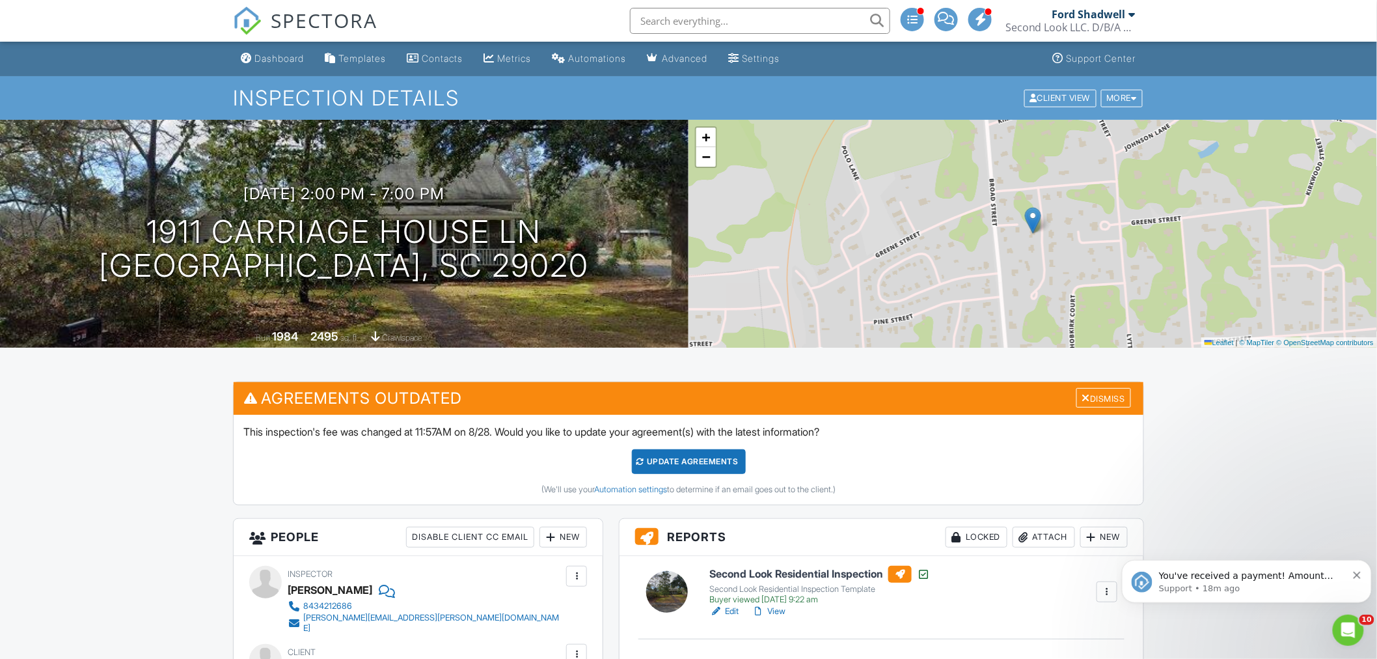
click at [273, 60] on div "Dashboard" at bounding box center [278, 58] width 49 height 11
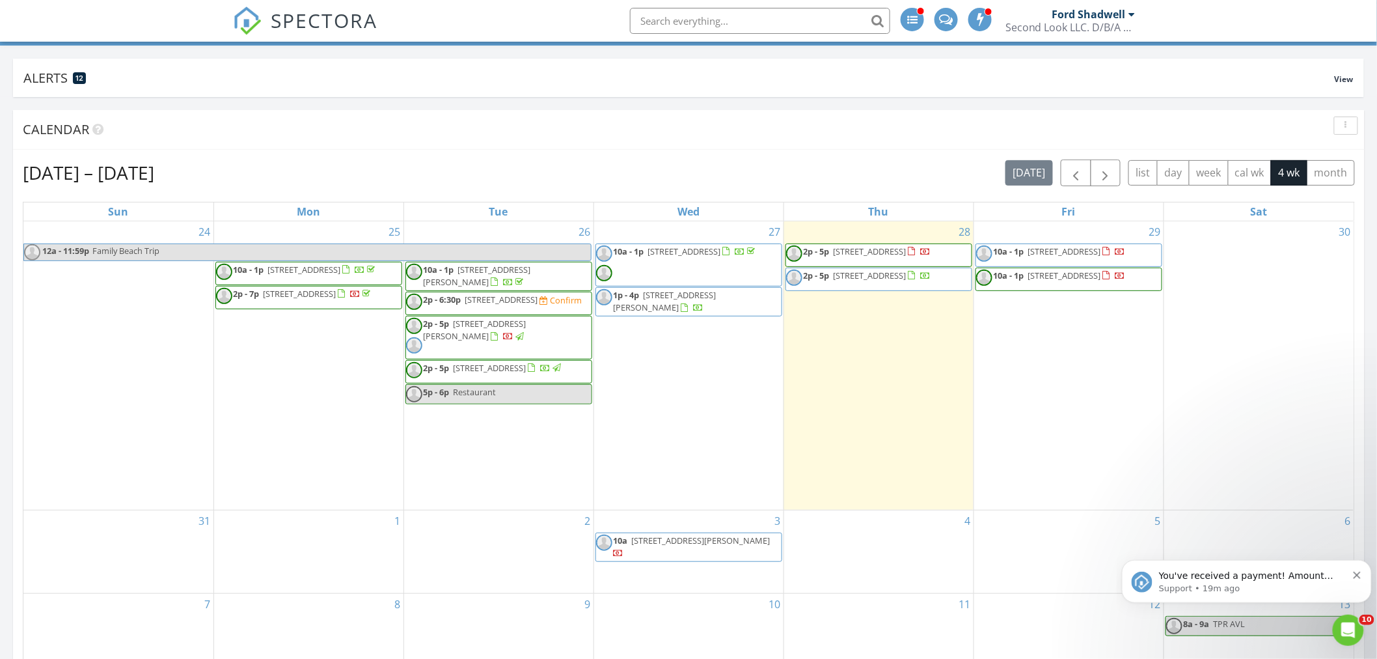
click at [505, 381] on span "2p - 5p [STREET_ADDRESS]" at bounding box center [484, 372] width 157 height 20
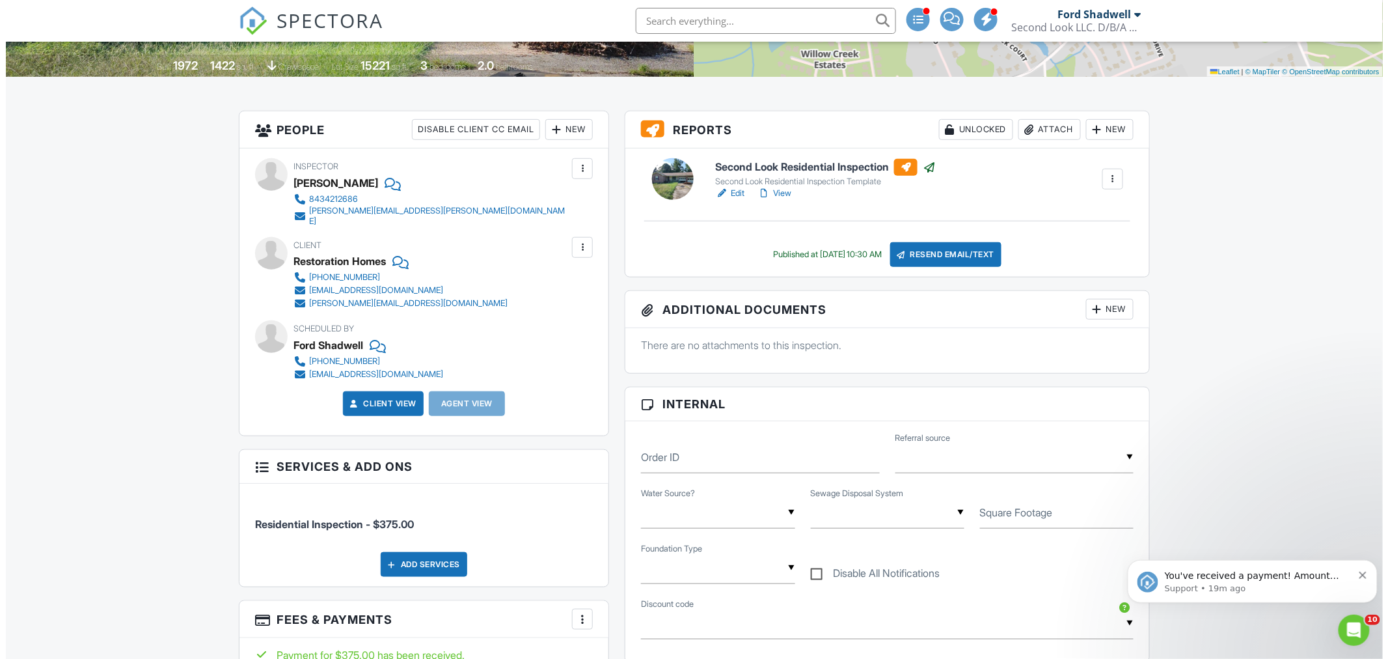
scroll to position [289, 0]
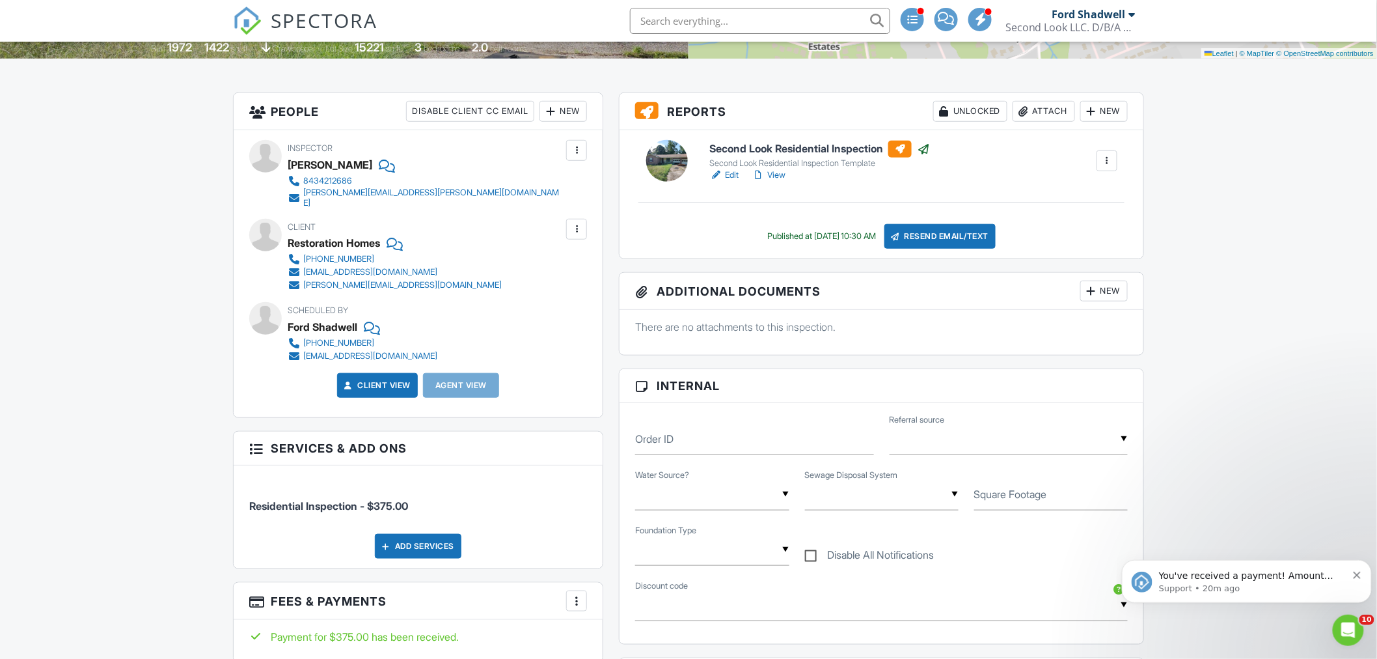
click at [942, 232] on div "Resend Email/Text" at bounding box center [940, 236] width 112 height 25
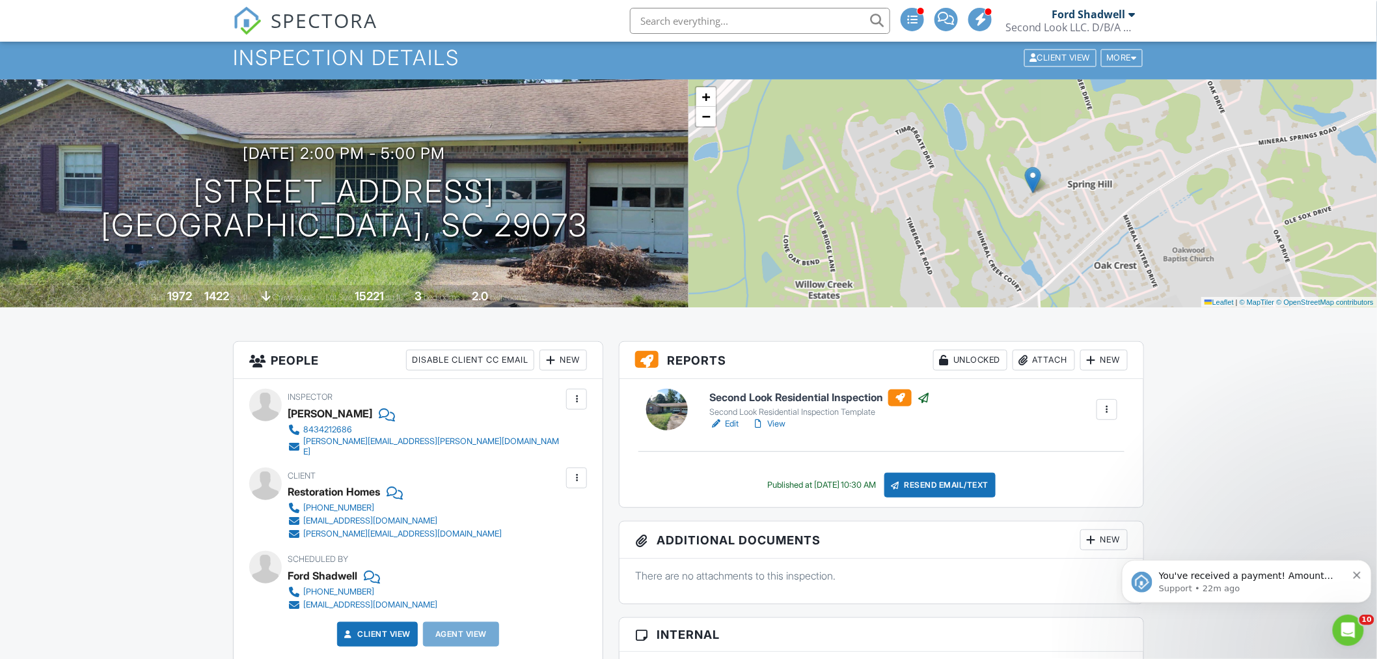
scroll to position [0, 0]
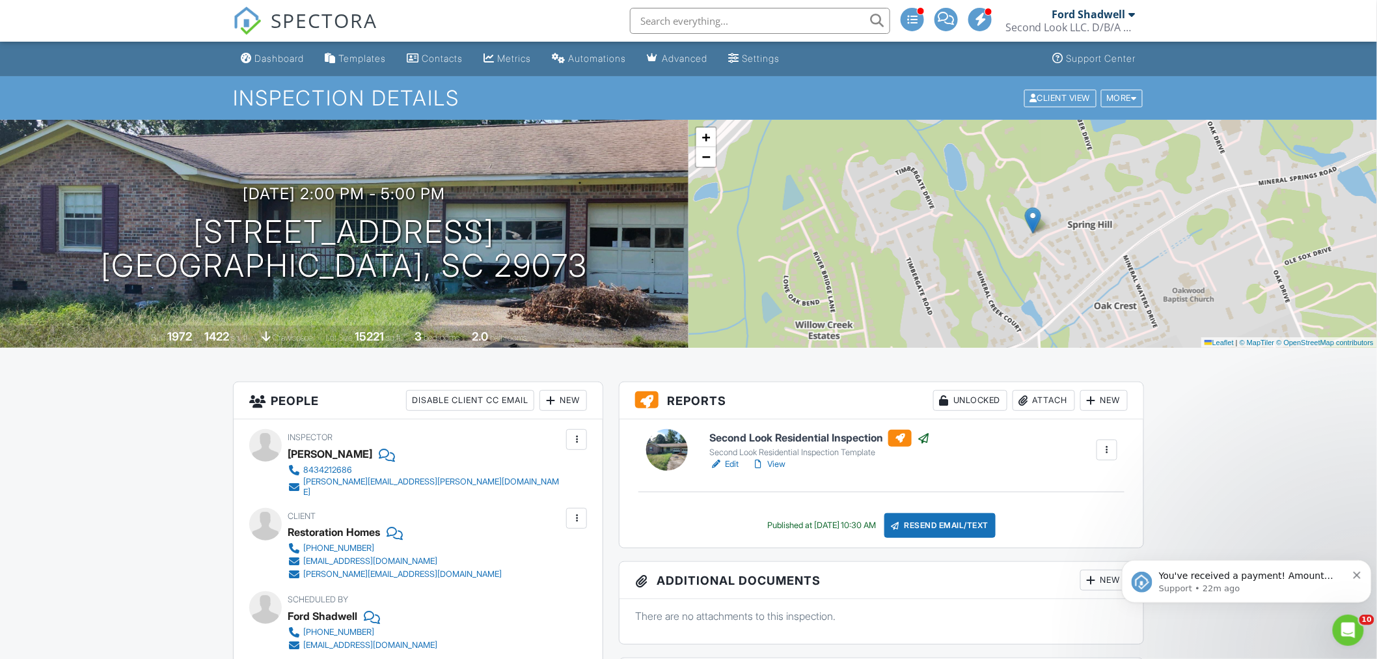
click at [276, 60] on div "Dashboard" at bounding box center [278, 58] width 49 height 11
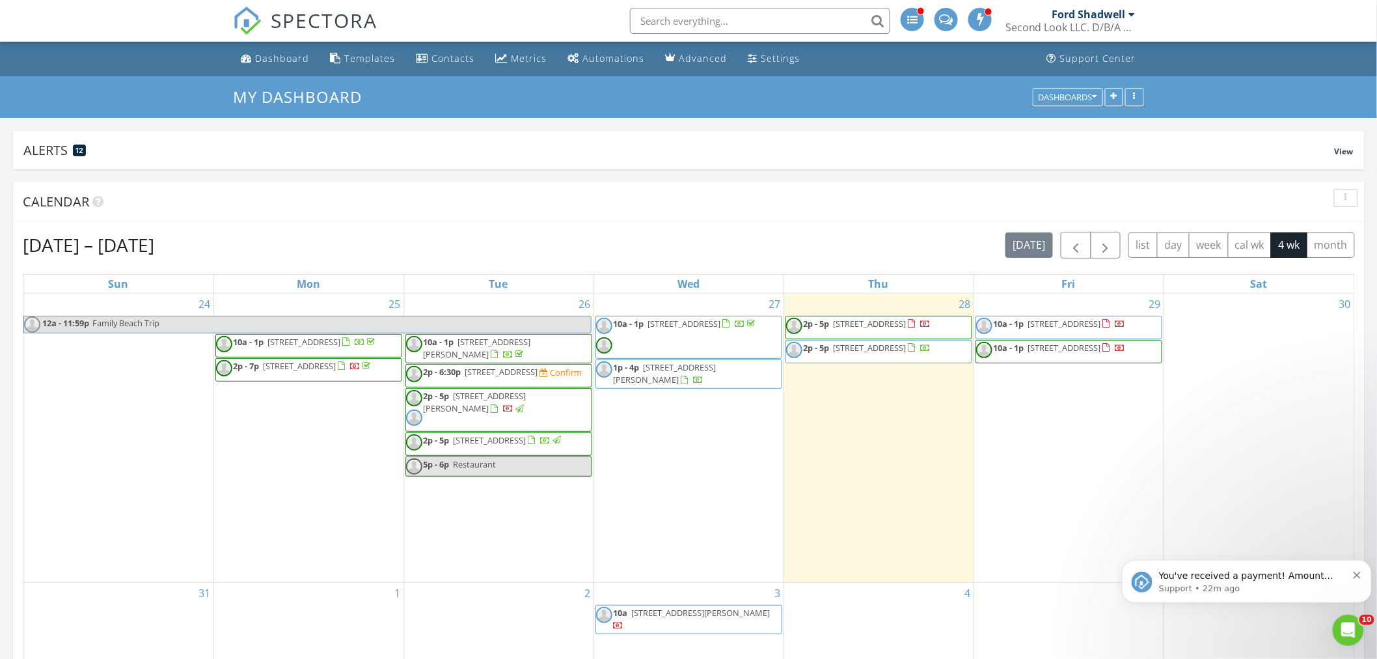
click at [1096, 329] on span "2004 State Rd S-28-425, Camden 29020" at bounding box center [1064, 324] width 73 height 12
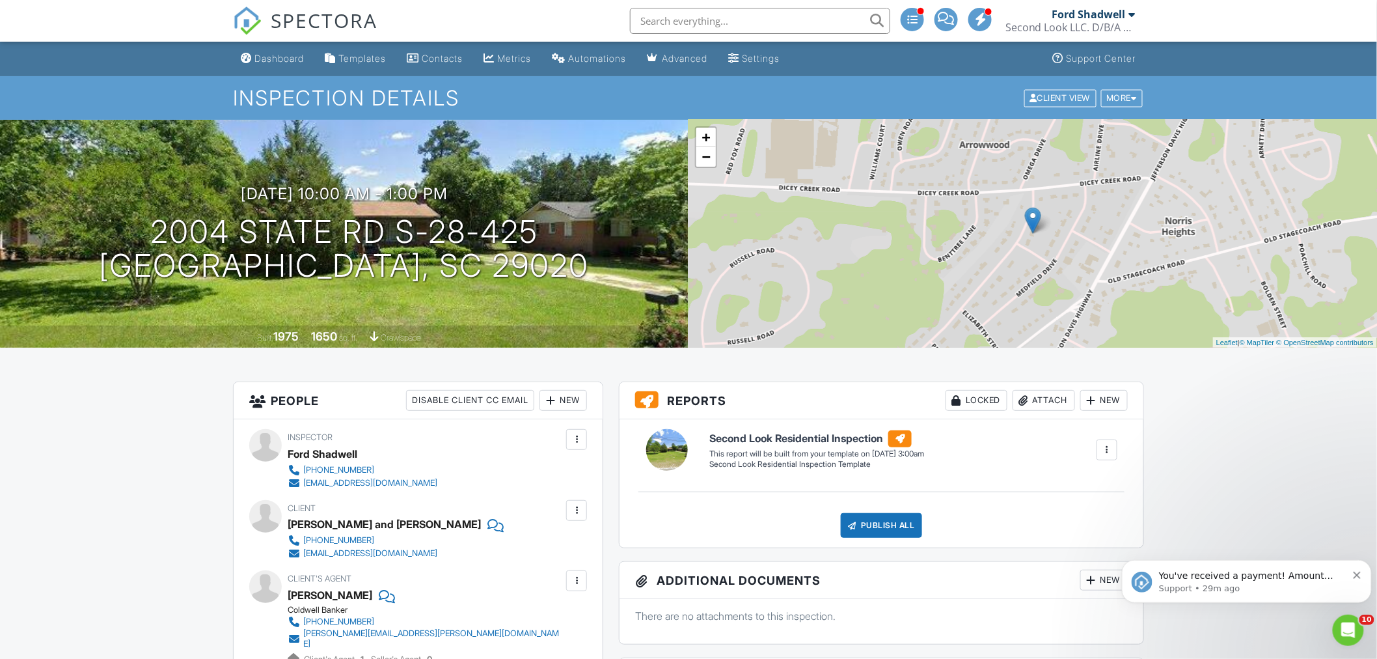
click at [265, 57] on div "Dashboard" at bounding box center [278, 58] width 49 height 11
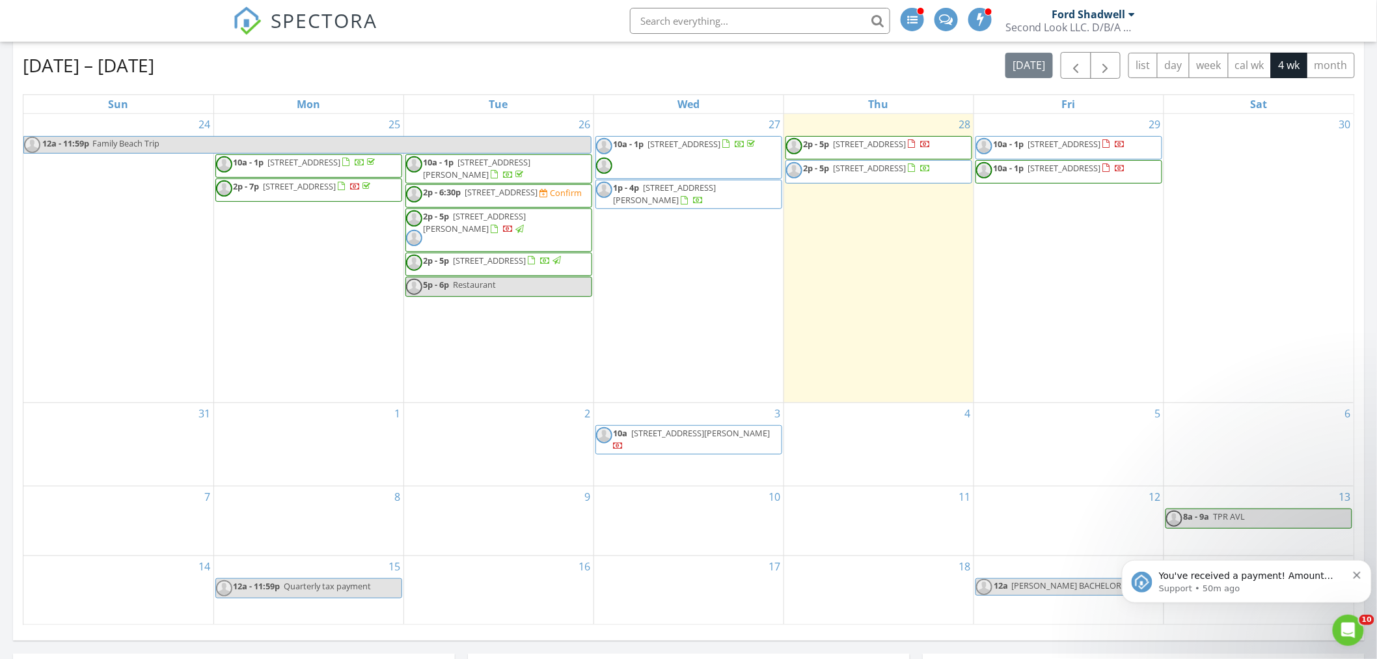
scroll to position [217, 0]
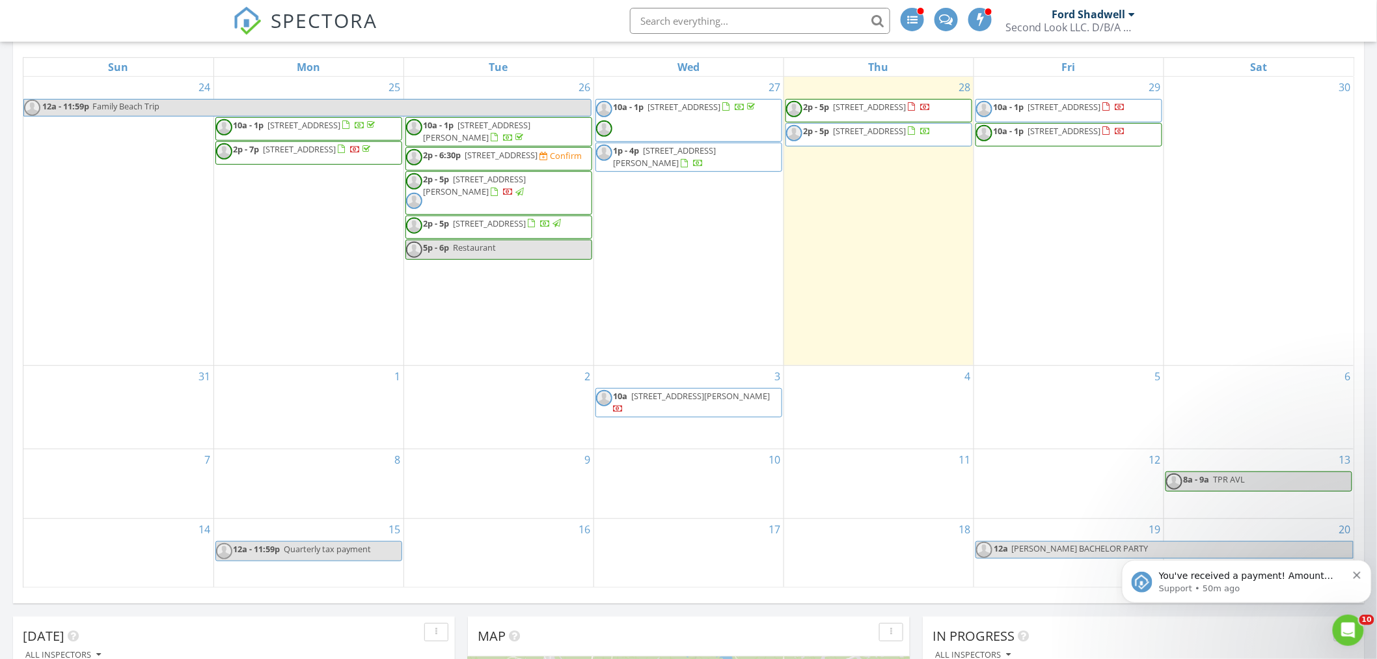
click at [493, 411] on div "2" at bounding box center [498, 407] width 189 height 83
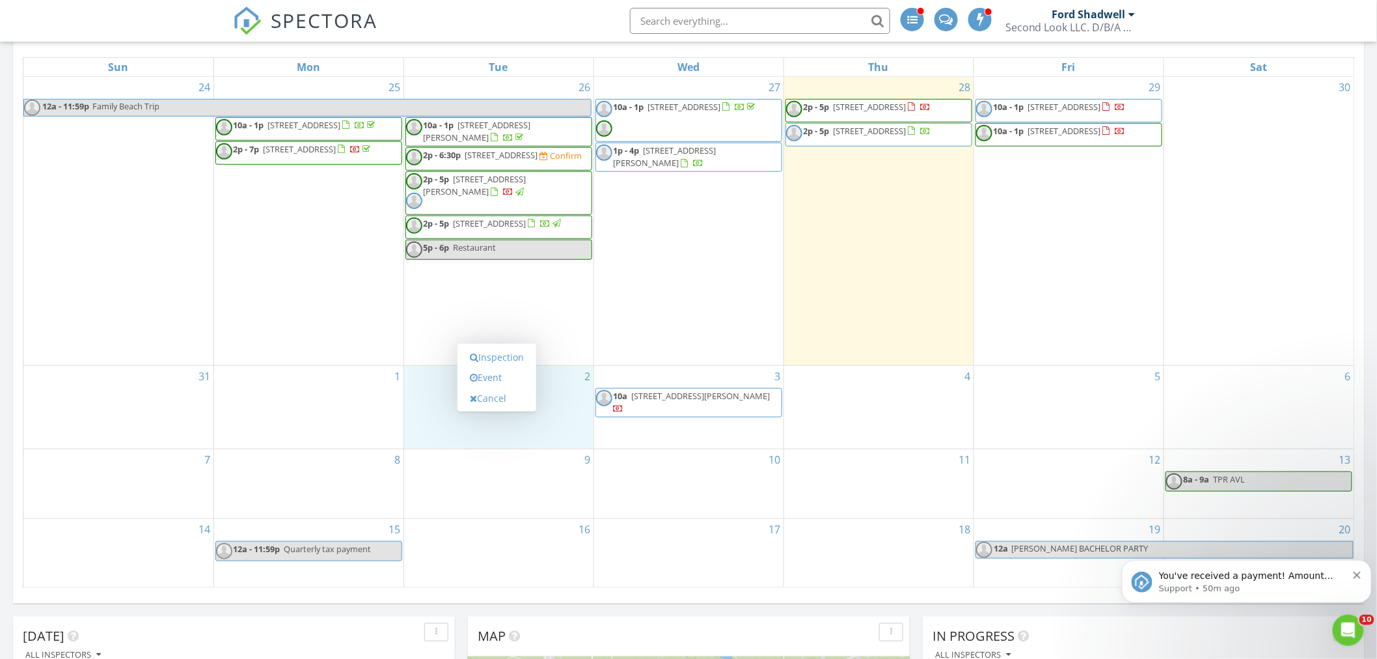
click at [497, 361] on link "Inspection" at bounding box center [496, 357] width 67 height 21
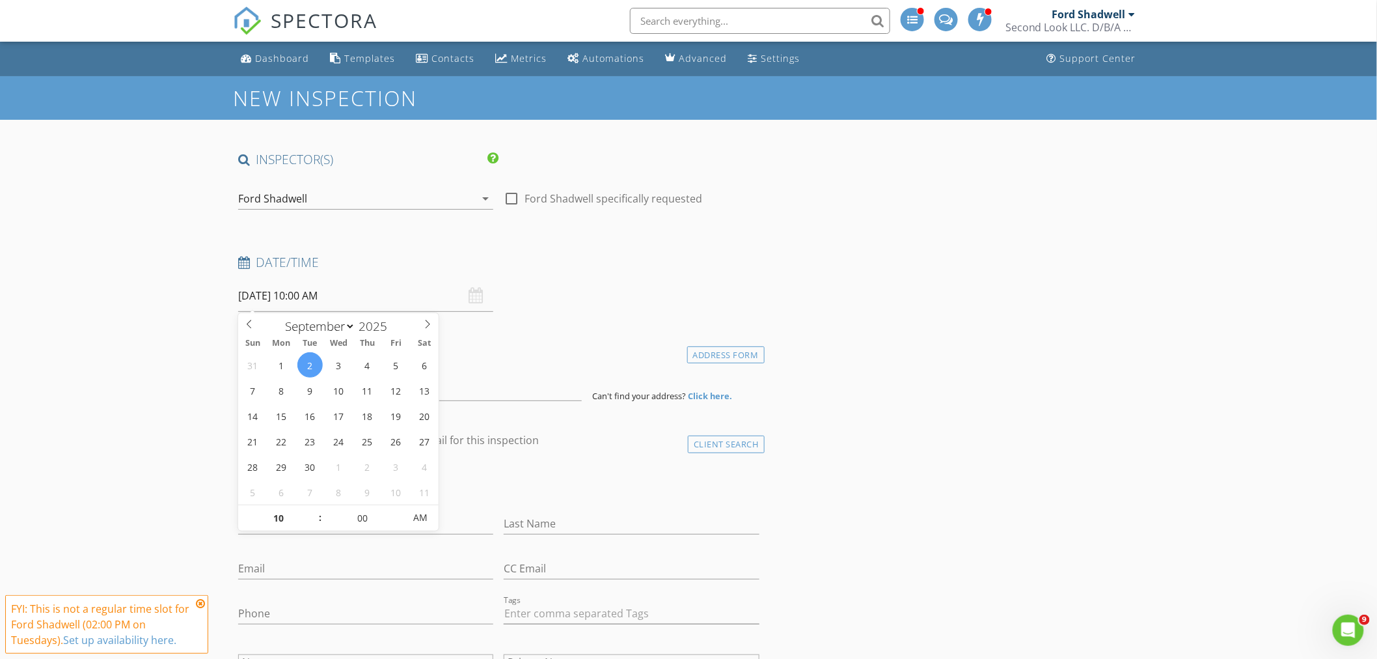
click at [308, 297] on input "[DATE] 10:00 AM" at bounding box center [365, 296] width 255 height 32
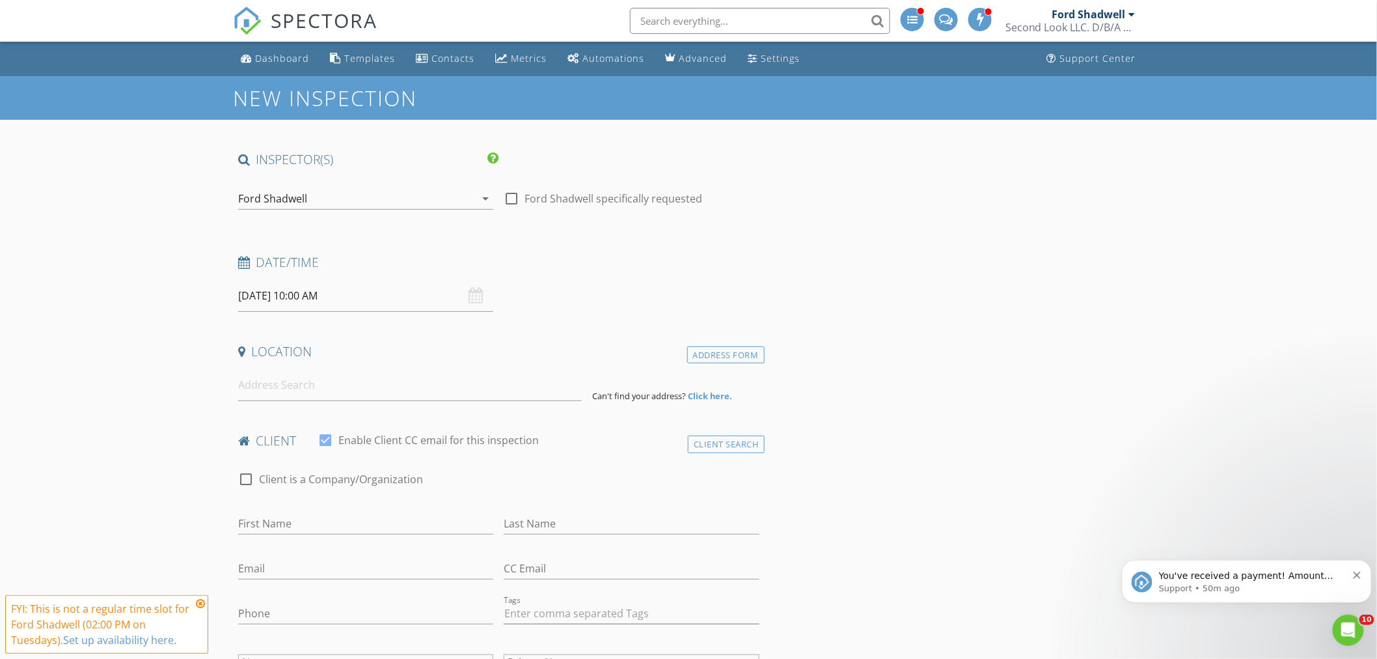
click at [279, 391] on input at bounding box center [410, 385] width 344 height 32
click at [261, 297] on input "[DATE] 10:00 AM" at bounding box center [365, 296] width 255 height 32
type input "[DATE] 10:00 AM"
click at [359, 288] on input "[DATE] 10:00 AM" at bounding box center [365, 296] width 255 height 32
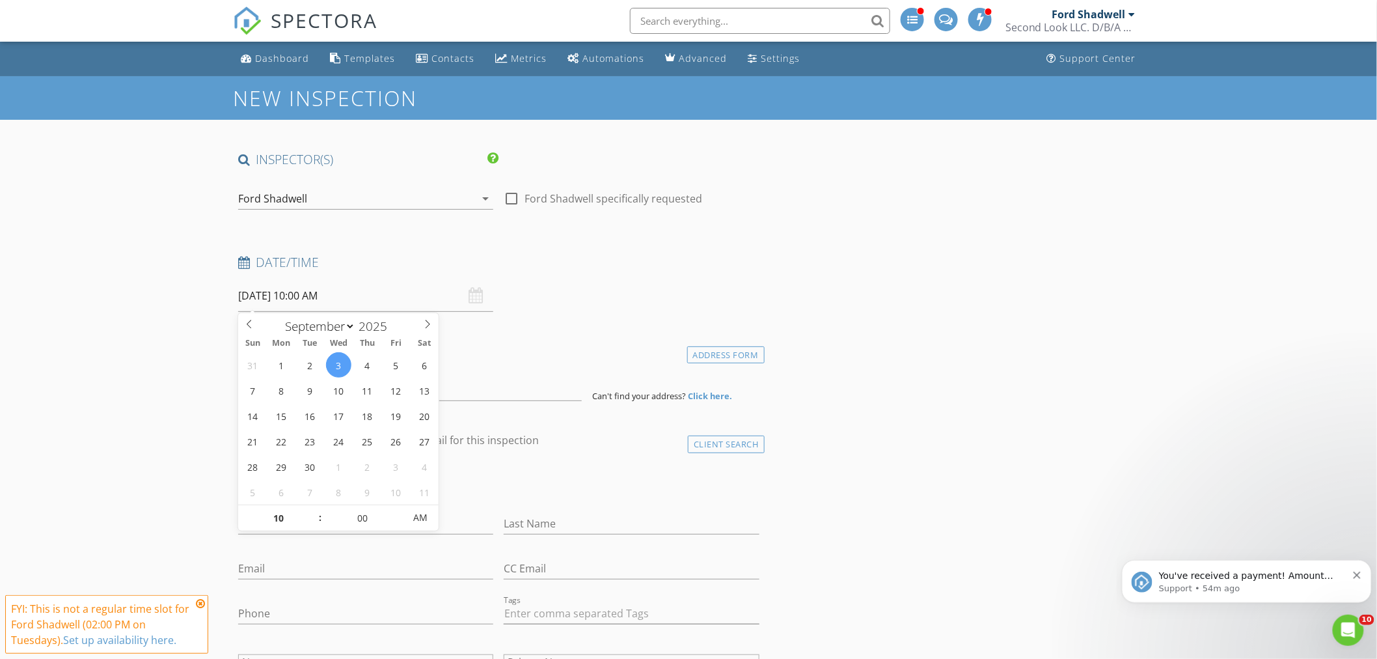
click at [373, 298] on input "[DATE] 10:00 AM" at bounding box center [365, 296] width 255 height 32
click at [512, 385] on input at bounding box center [410, 385] width 344 height 32
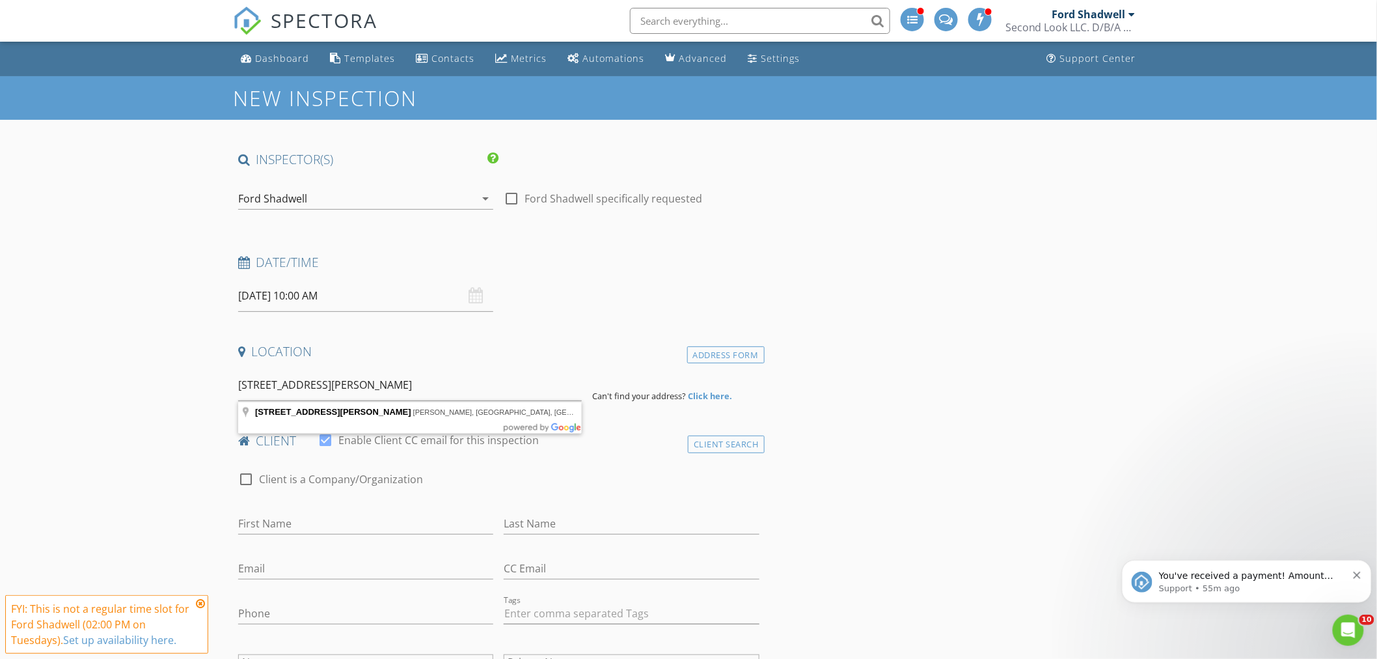
type input "[STREET_ADDRESS][PERSON_NAME][PERSON_NAME]"
